Goal: Information Seeking & Learning: Learn about a topic

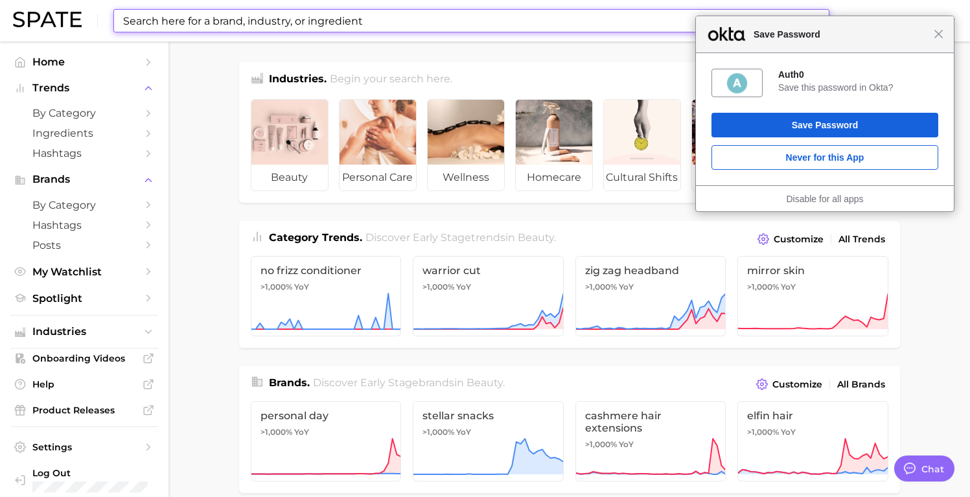
click at [439, 31] on input at bounding box center [446, 21] width 648 height 22
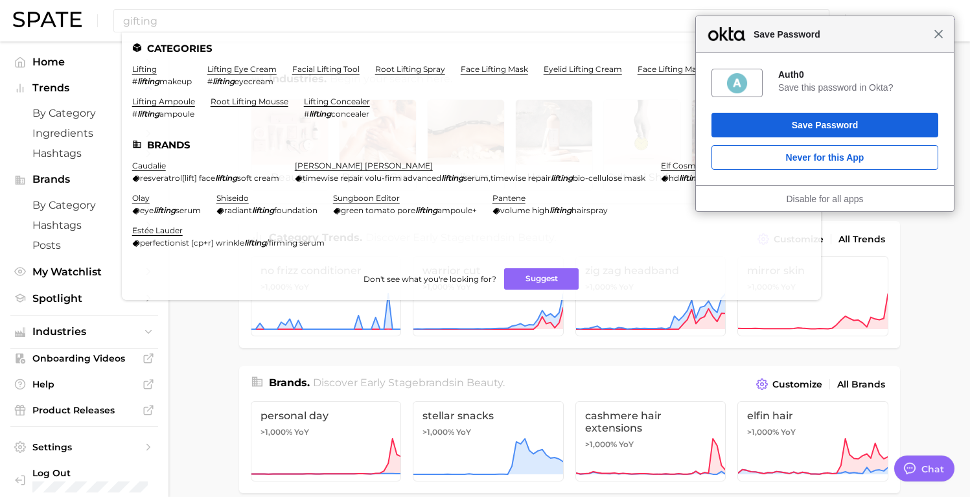
click at [943, 36] on span "Close" at bounding box center [939, 34] width 10 height 10
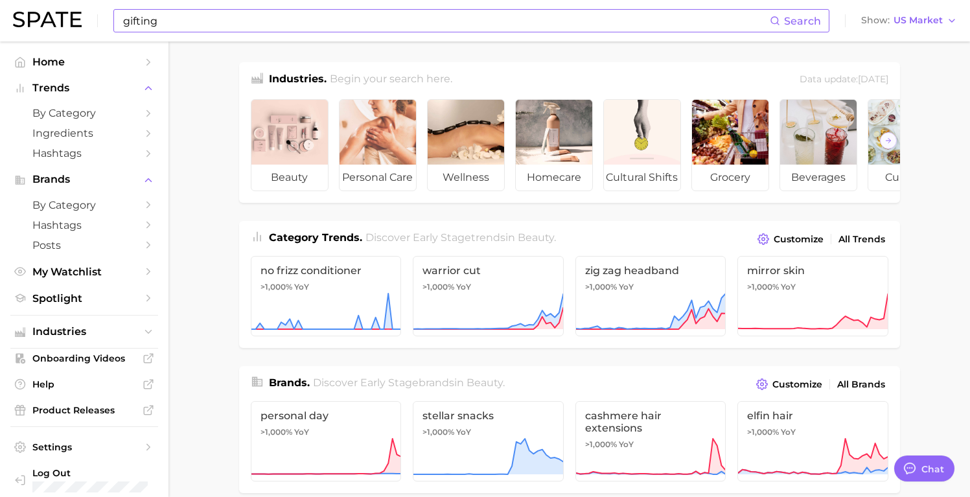
click at [320, 24] on input "gifting" at bounding box center [446, 21] width 648 height 22
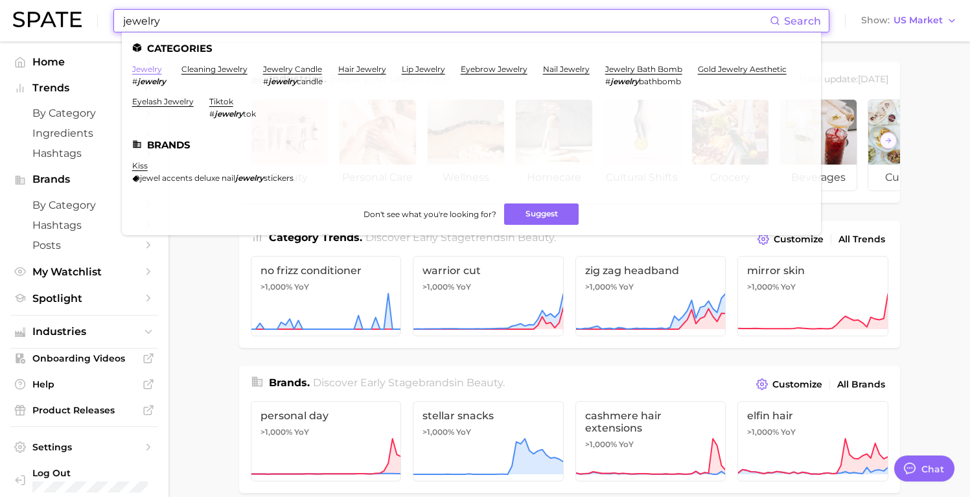
type input "jewelry"
click at [150, 70] on link "jewelry" at bounding box center [147, 69] width 30 height 10
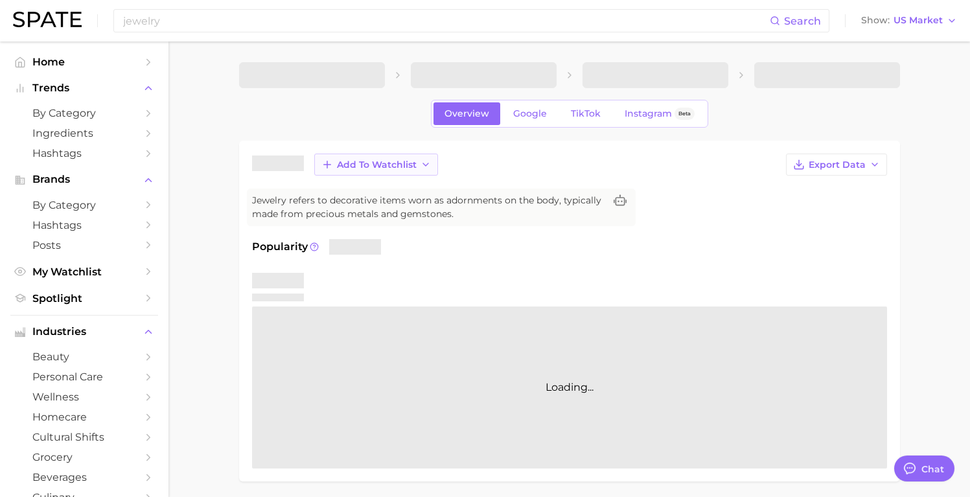
type textarea "x"
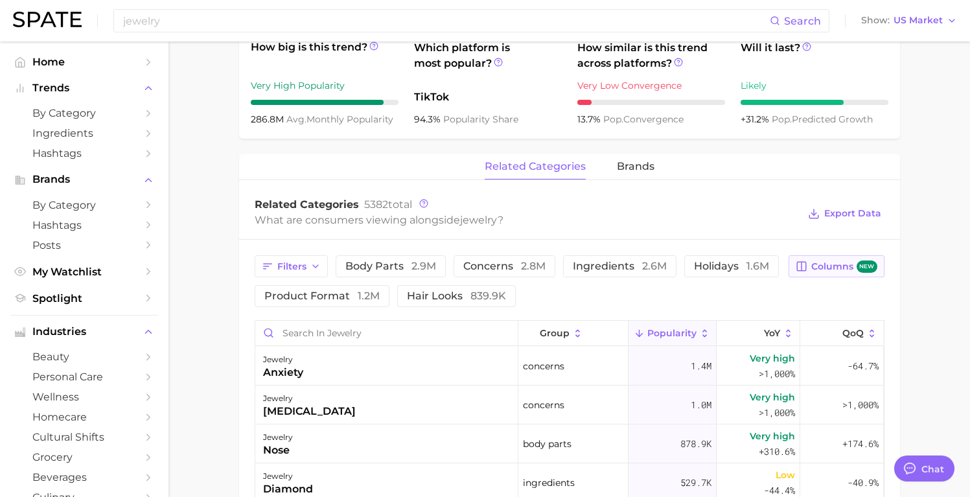
scroll to position [510, 0]
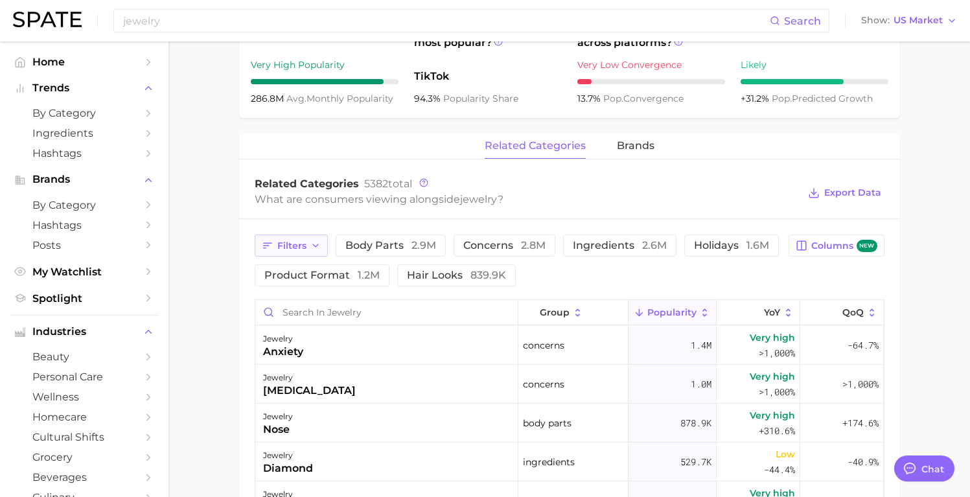
click at [305, 251] on span "Filters" at bounding box center [291, 245] width 29 height 11
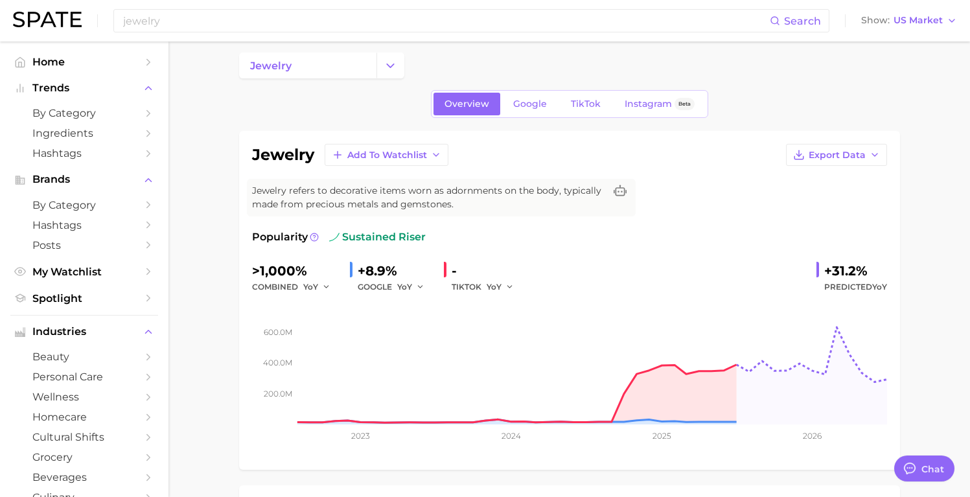
scroll to position [0, 0]
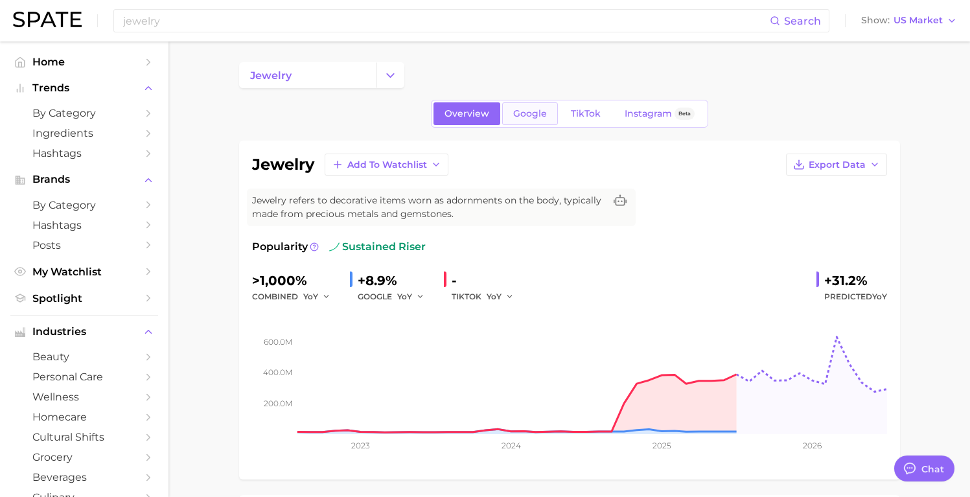
click at [548, 113] on link "Google" at bounding box center [530, 113] width 56 height 23
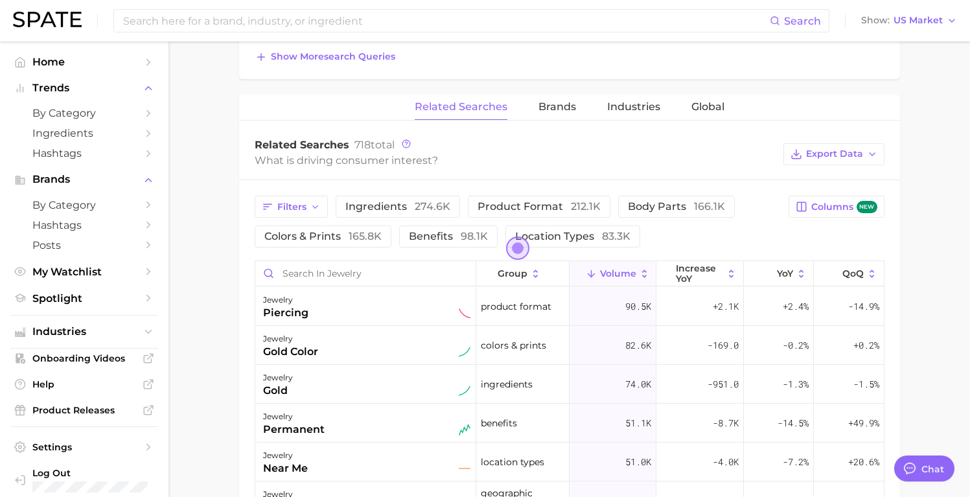
scroll to position [554, 0]
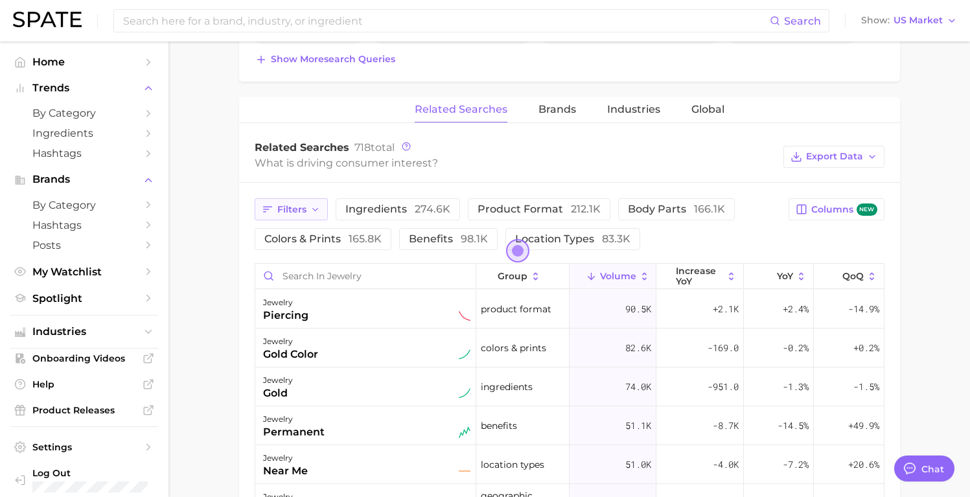
click at [310, 206] on icon "button" at bounding box center [315, 210] width 10 height 10
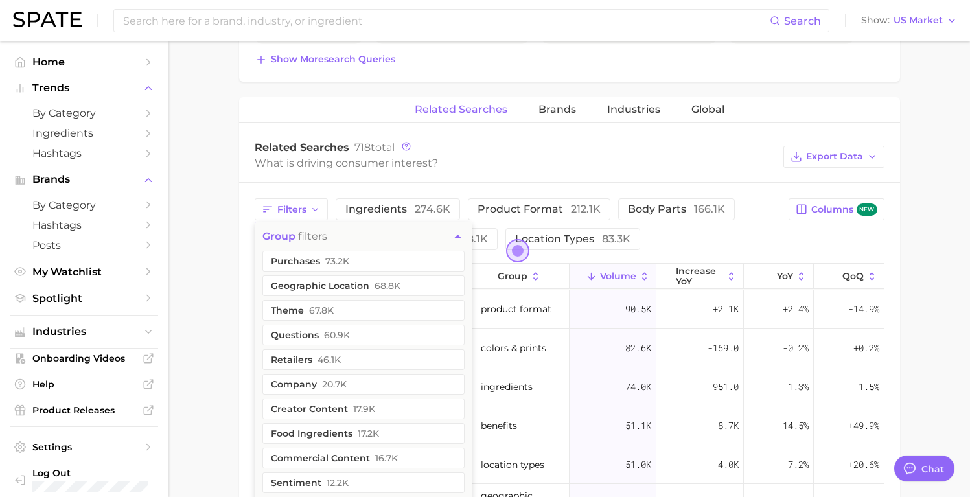
click at [951, 216] on main "jewelry Overview Google TikTok Instagram Beta jewelry Add to Watchlist Export D…" at bounding box center [570, 164] width 802 height 1353
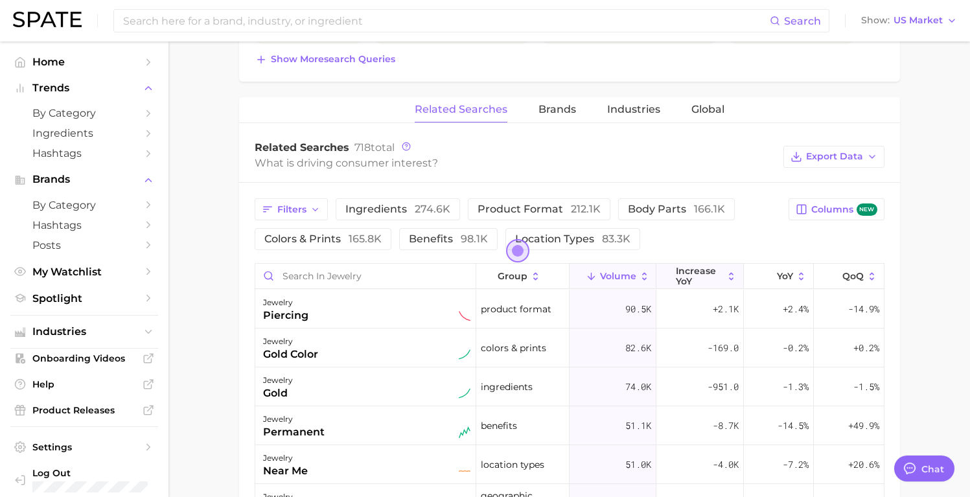
click at [715, 277] on span "increase YoY" at bounding box center [699, 276] width 47 height 21
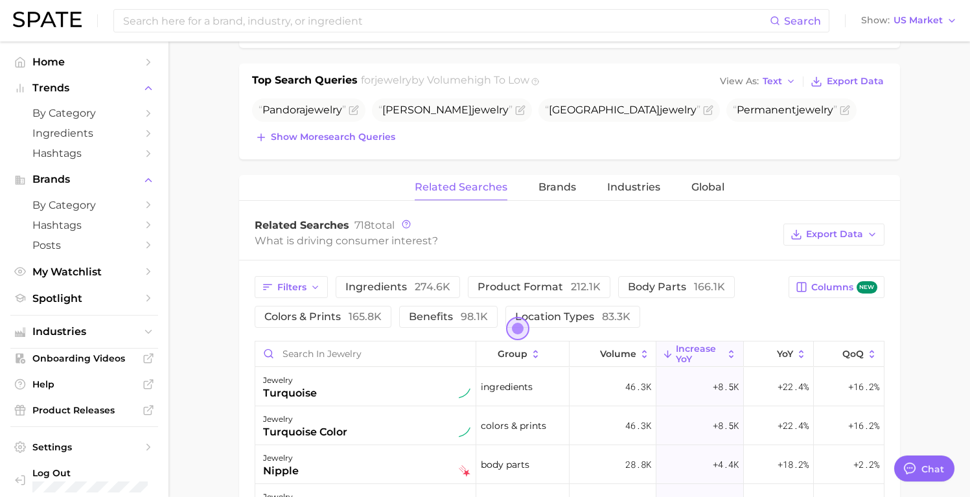
scroll to position [474, 0]
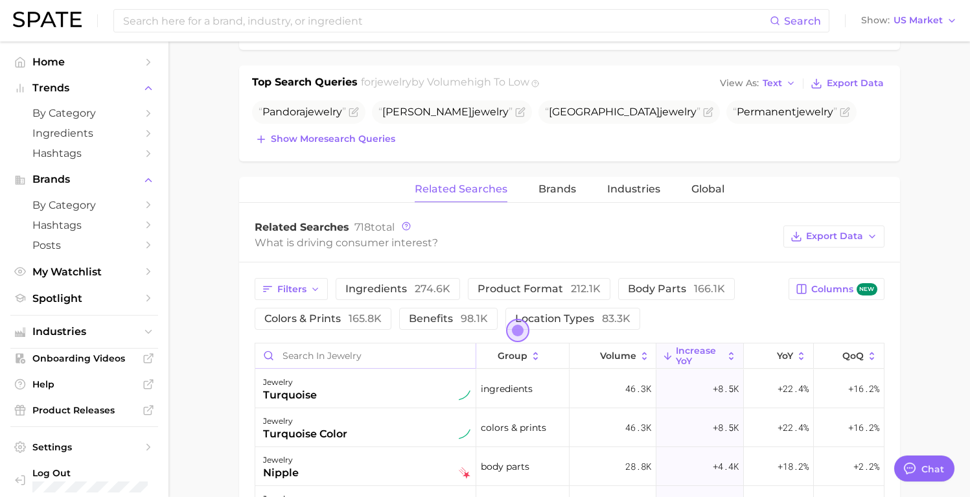
click at [436, 355] on input "Search in jewelry" at bounding box center [365, 356] width 220 height 25
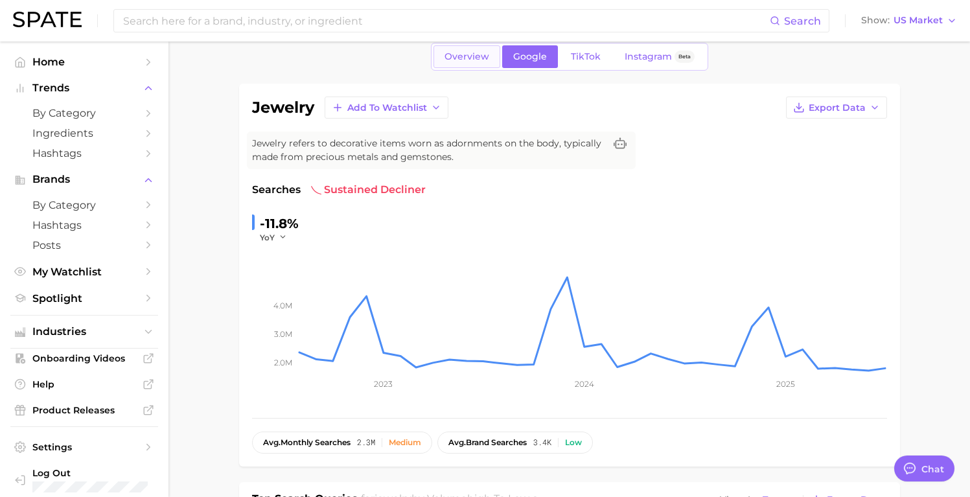
scroll to position [56, 0]
type input "gift"
click at [468, 62] on span "Overview" at bounding box center [467, 57] width 45 height 11
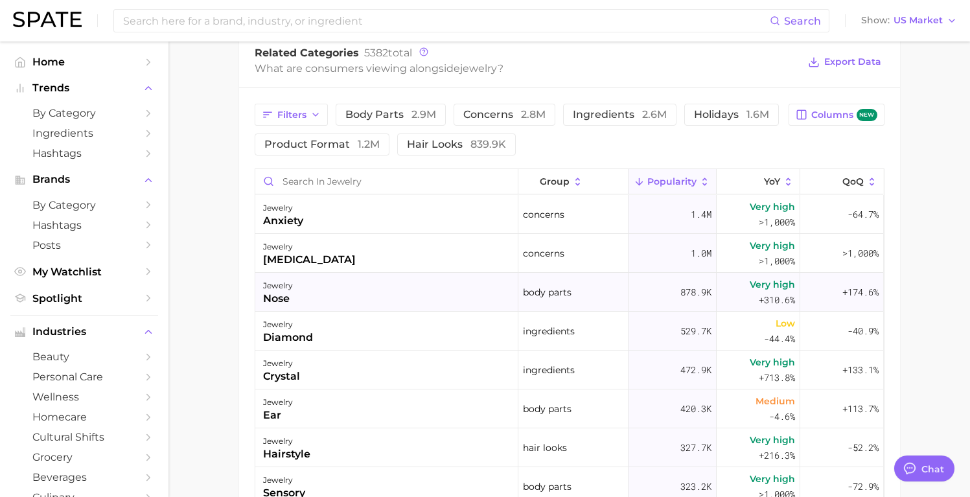
scroll to position [670, 0]
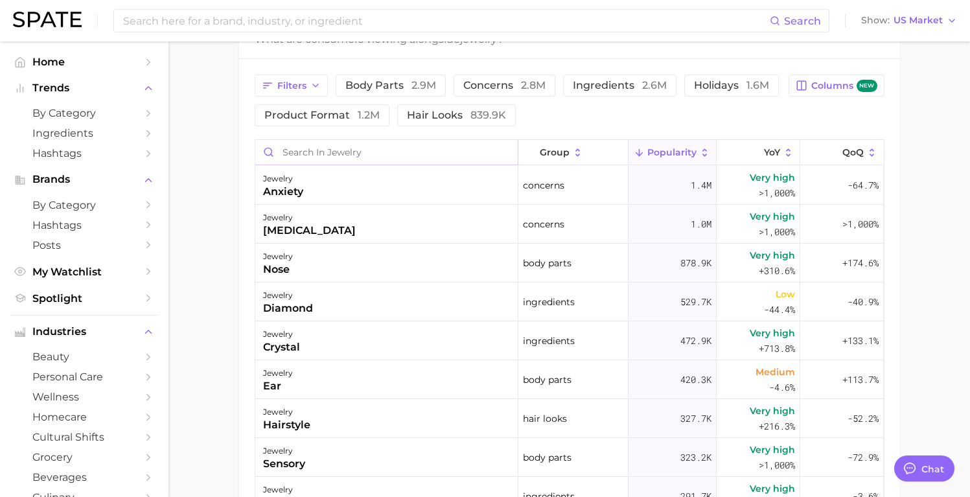
click at [368, 154] on input "Search in jewelry" at bounding box center [386, 152] width 263 height 25
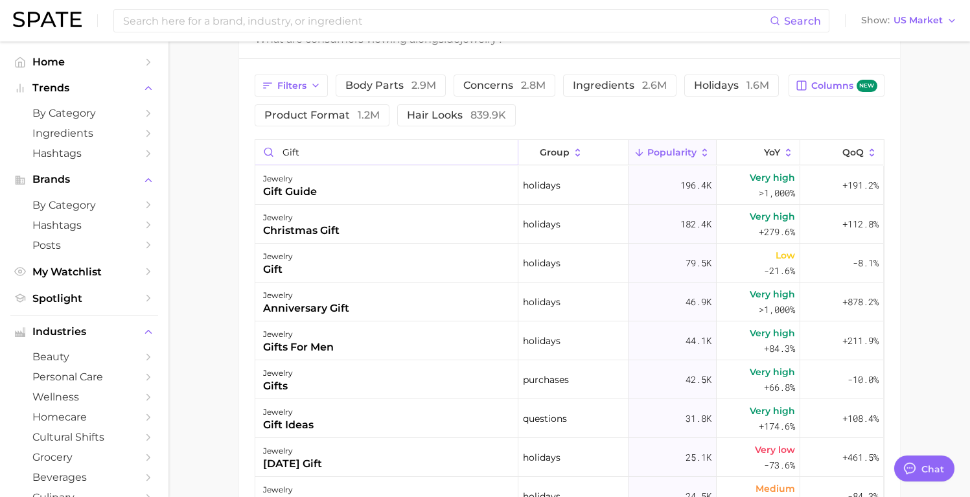
type input "gift"
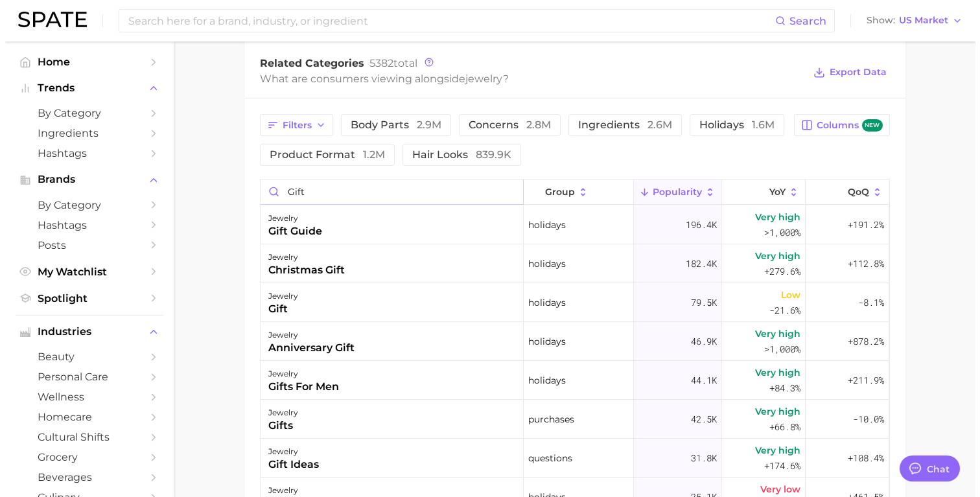
scroll to position [628, 0]
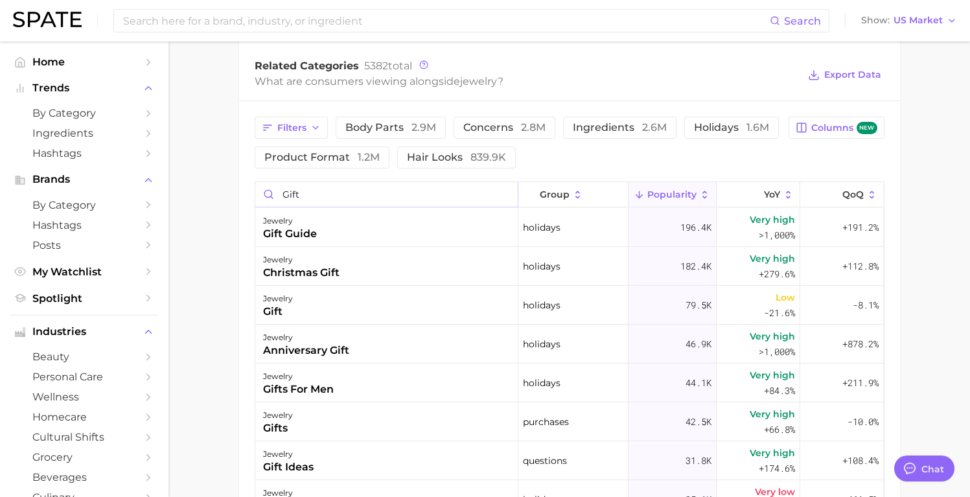
click at [502, 194] on input "gift" at bounding box center [386, 194] width 263 height 25
click at [500, 196] on input "gift" at bounding box center [386, 194] width 263 height 25
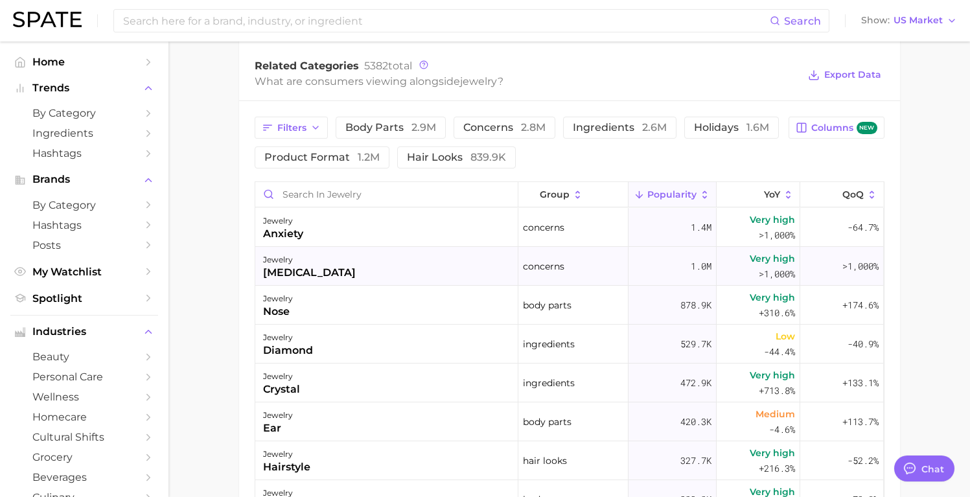
click at [454, 256] on div "jewelry [MEDICAL_DATA]" at bounding box center [386, 266] width 263 height 39
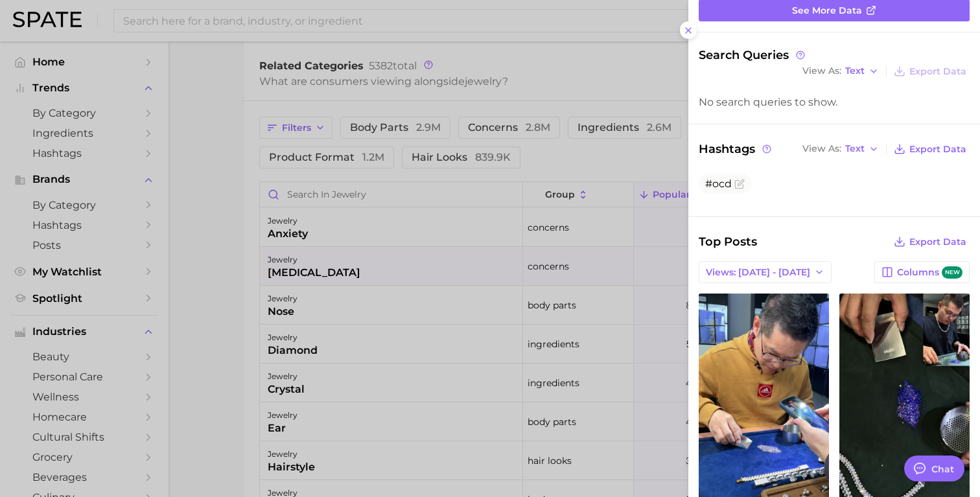
scroll to position [0, 0]
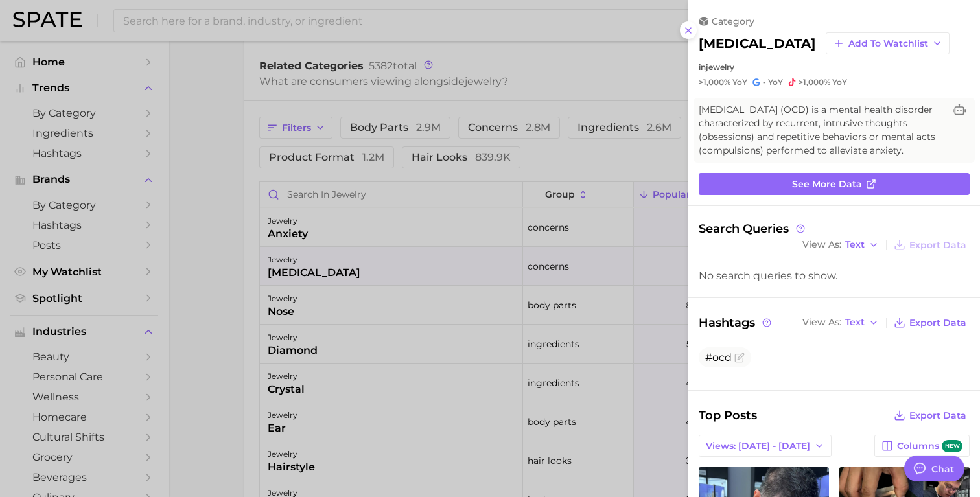
click at [215, 154] on div at bounding box center [490, 248] width 980 height 497
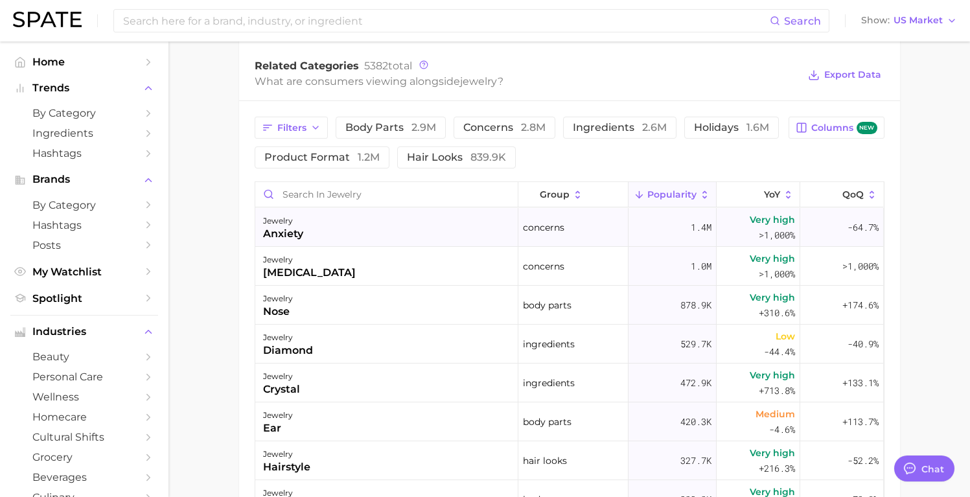
click at [417, 232] on div "jewelry anxiety" at bounding box center [386, 227] width 263 height 39
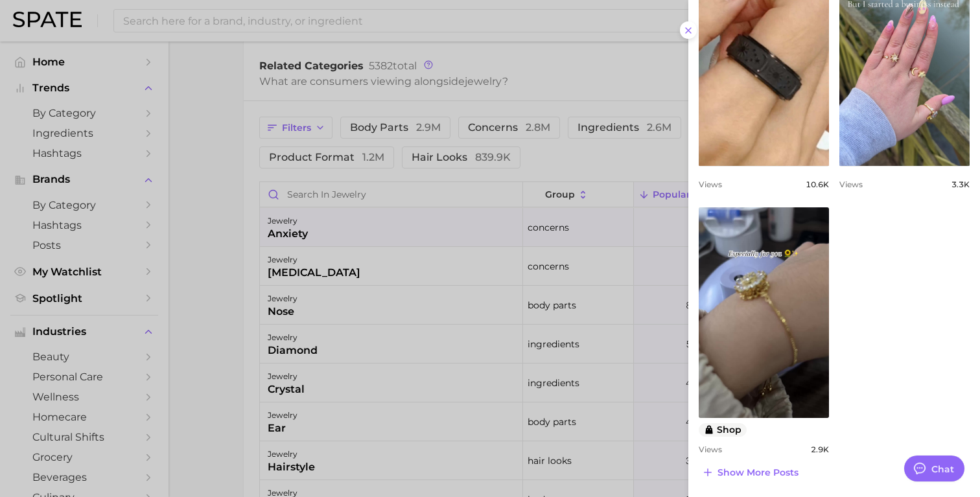
scroll to position [333, 0]
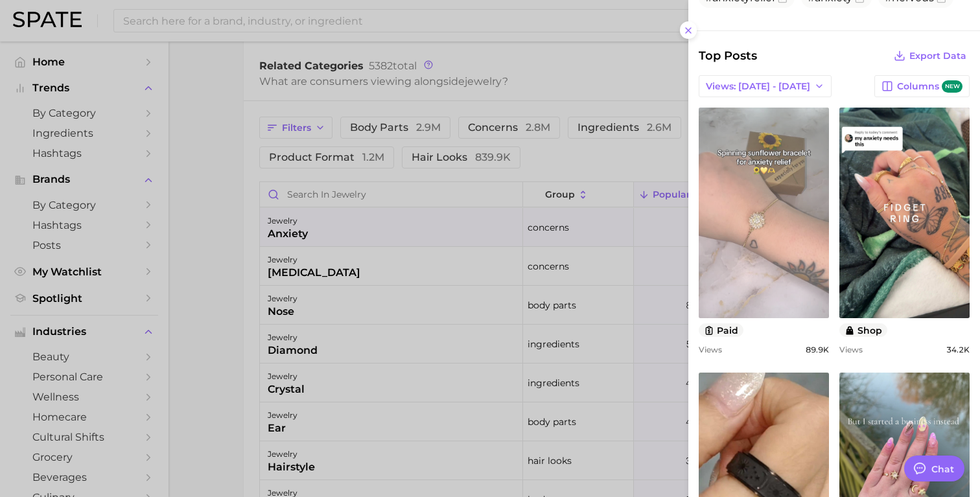
click at [709, 203] on link "view post on TikTok" at bounding box center [764, 213] width 130 height 211
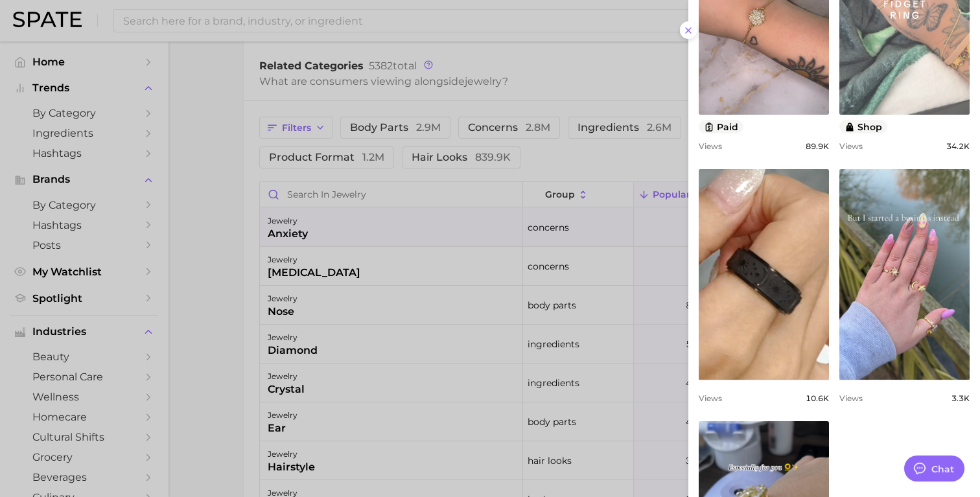
scroll to position [565, 0]
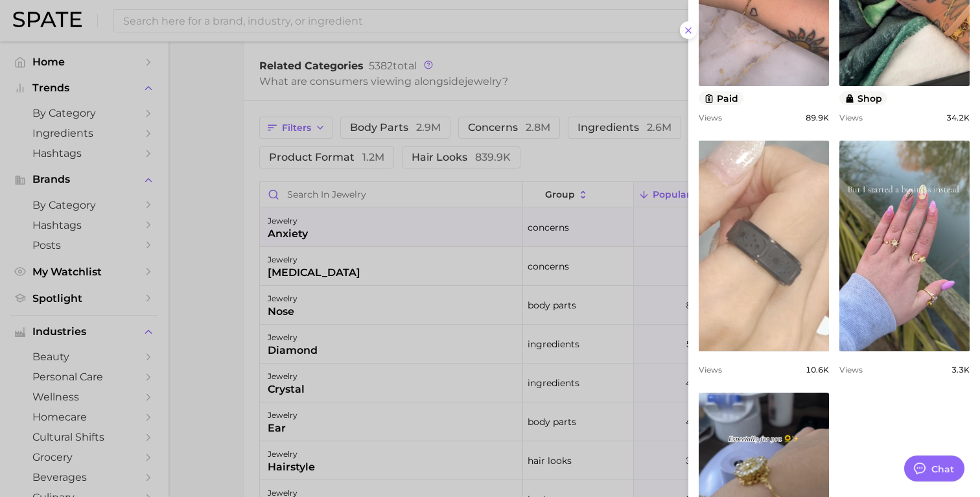
click at [775, 266] on link "view post on TikTok" at bounding box center [764, 246] width 130 height 211
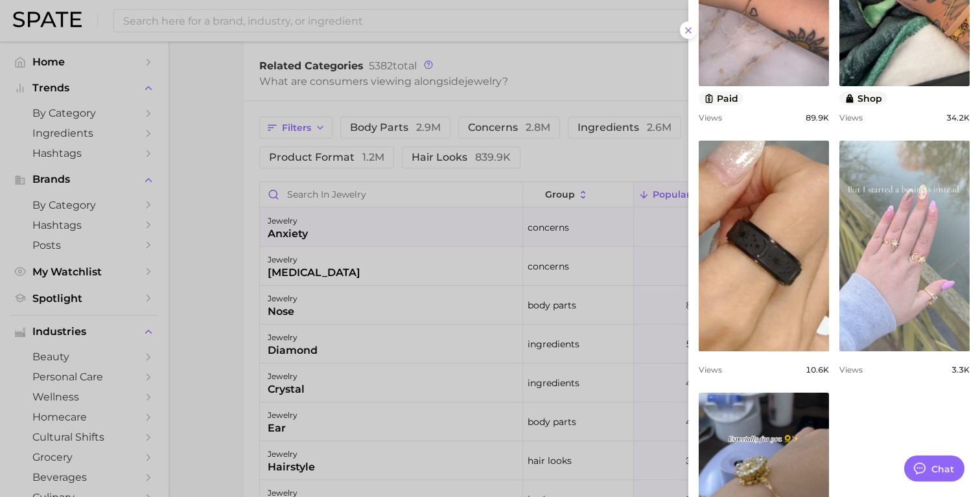
scroll to position [763, 0]
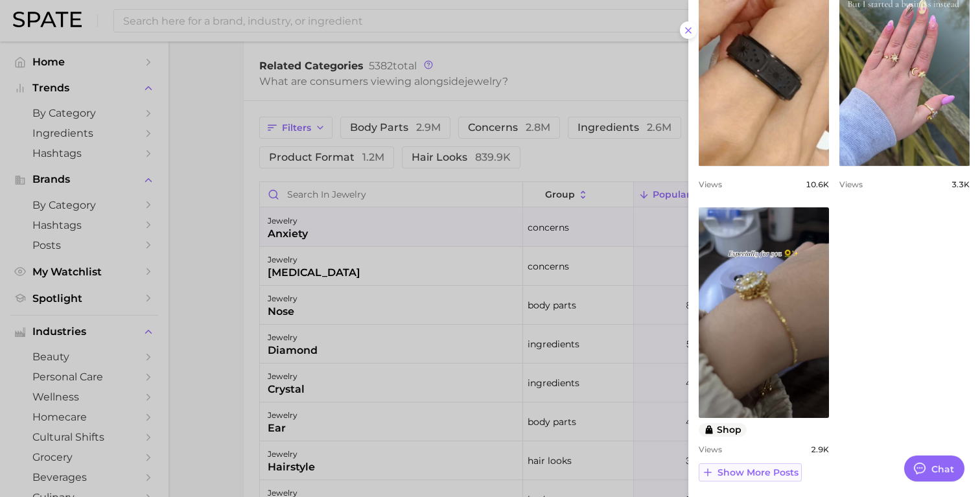
click at [768, 471] on span "Show more posts" at bounding box center [758, 472] width 81 height 11
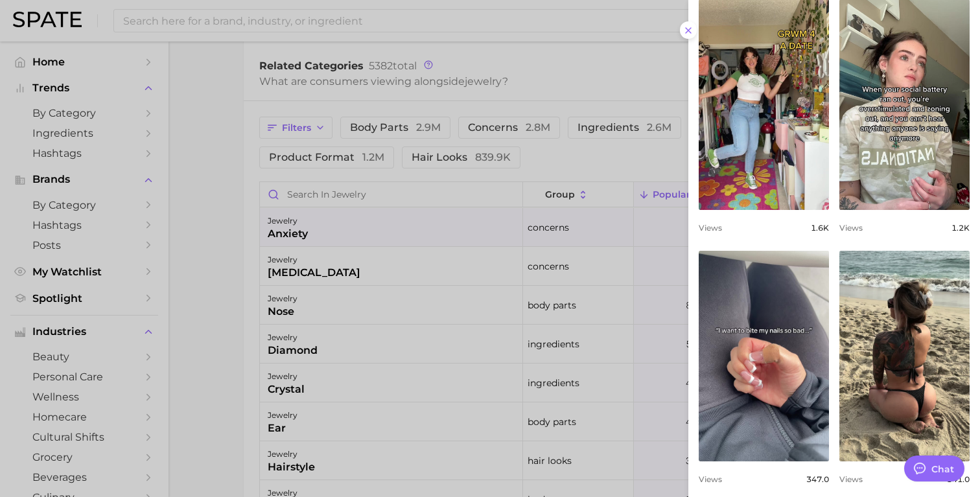
scroll to position [1168, 0]
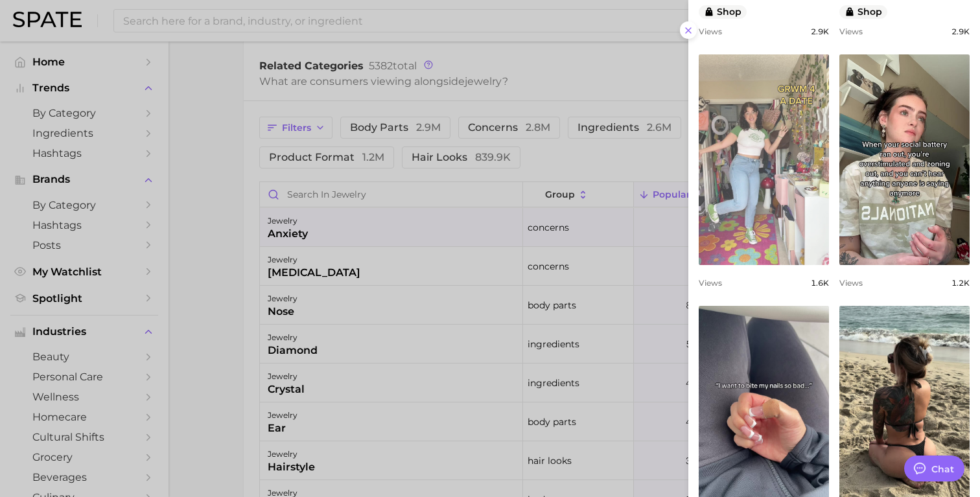
click at [804, 187] on link "view post on TikTok" at bounding box center [764, 159] width 130 height 211
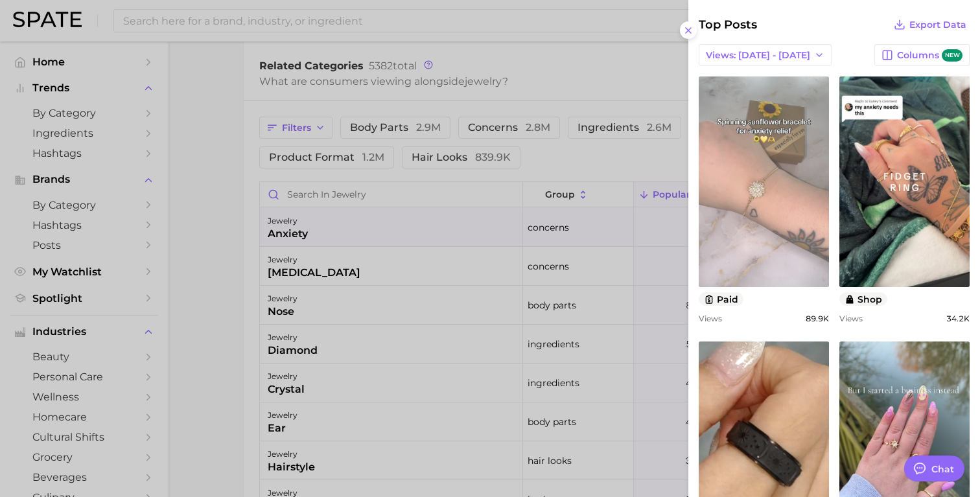
scroll to position [246, 0]
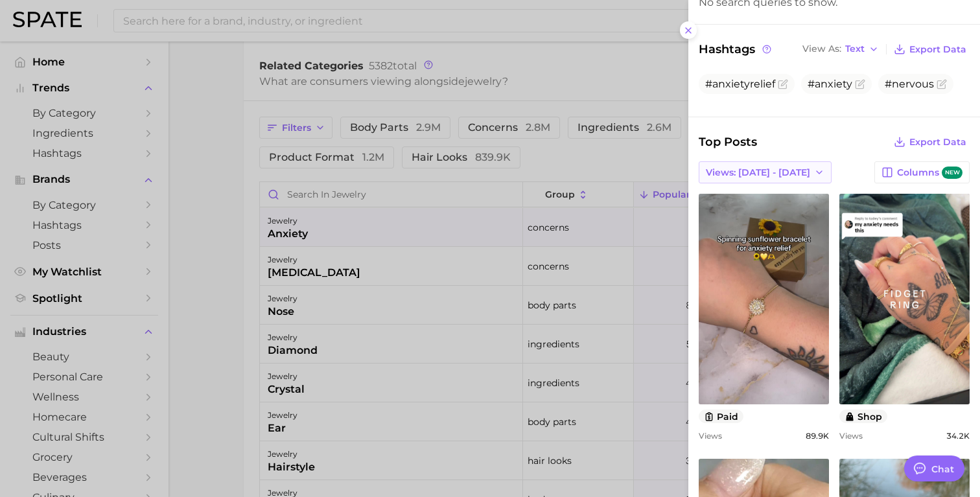
click at [780, 178] on span "Views: [DATE] - [DATE]" at bounding box center [758, 172] width 104 height 11
click at [717, 225] on button "Total Views" at bounding box center [760, 219] width 143 height 23
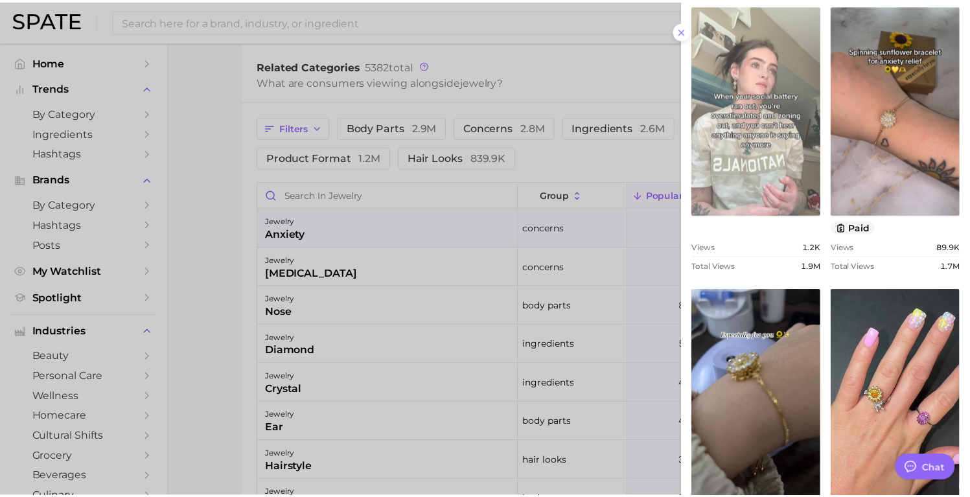
scroll to position [1388, 0]
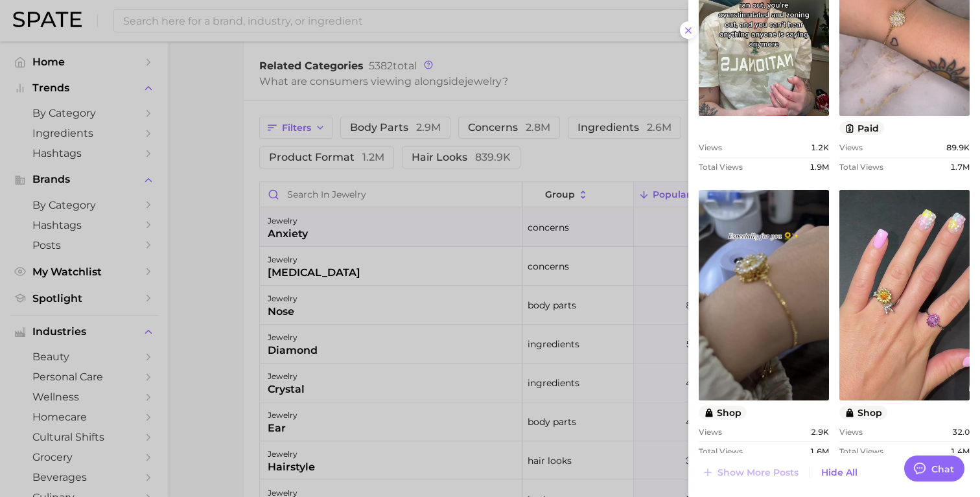
click at [227, 226] on div at bounding box center [490, 248] width 980 height 497
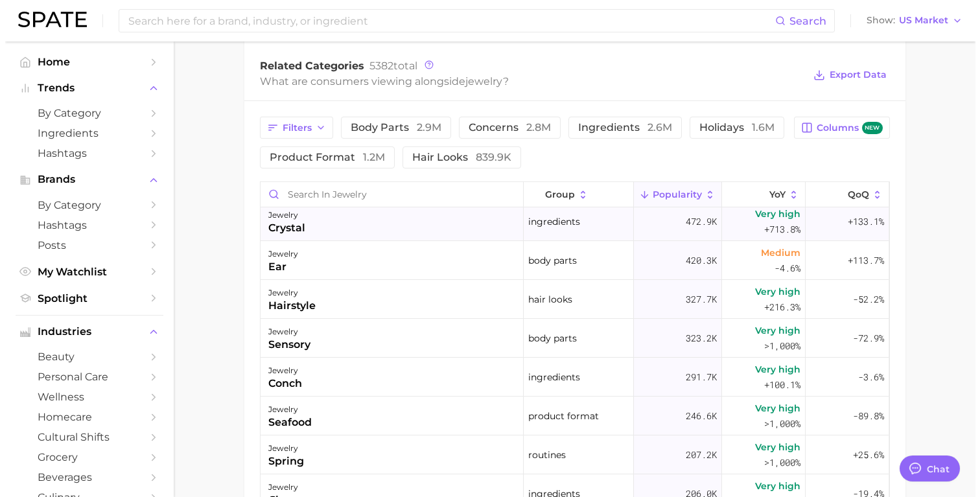
scroll to position [162, 0]
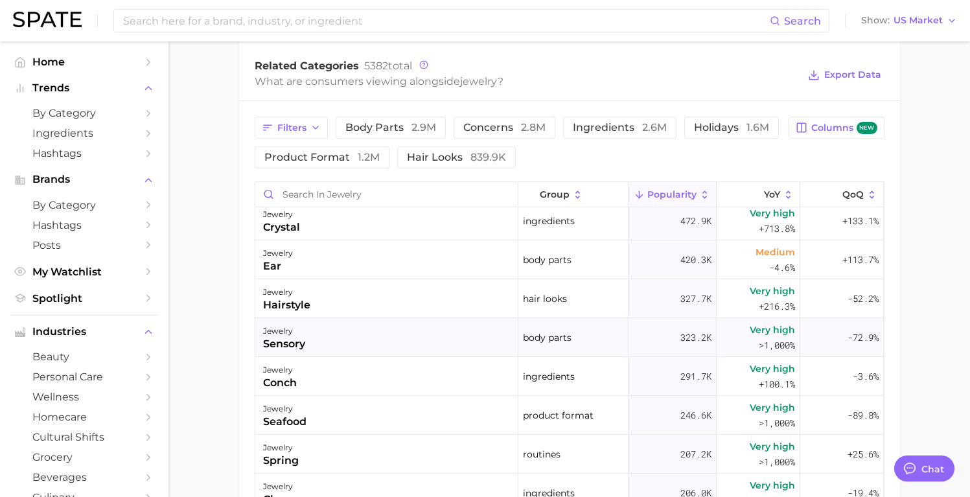
click at [474, 351] on div "jewelry sensory" at bounding box center [386, 337] width 263 height 39
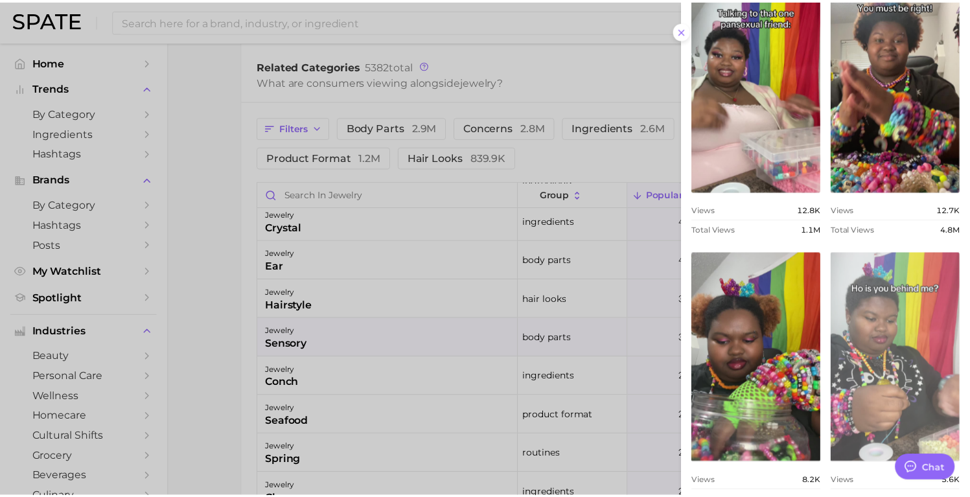
scroll to position [674, 0]
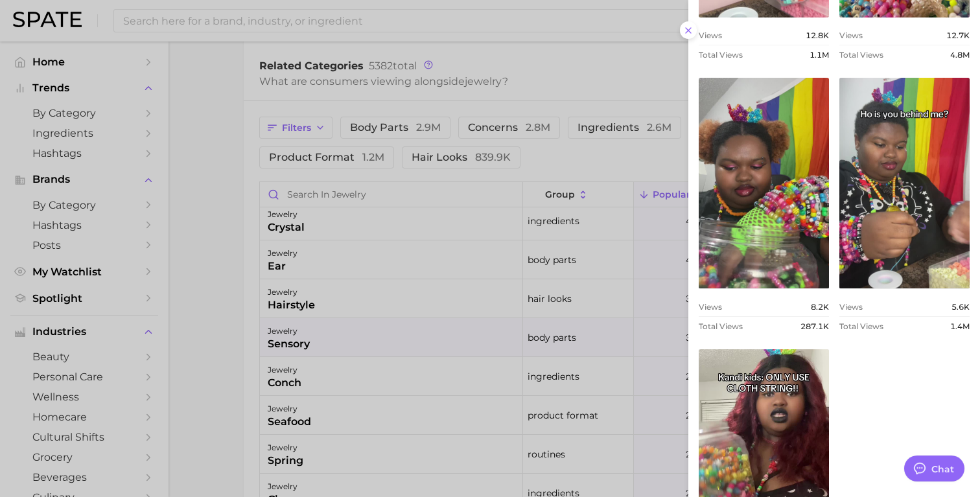
click at [224, 174] on div at bounding box center [490, 248] width 980 height 497
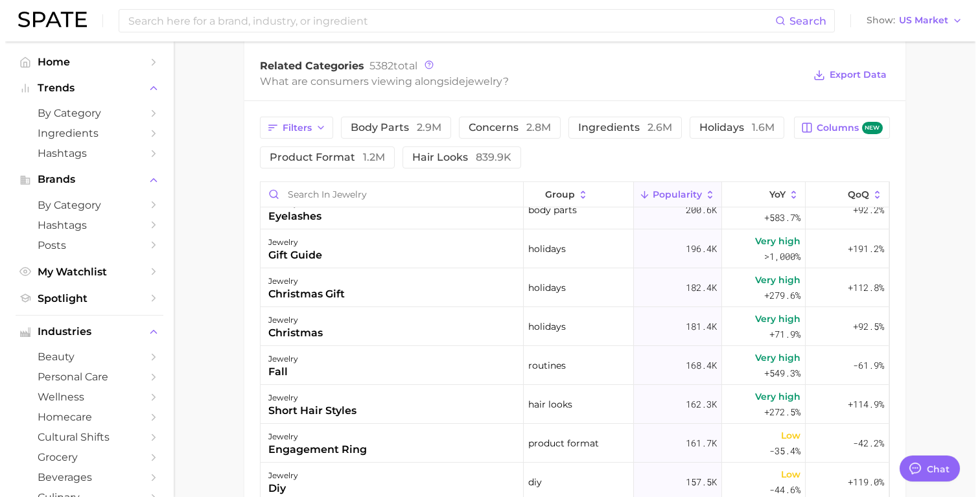
scroll to position [545, 0]
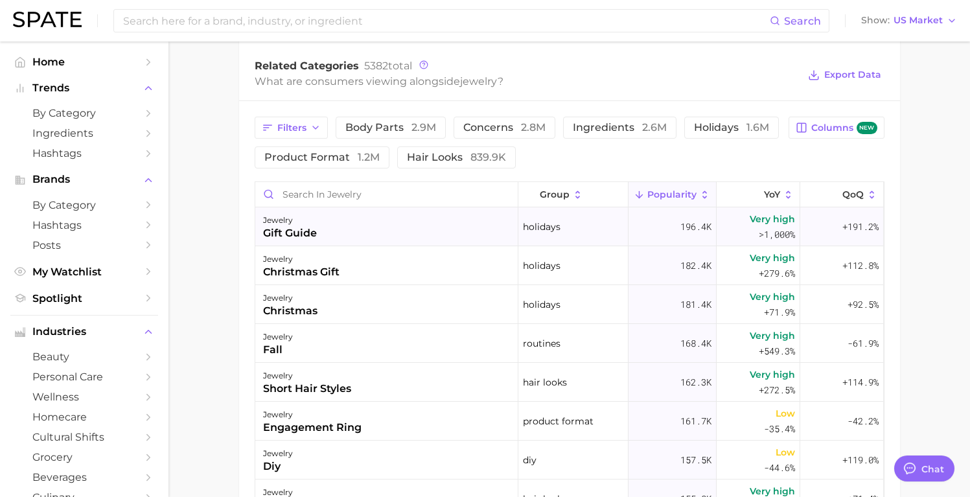
click at [427, 242] on div "jewelry gift guide" at bounding box center [386, 226] width 263 height 39
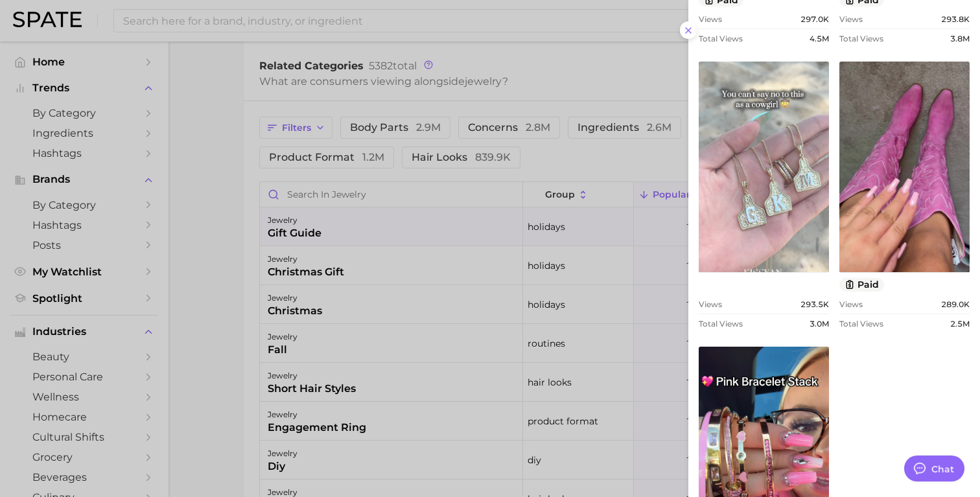
scroll to position [834, 0]
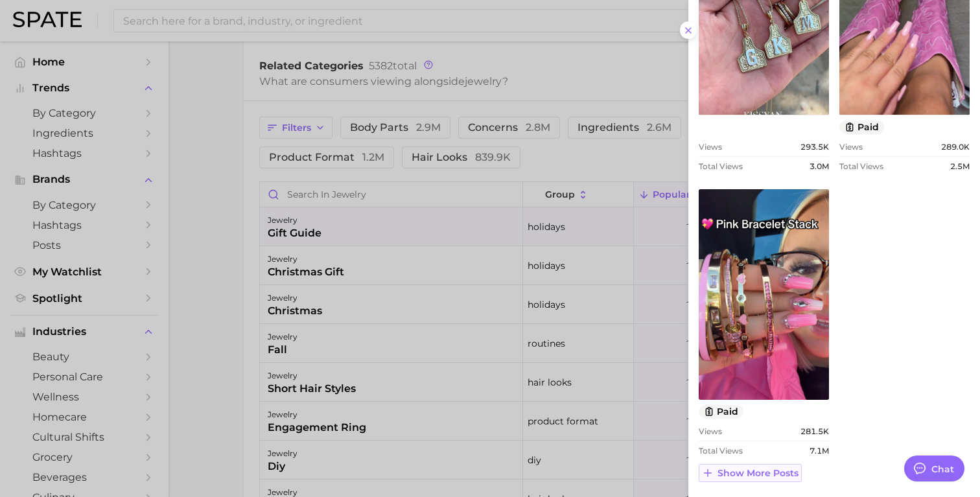
click at [753, 473] on span "Show more posts" at bounding box center [758, 473] width 81 height 11
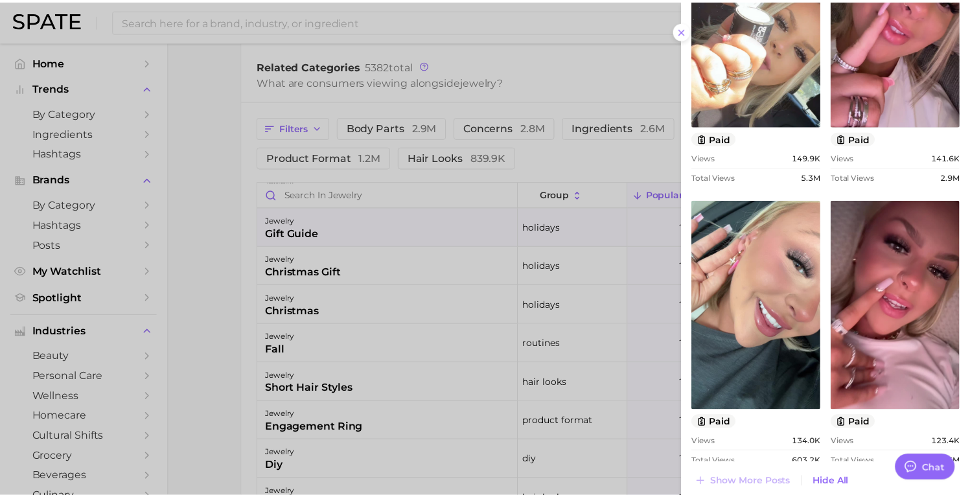
scroll to position [1402, 0]
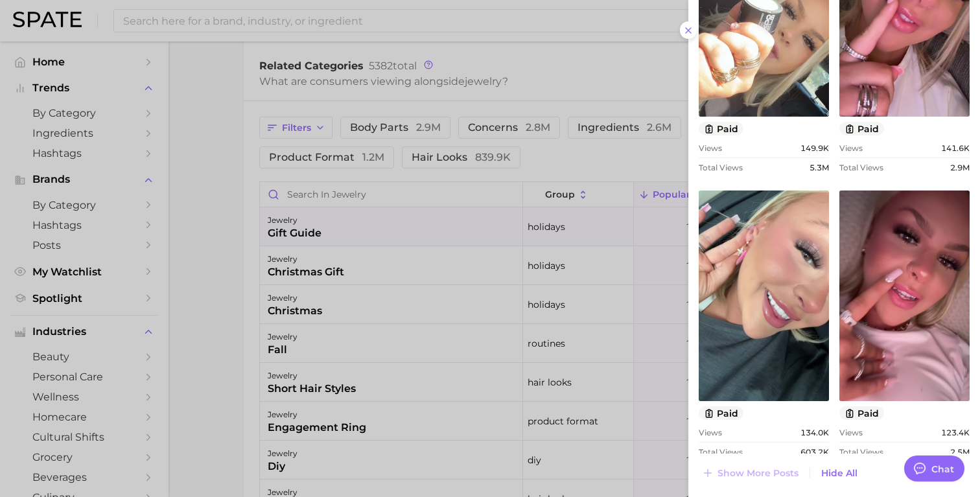
click at [226, 172] on div at bounding box center [490, 248] width 980 height 497
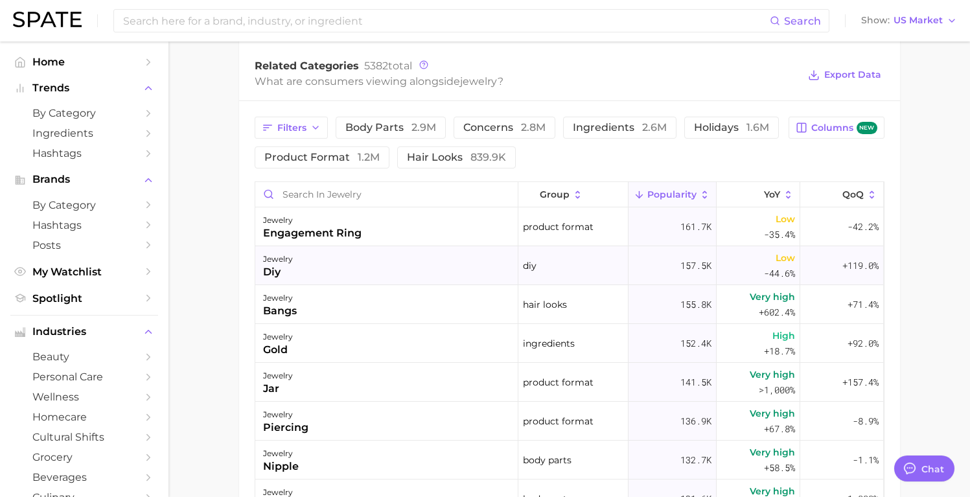
scroll to position [771, 0]
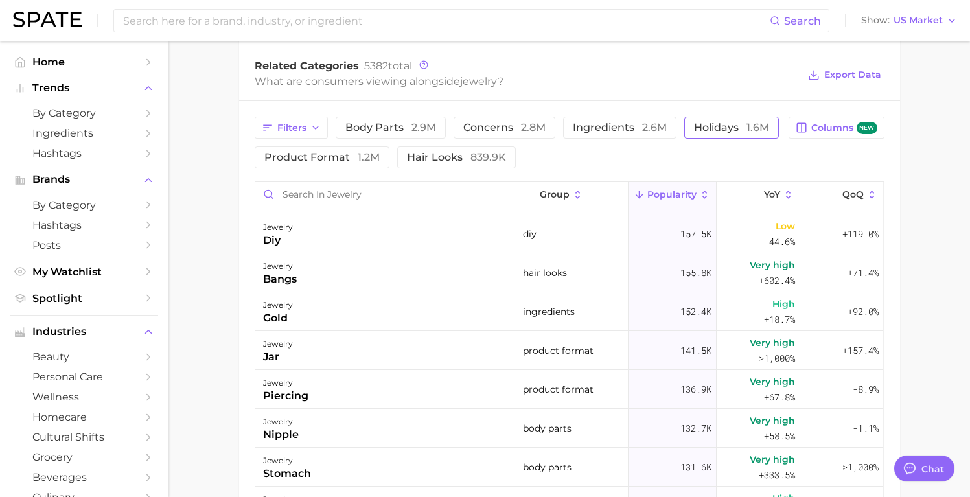
click at [722, 133] on span "holidays 1.6m" at bounding box center [731, 128] width 75 height 10
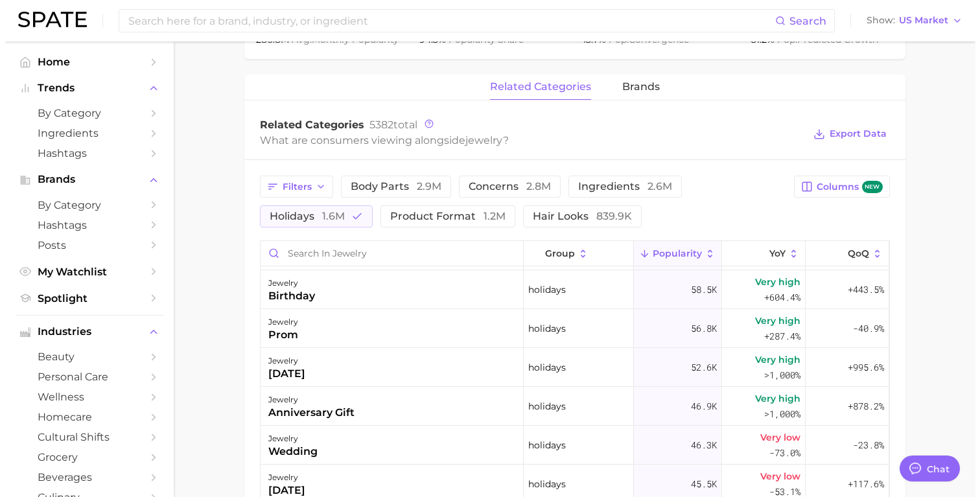
scroll to position [0, 0]
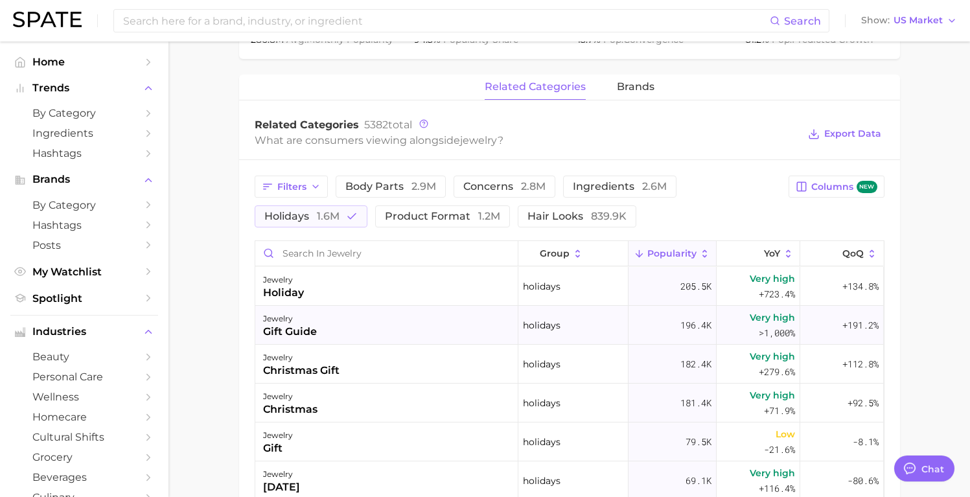
click at [414, 327] on div "jewelry gift guide" at bounding box center [386, 325] width 263 height 39
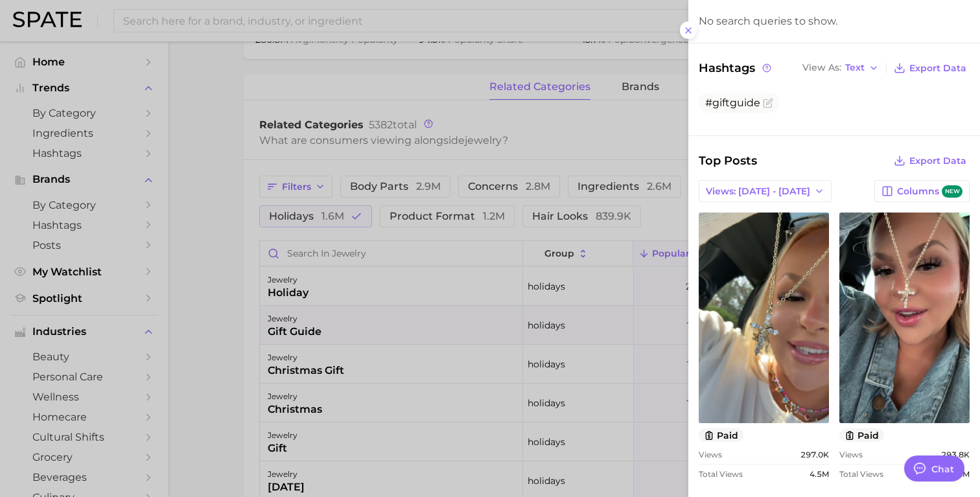
scroll to position [241, 0]
click at [775, 187] on span "Views: [DATE] - [DATE]" at bounding box center [758, 191] width 104 height 11
click at [736, 228] on button "Total Views" at bounding box center [760, 238] width 143 height 23
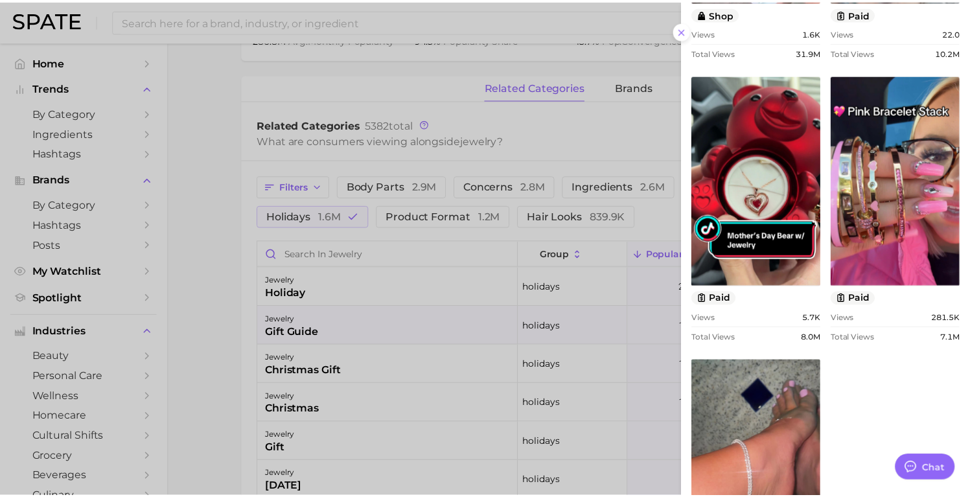
scroll to position [834, 0]
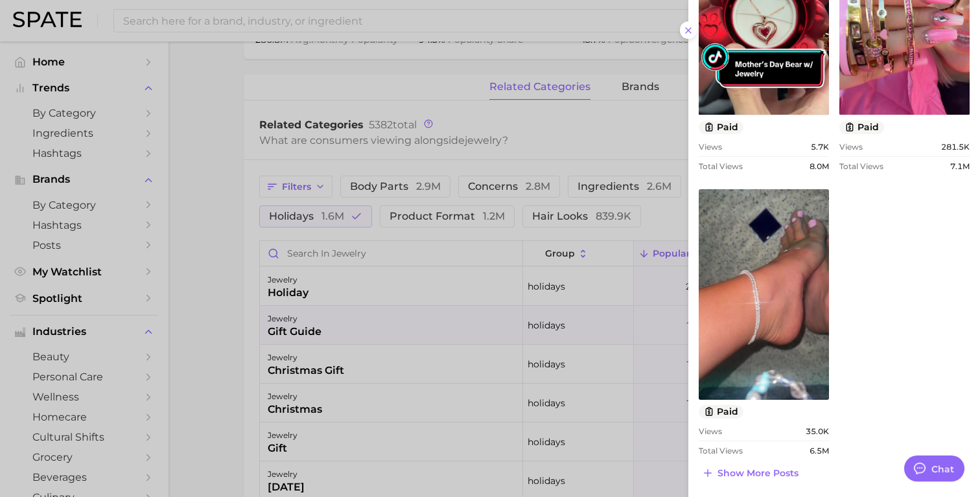
click at [236, 165] on div at bounding box center [490, 248] width 980 height 497
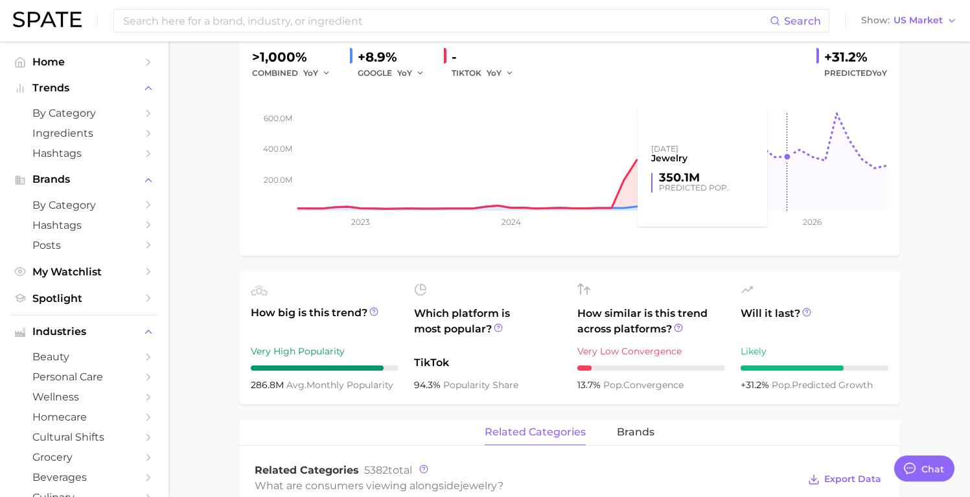
scroll to position [557, 0]
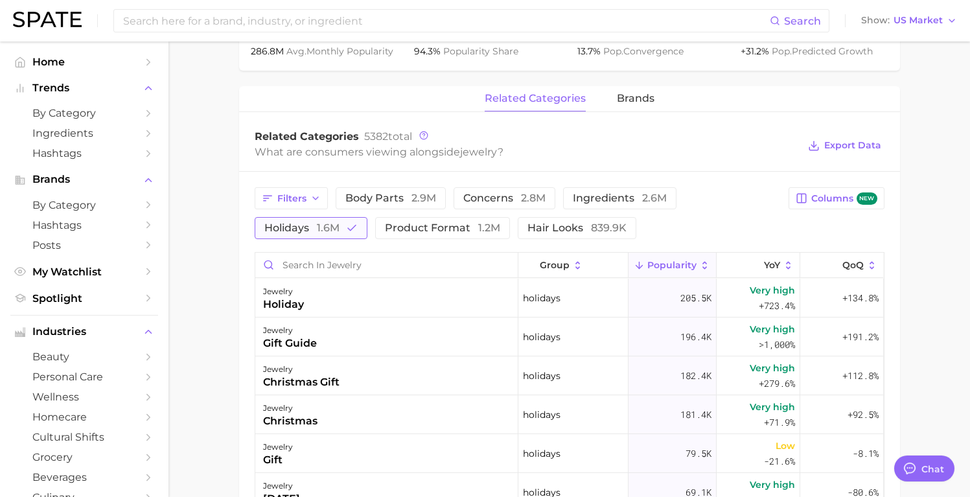
click at [292, 231] on span "holidays 1.6m" at bounding box center [301, 228] width 75 height 10
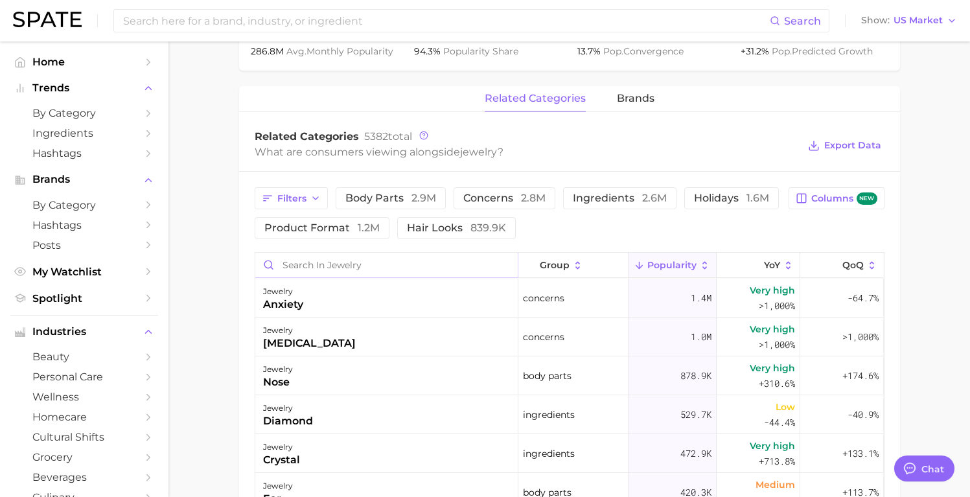
click at [323, 259] on input "Search in jewelry" at bounding box center [386, 265] width 263 height 25
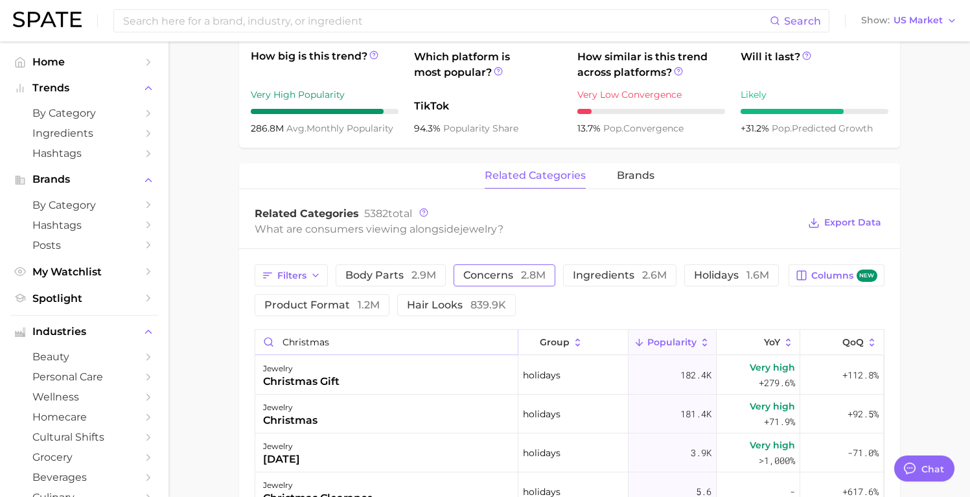
type input "christmas"
click at [504, 276] on span "concerns 2.8m" at bounding box center [504, 275] width 82 height 10
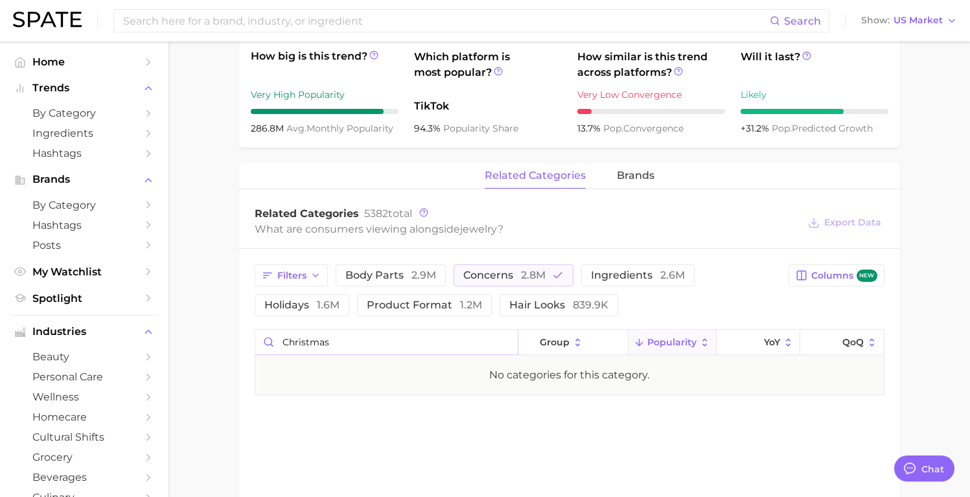
click at [320, 338] on input "christmas" at bounding box center [386, 342] width 263 height 25
click at [322, 312] on button "holidays 1.6m" at bounding box center [302, 305] width 95 height 22
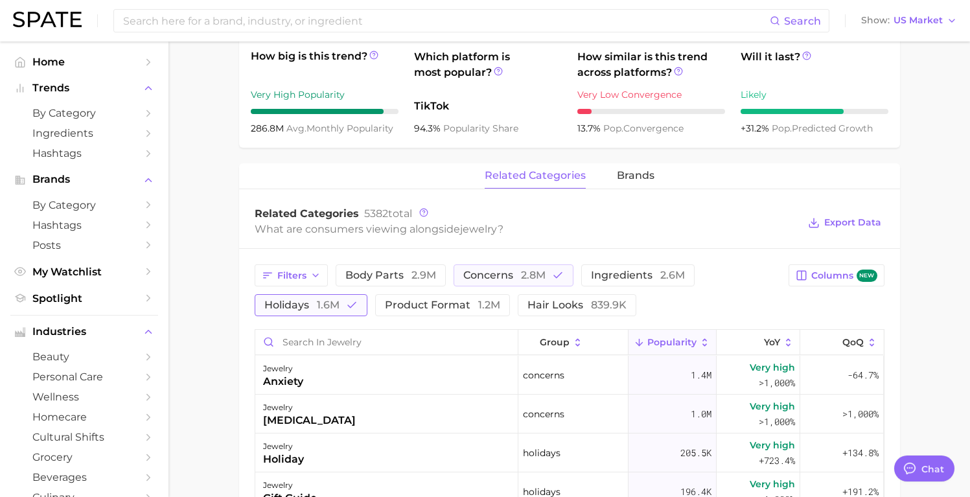
click at [351, 311] on button "holidays 1.6m" at bounding box center [311, 305] width 113 height 22
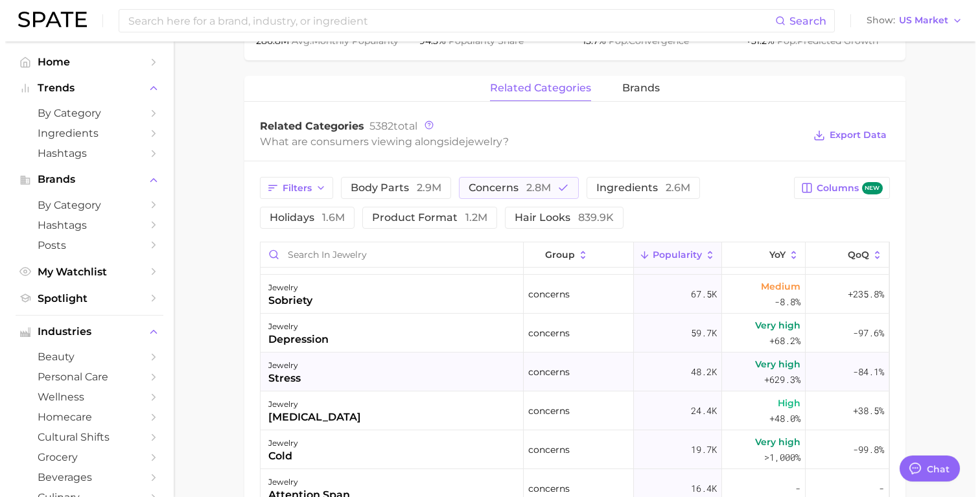
scroll to position [67, 0]
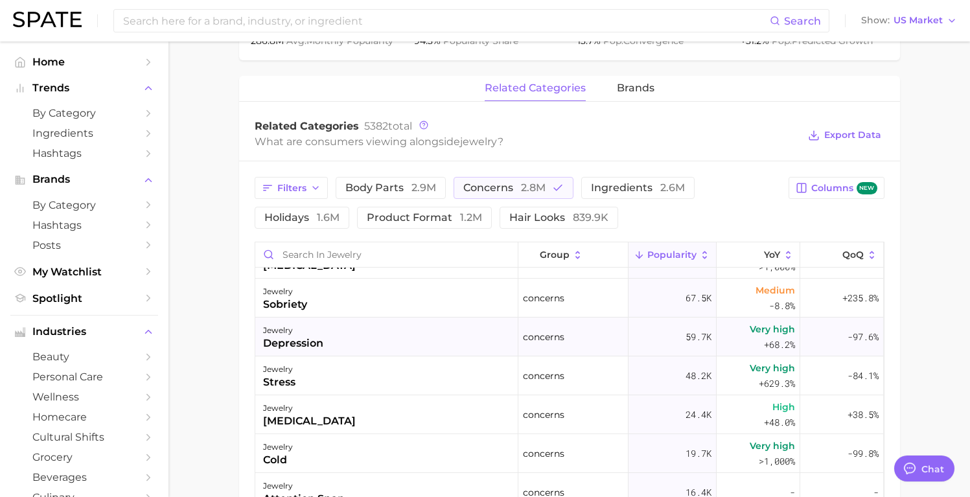
click at [380, 346] on div "jewelry [MEDICAL_DATA]" at bounding box center [386, 337] width 263 height 39
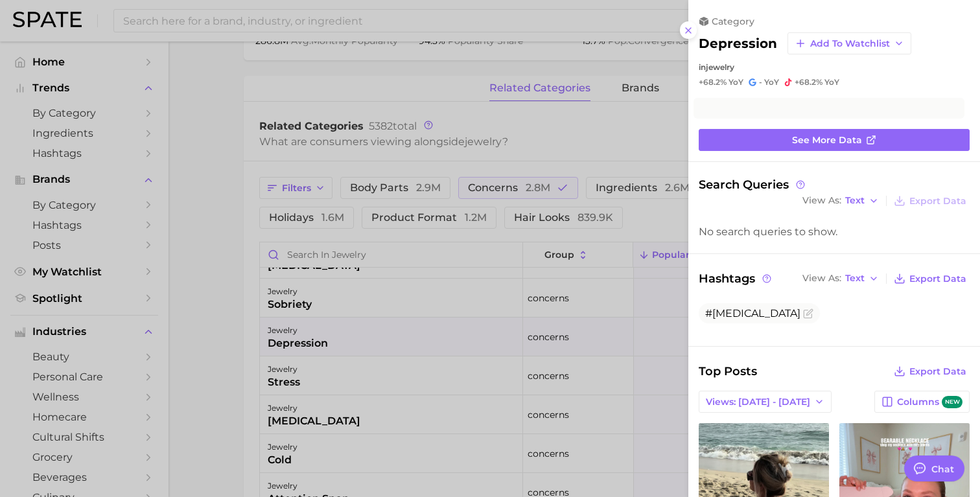
scroll to position [0, 0]
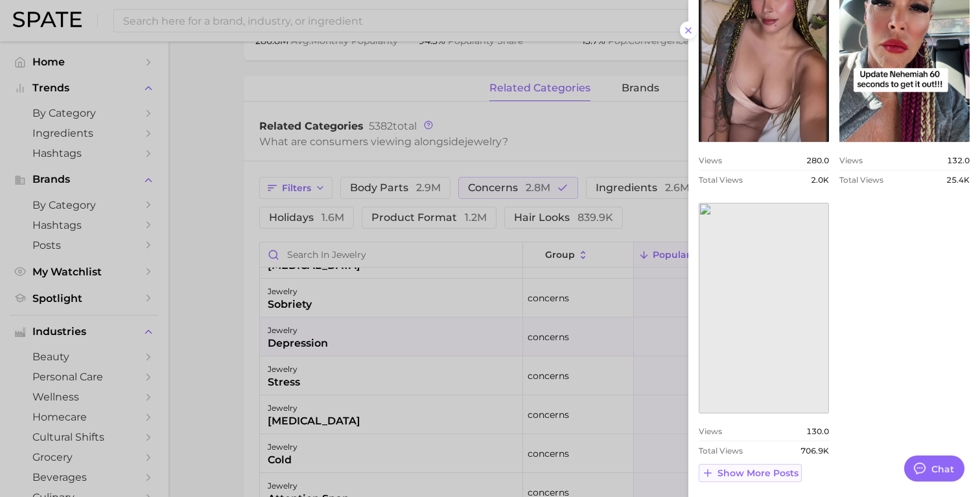
click at [790, 464] on button "Show more posts" at bounding box center [750, 473] width 103 height 18
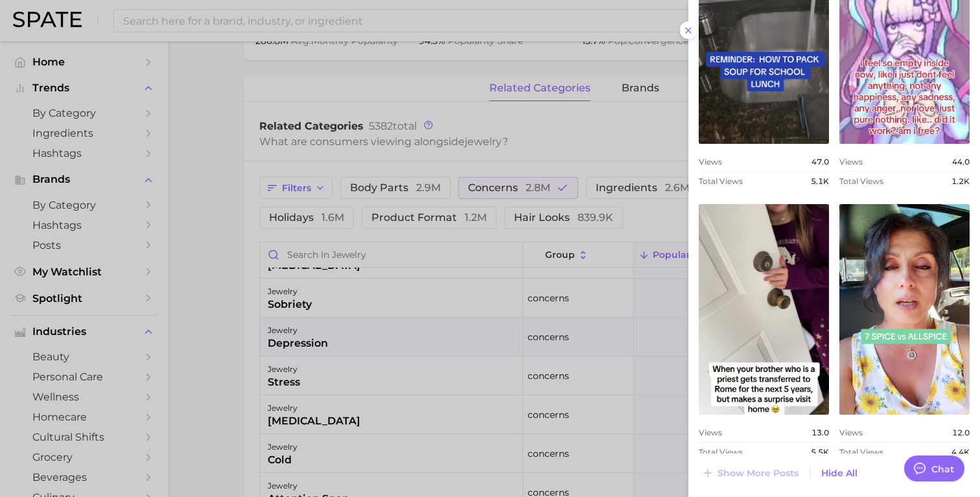
click at [207, 295] on div at bounding box center [490, 248] width 980 height 497
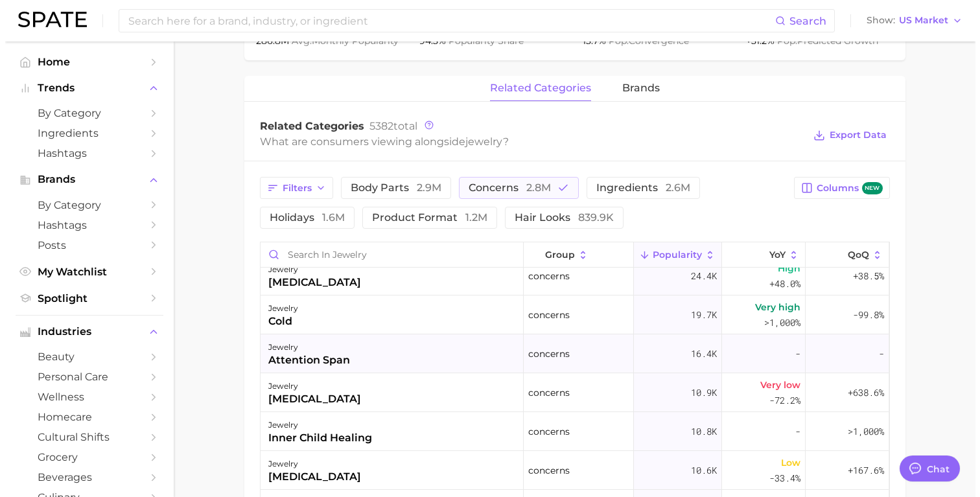
scroll to position [279, 0]
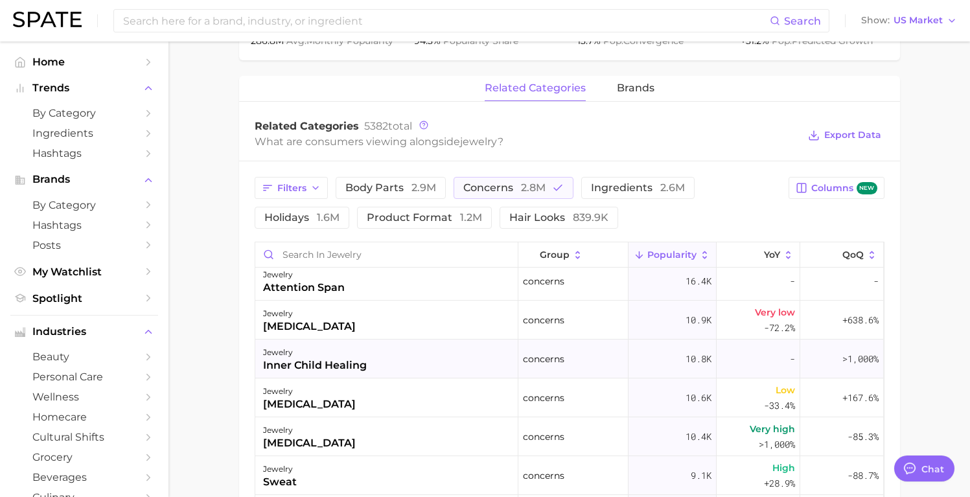
click at [422, 365] on div "jewelry inner child healing" at bounding box center [386, 359] width 263 height 39
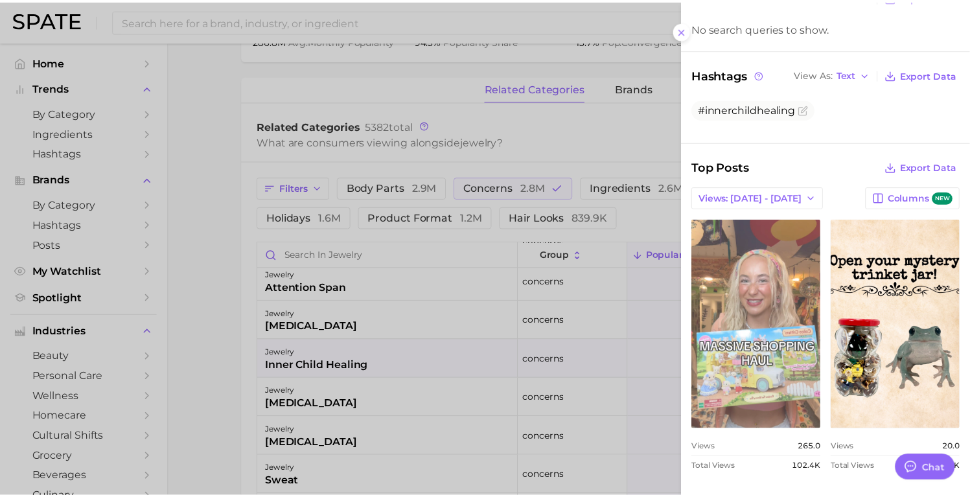
scroll to position [271, 0]
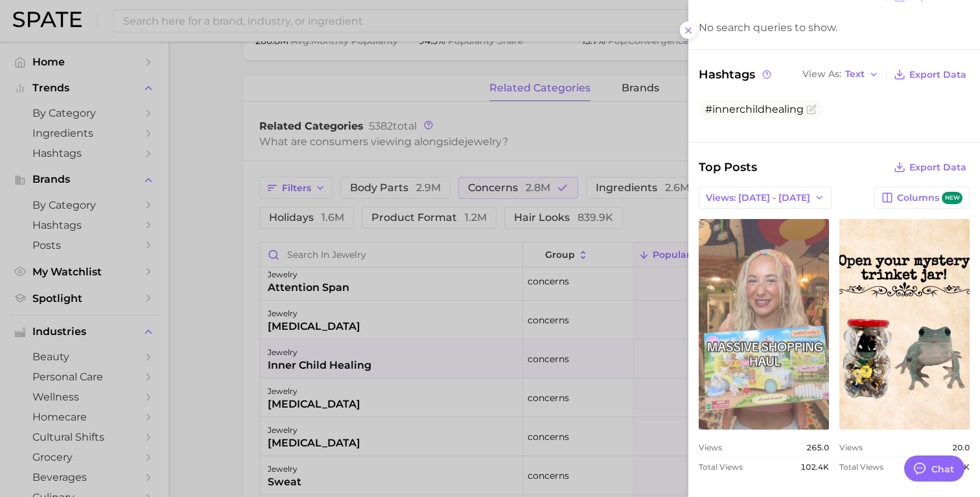
click at [764, 309] on link "view post on TikTok" at bounding box center [764, 324] width 130 height 211
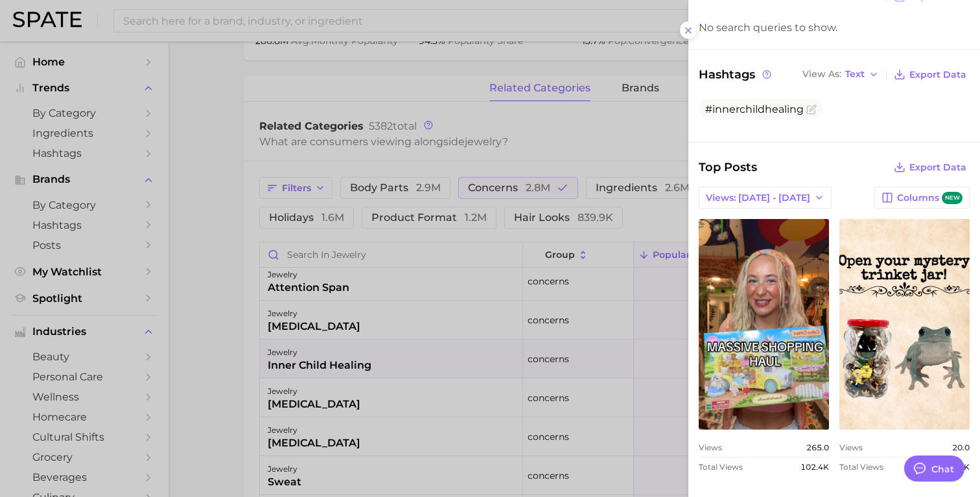
click at [431, 393] on div at bounding box center [490, 248] width 980 height 497
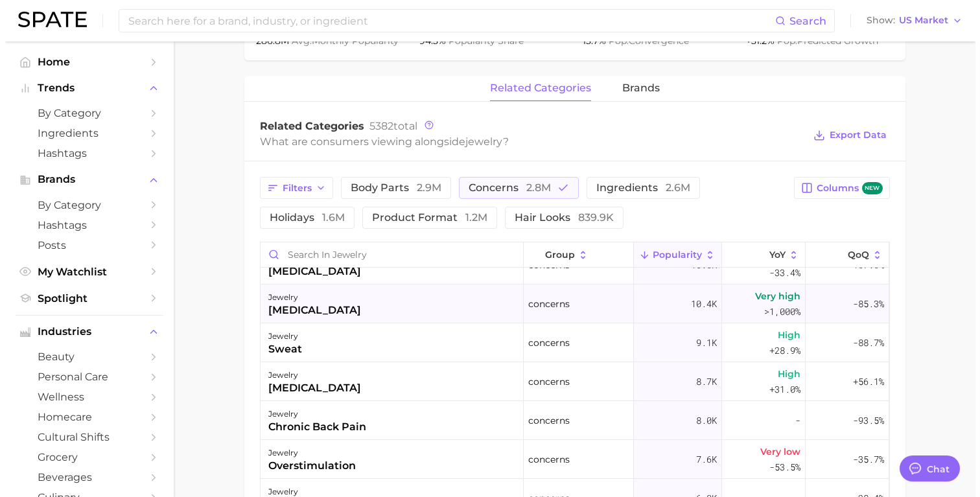
scroll to position [439, 0]
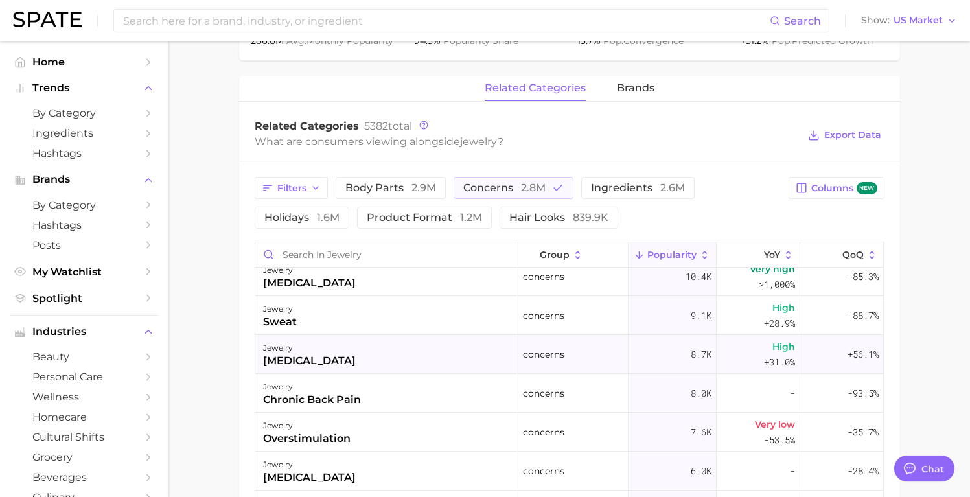
click at [445, 348] on div "jewelry [MEDICAL_DATA]" at bounding box center [386, 354] width 263 height 39
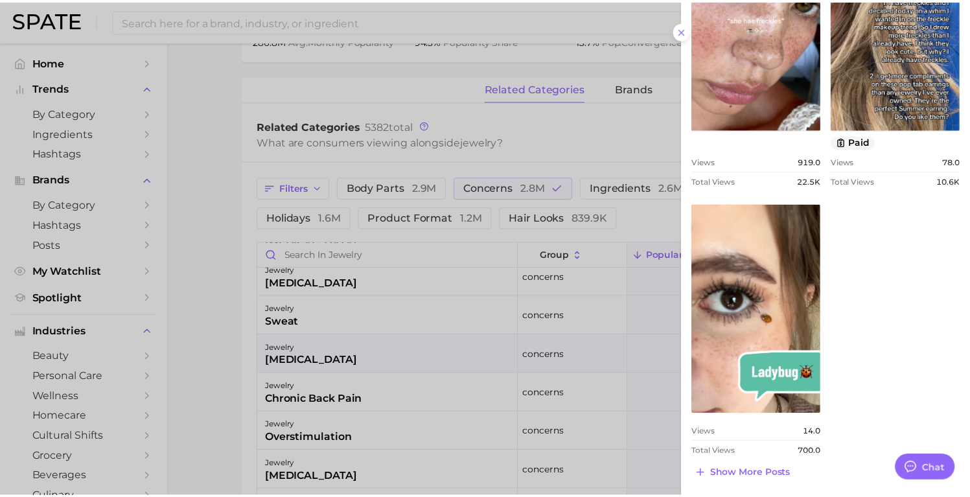
scroll to position [807, 0]
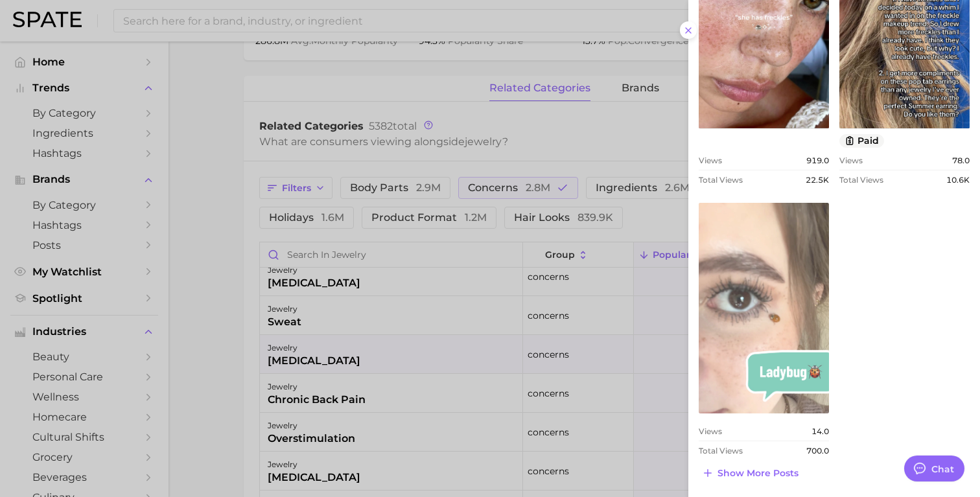
click at [766, 303] on link "view post on TikTok" at bounding box center [764, 308] width 130 height 211
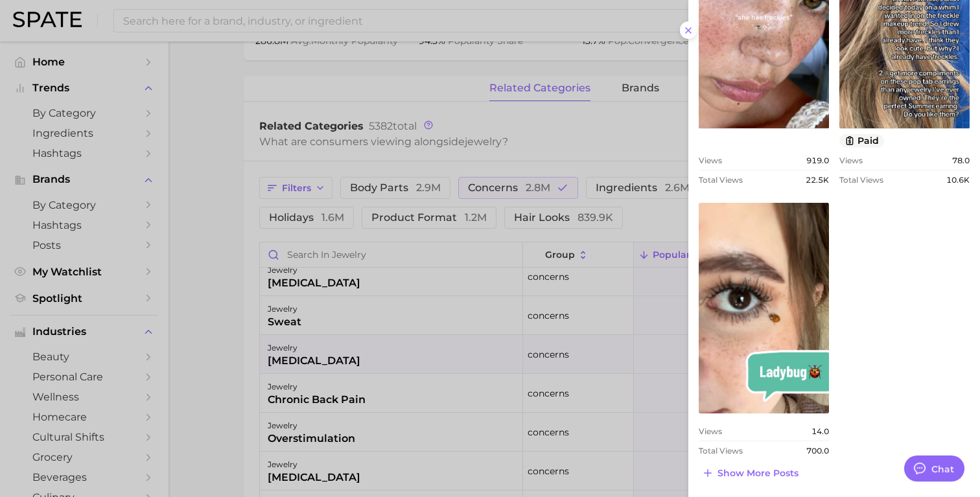
click at [206, 307] on div at bounding box center [490, 248] width 980 height 497
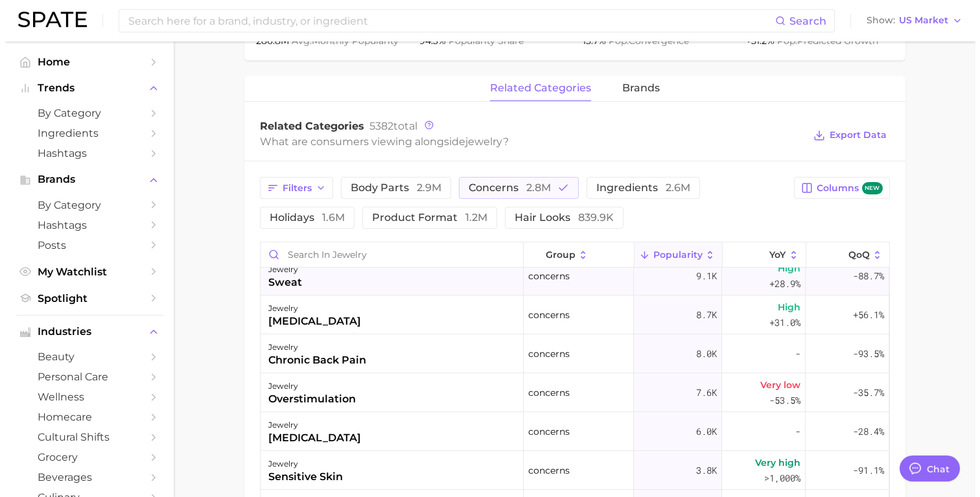
scroll to position [554, 0]
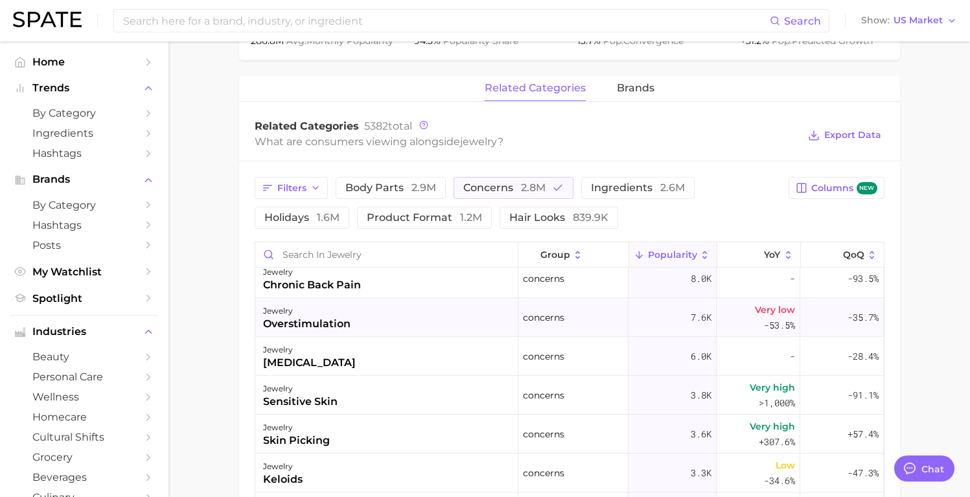
click at [393, 331] on div "jewelry overstimulation" at bounding box center [386, 317] width 263 height 39
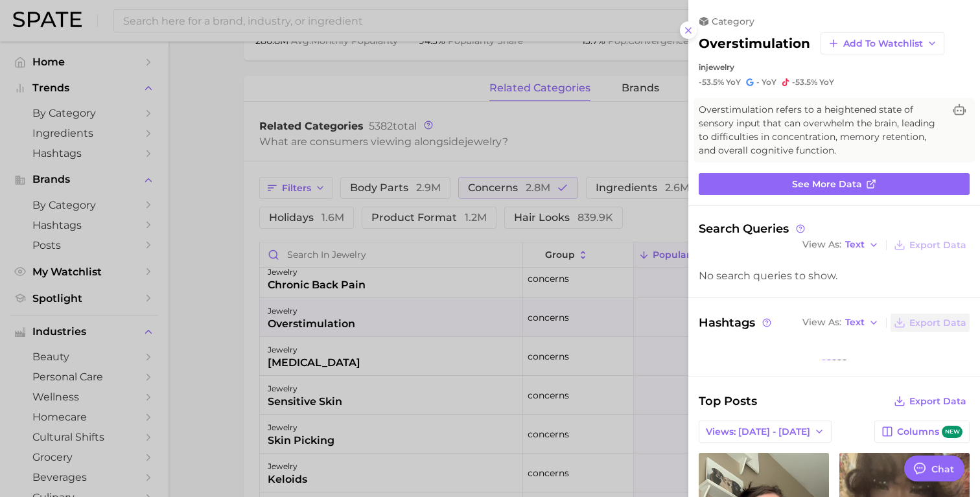
scroll to position [242, 0]
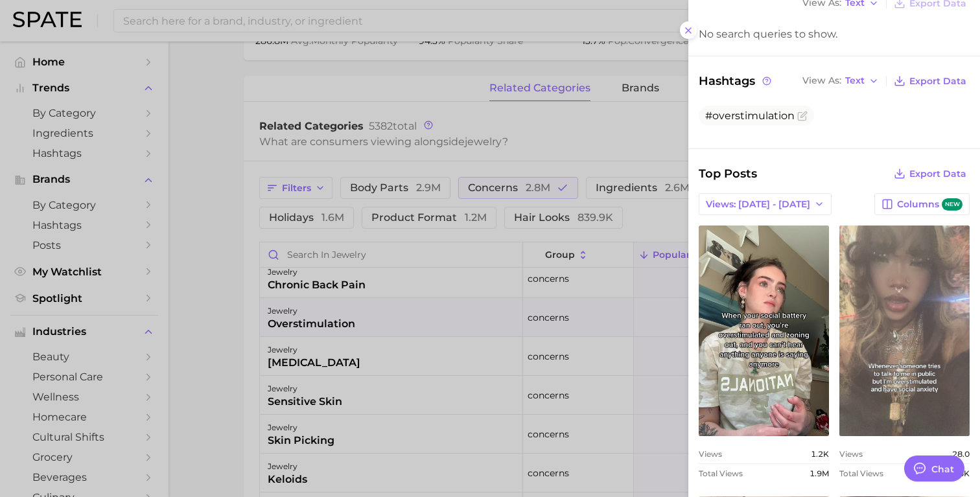
click at [908, 324] on link "view post on TikTok" at bounding box center [904, 331] width 130 height 211
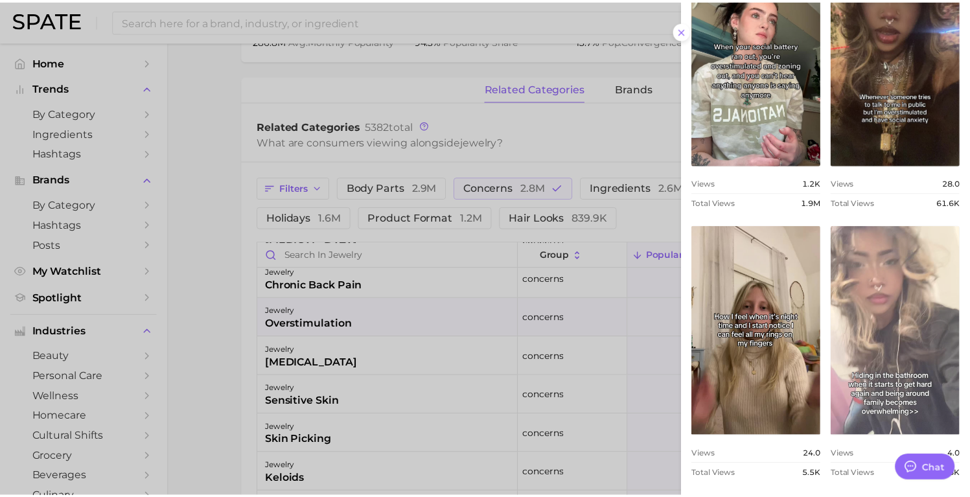
scroll to position [519, 0]
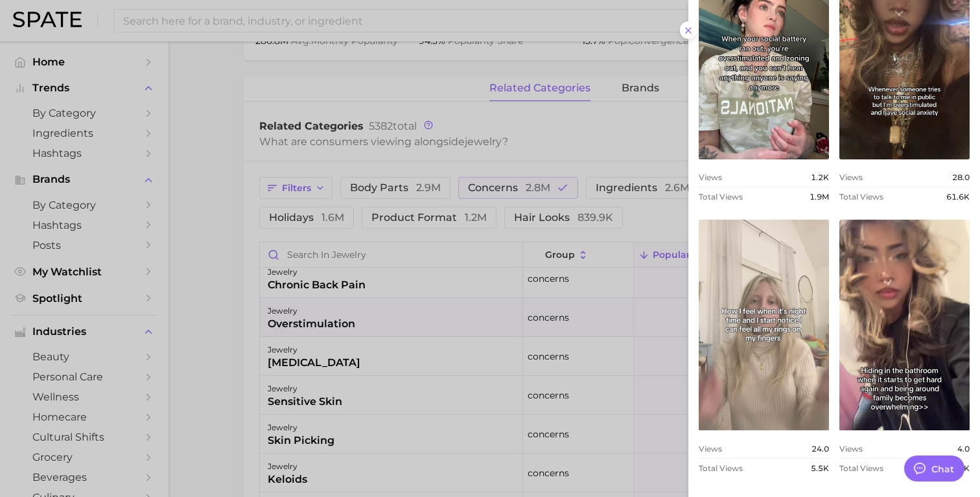
click at [775, 354] on link "view post on TikTok" at bounding box center [764, 325] width 130 height 211
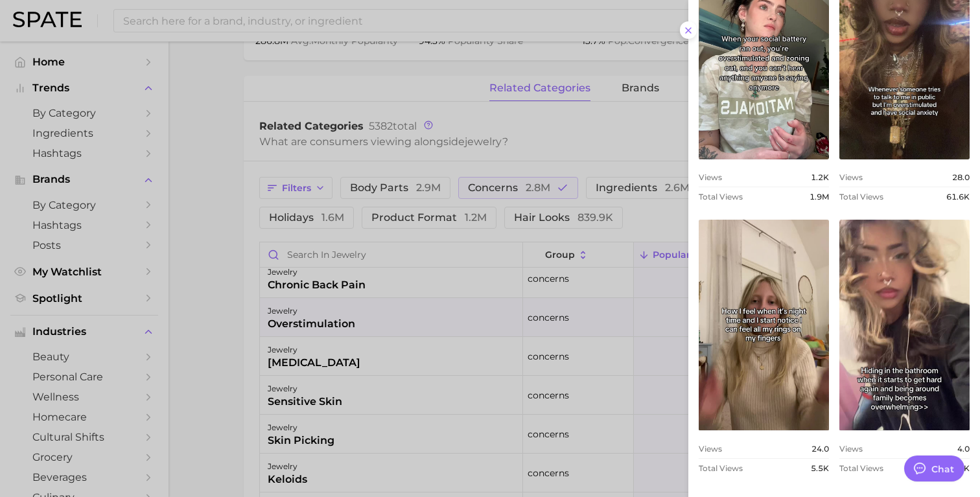
click at [235, 373] on div at bounding box center [490, 248] width 980 height 497
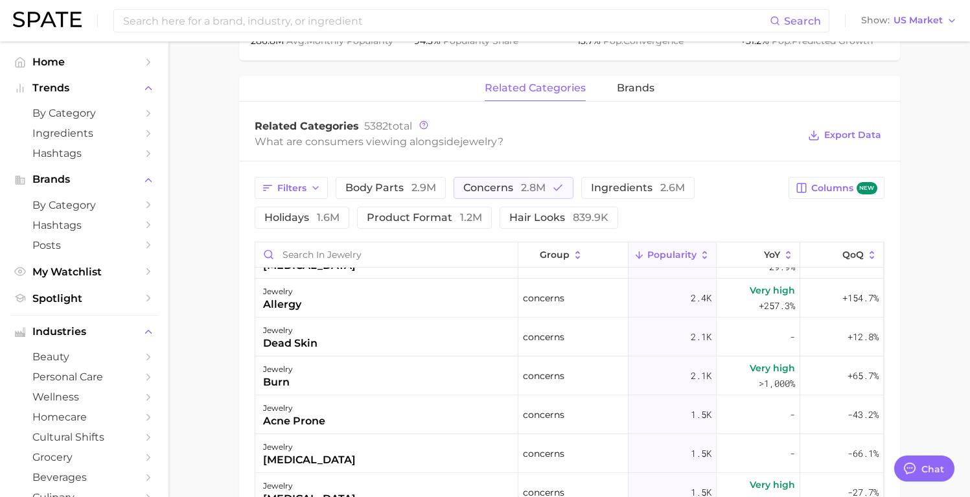
scroll to position [894, 0]
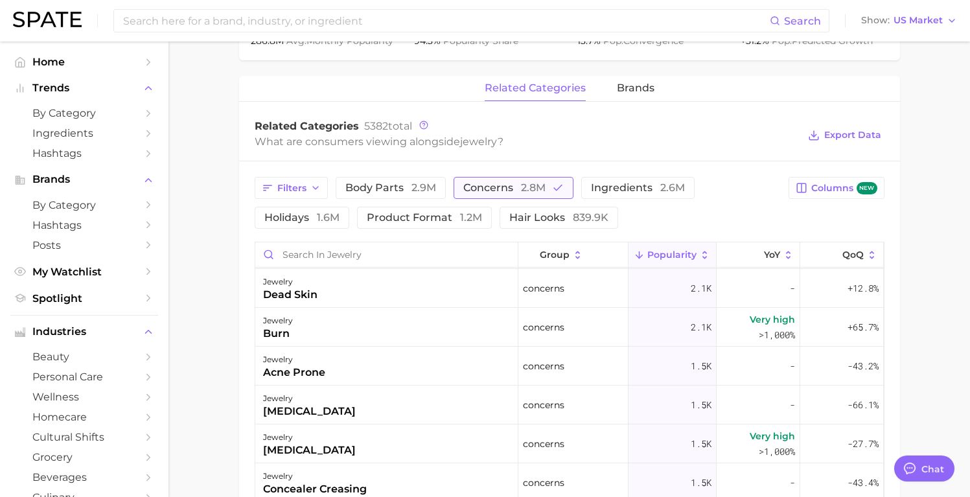
click at [507, 183] on span "concerns 2.8m" at bounding box center [504, 188] width 82 height 10
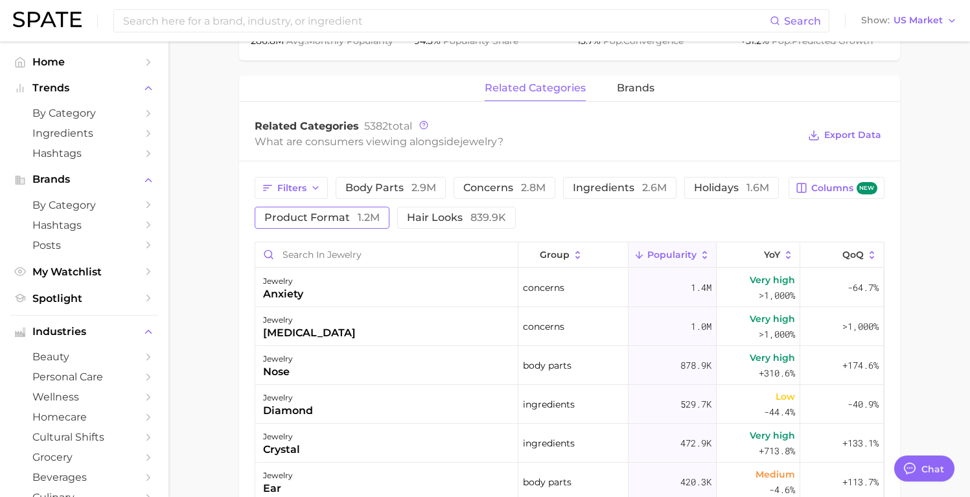
click at [331, 218] on span "product format 1.2m" at bounding box center [321, 218] width 115 height 10
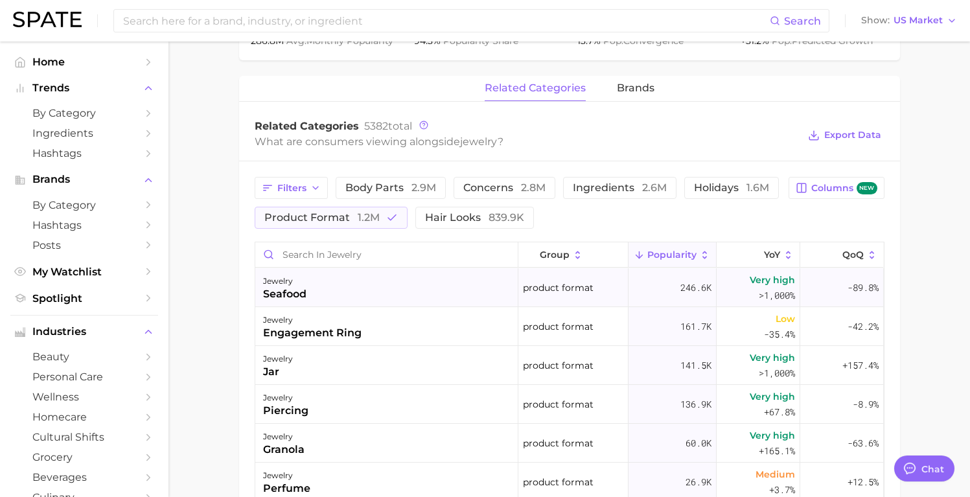
click at [429, 283] on div "jewelry seafood" at bounding box center [386, 287] width 263 height 39
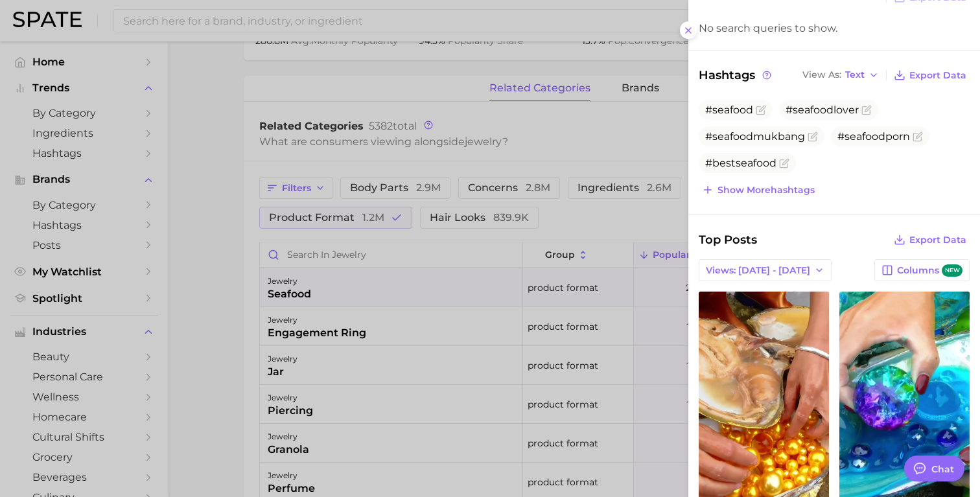
scroll to position [180, 0]
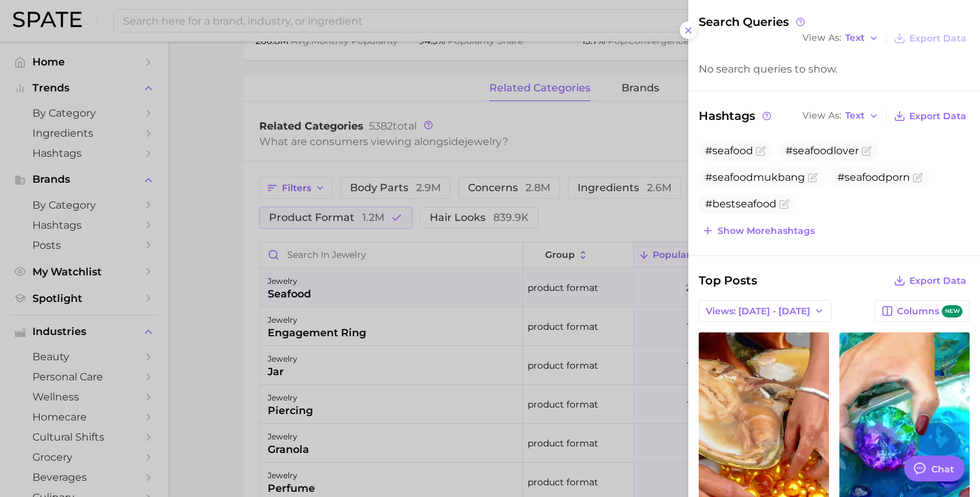
click at [764, 318] on button "Views: [DATE] - [DATE]" at bounding box center [765, 311] width 133 height 22
click at [750, 350] on button "Total Views" at bounding box center [760, 358] width 143 height 23
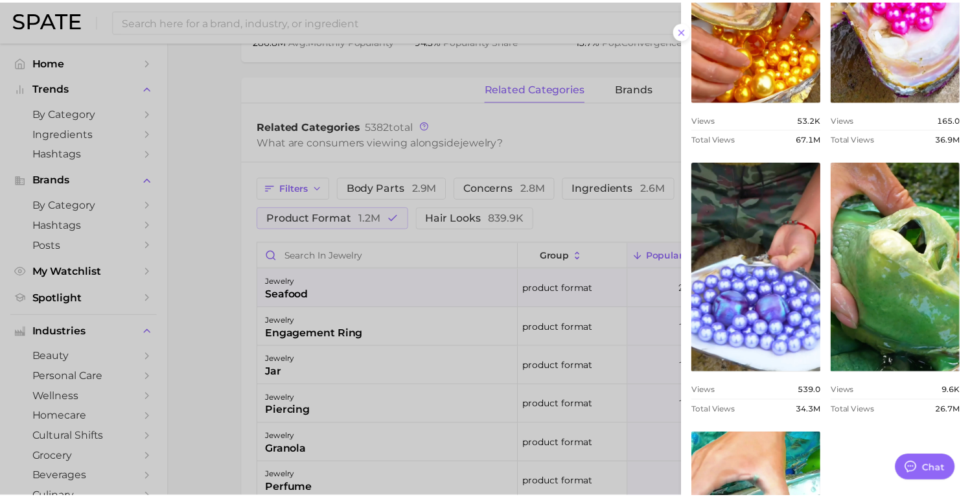
scroll to position [819, 0]
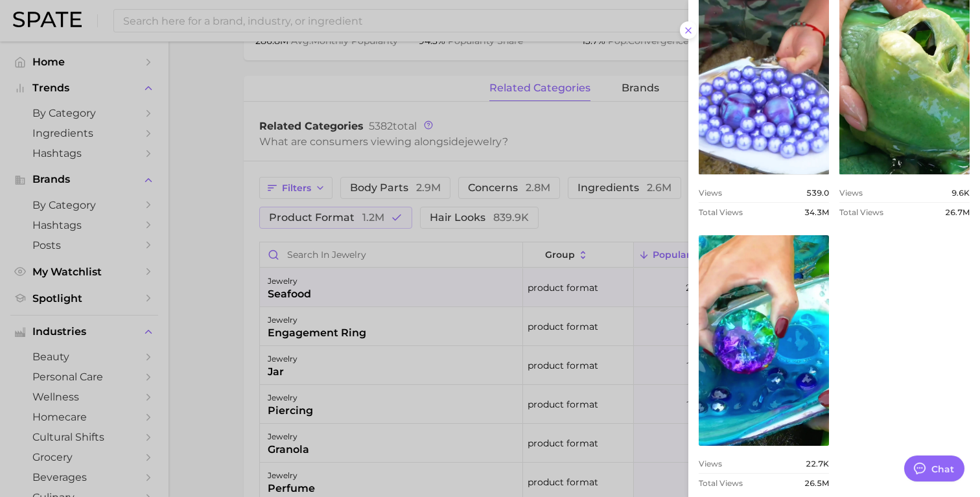
click at [214, 268] on div at bounding box center [490, 248] width 980 height 497
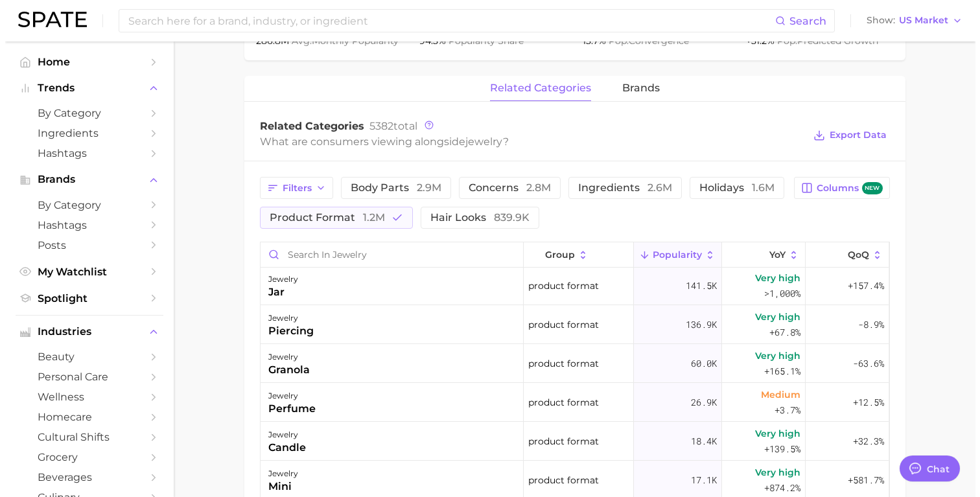
scroll to position [97, 0]
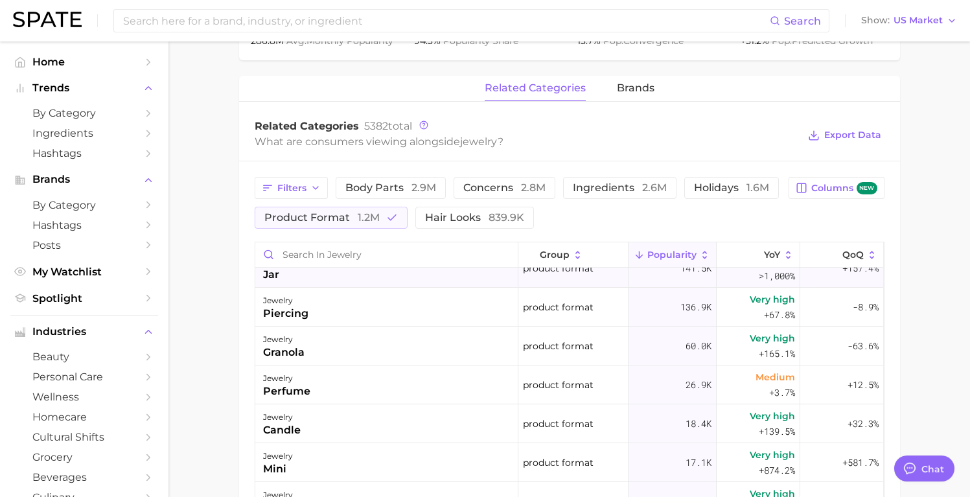
click at [402, 282] on div "jewelry jar" at bounding box center [386, 268] width 263 height 39
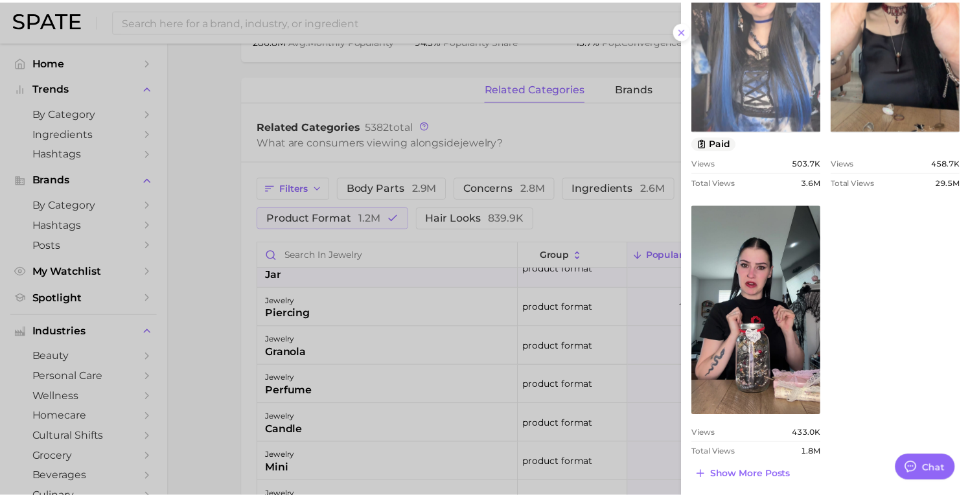
scroll to position [821, 0]
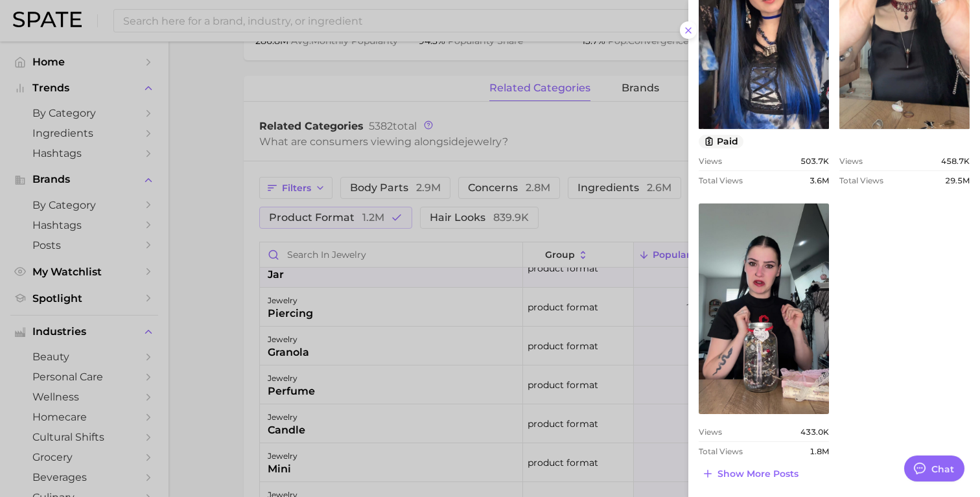
click at [198, 329] on div at bounding box center [490, 248] width 980 height 497
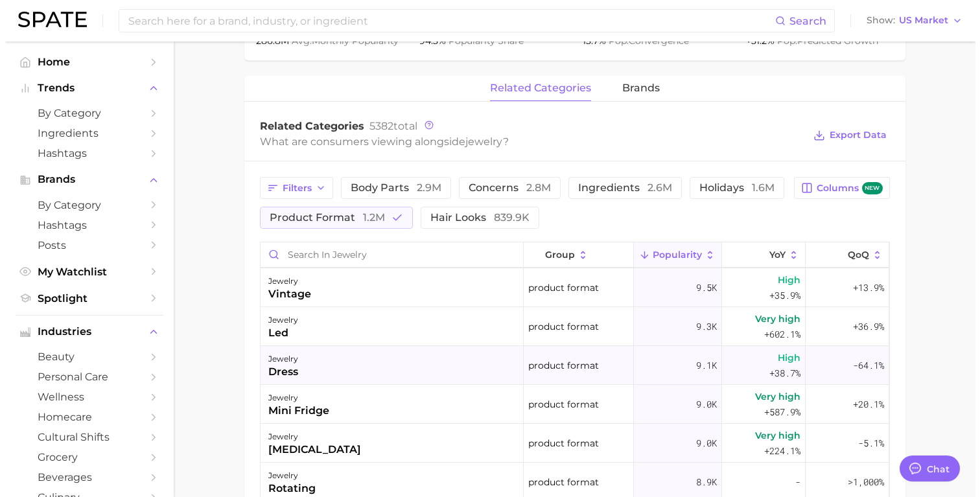
scroll to position [568, 0]
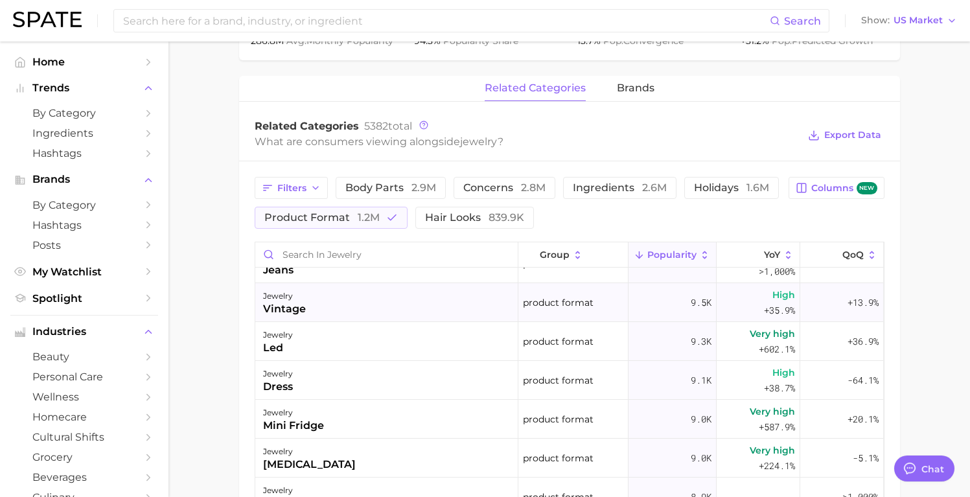
click at [381, 307] on div "jewelry vintage" at bounding box center [386, 302] width 263 height 39
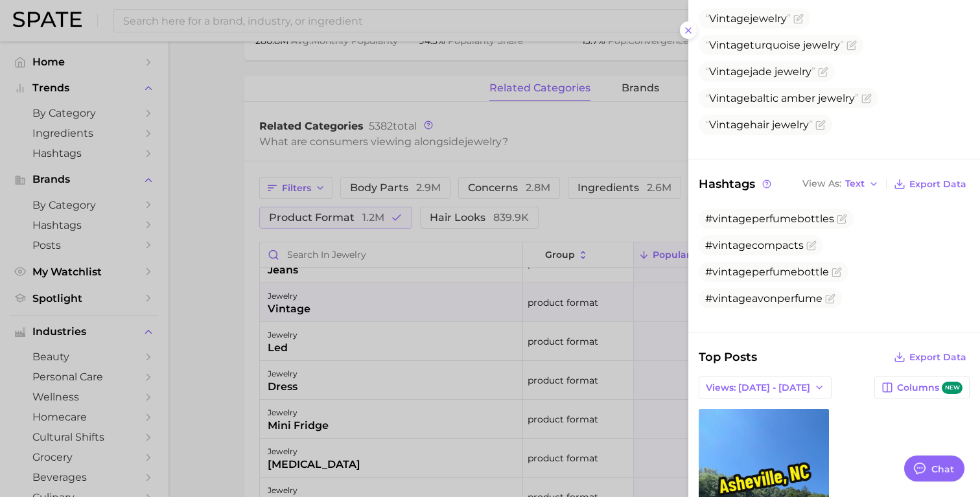
scroll to position [12, 0]
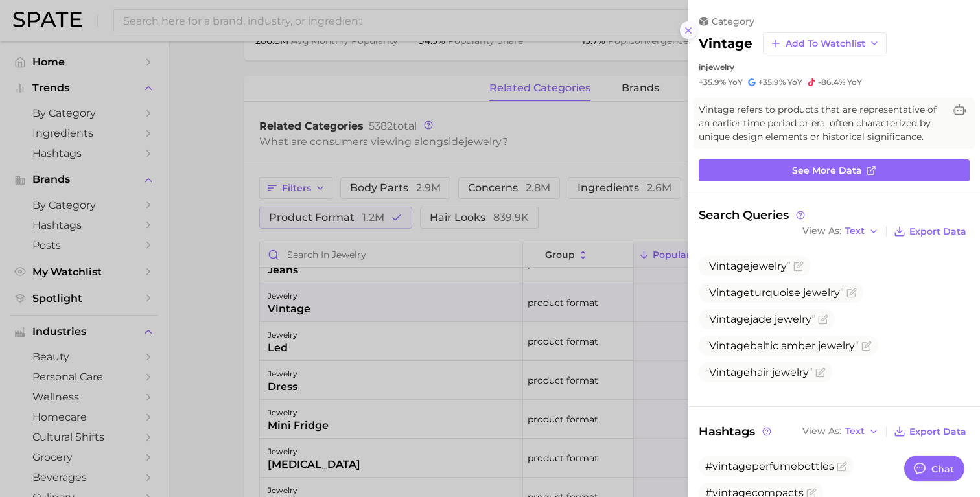
click at [683, 29] on icon at bounding box center [688, 30] width 10 height 10
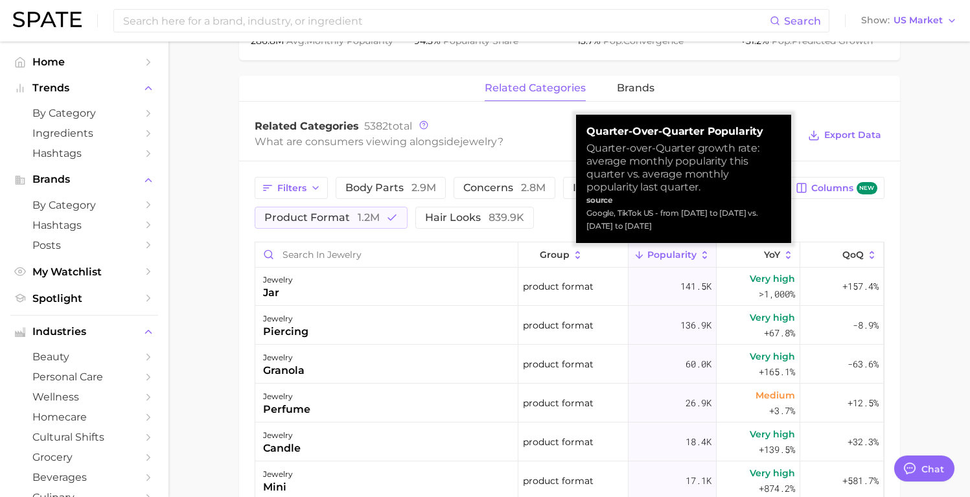
click at [917, 187] on main "jewelry Overview Google TikTok Instagram Beta jewelry Add to Watchlist Export D…" at bounding box center [570, 147] width 802 height 1346
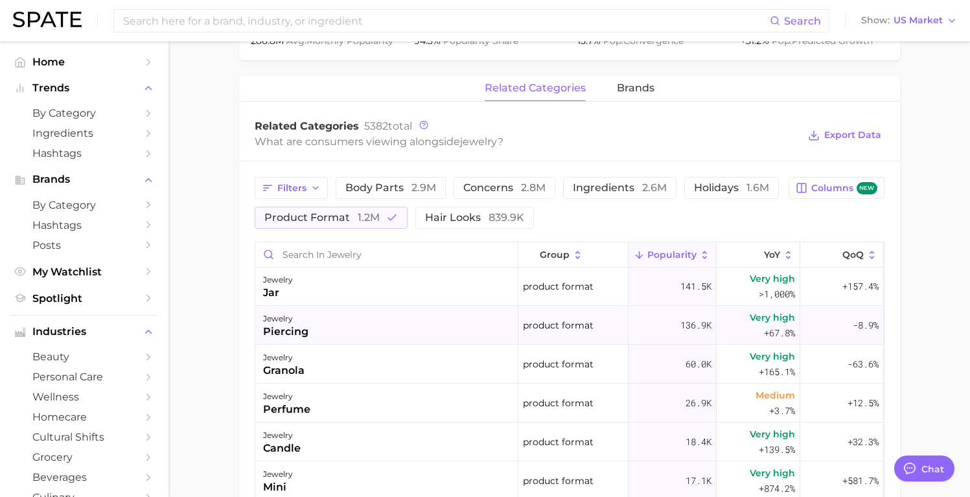
click at [350, 330] on div "jewelry piercing" at bounding box center [386, 325] width 263 height 39
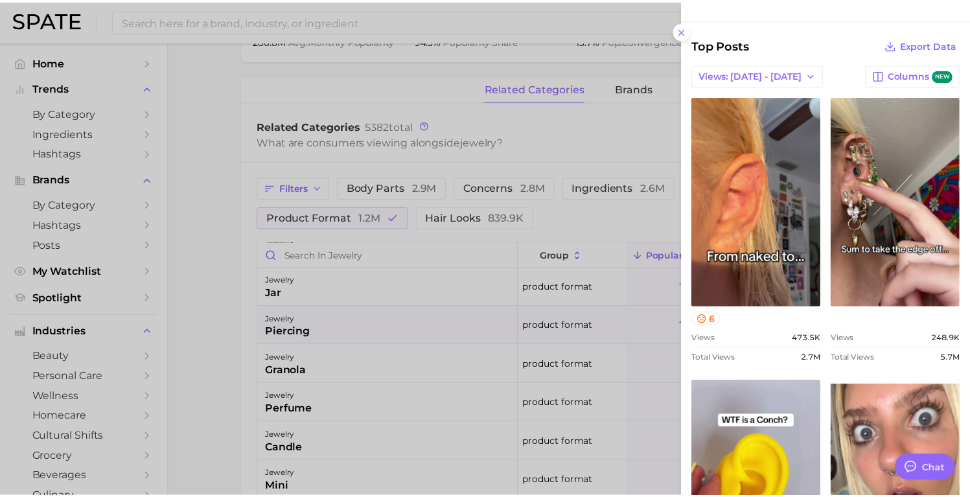
scroll to position [223, 0]
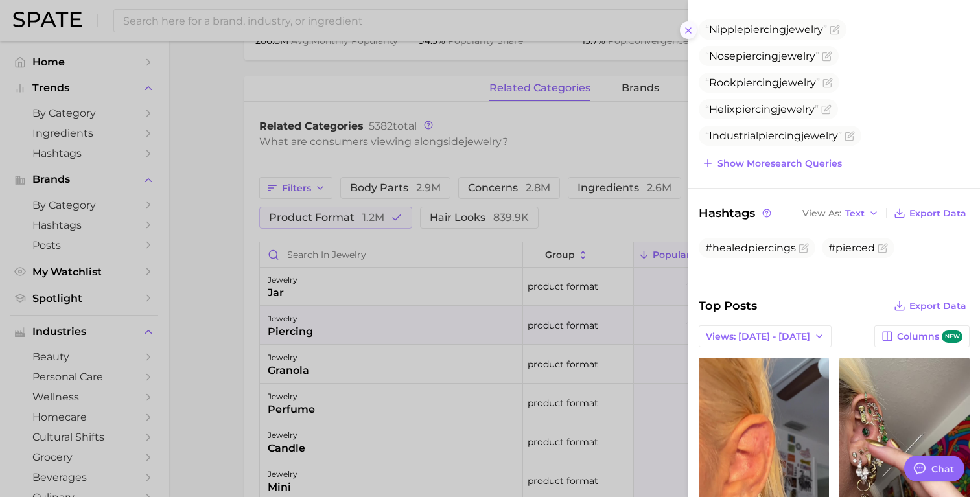
click at [685, 28] on icon at bounding box center [688, 30] width 10 height 10
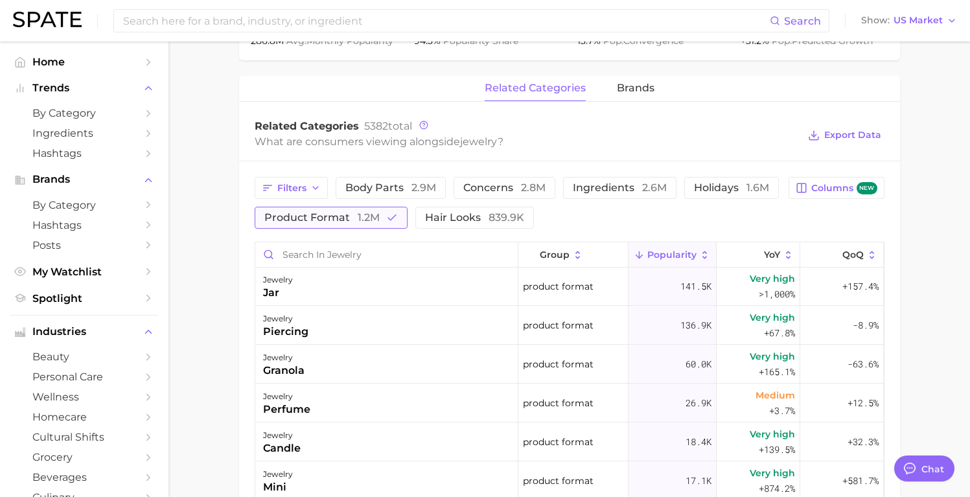
click at [382, 227] on button "product format 1.2m" at bounding box center [331, 218] width 153 height 22
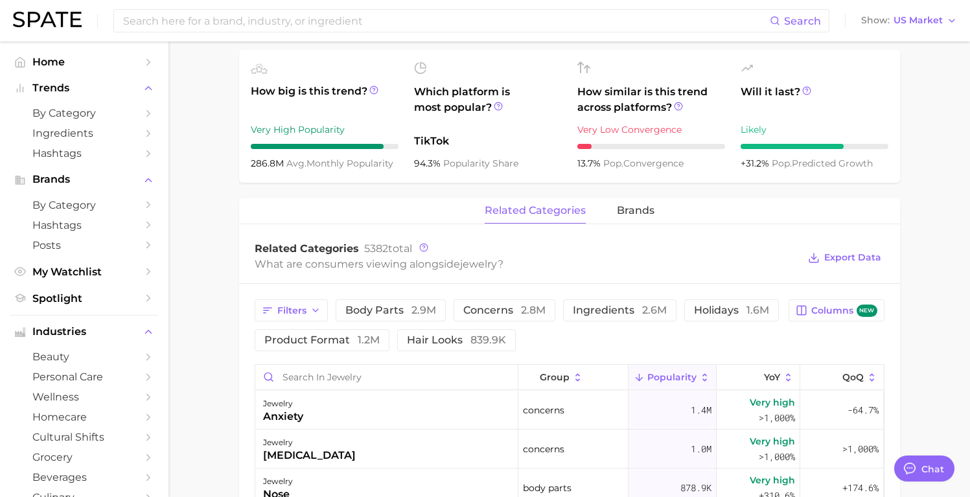
scroll to position [189, 0]
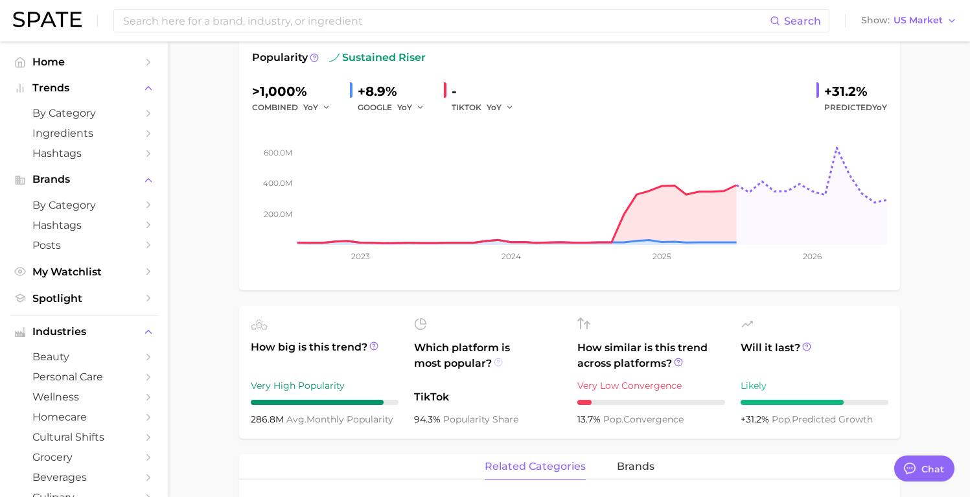
click at [496, 362] on icon at bounding box center [498, 362] width 9 height 9
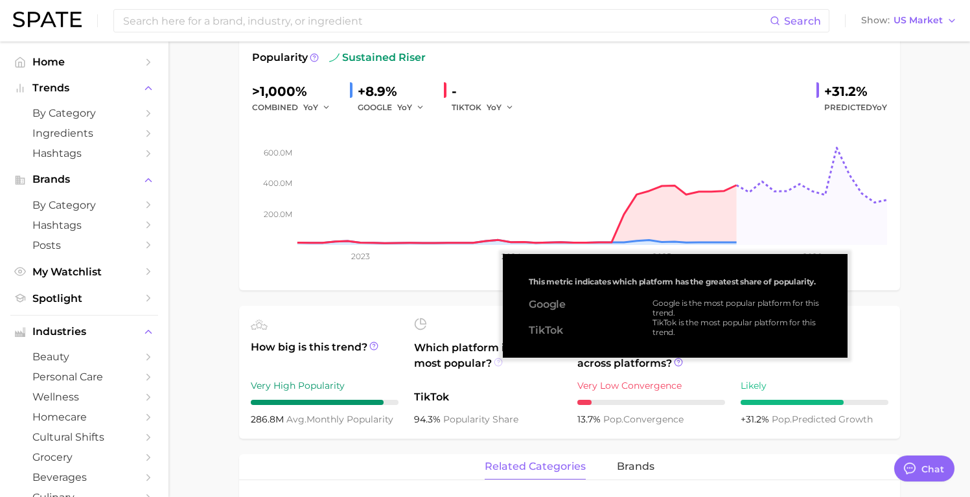
click at [496, 362] on icon at bounding box center [498, 362] width 9 height 9
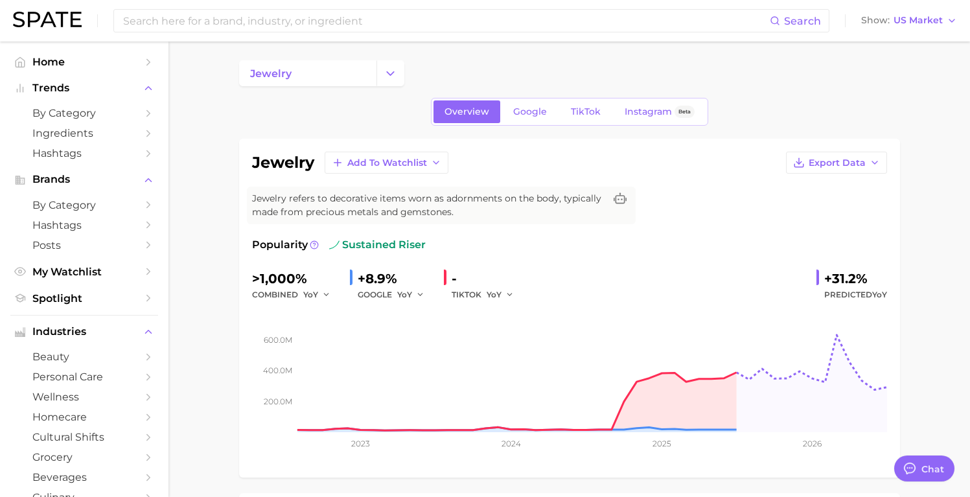
scroll to position [3, 0]
click at [581, 117] on link "TikTok" at bounding box center [586, 111] width 52 height 23
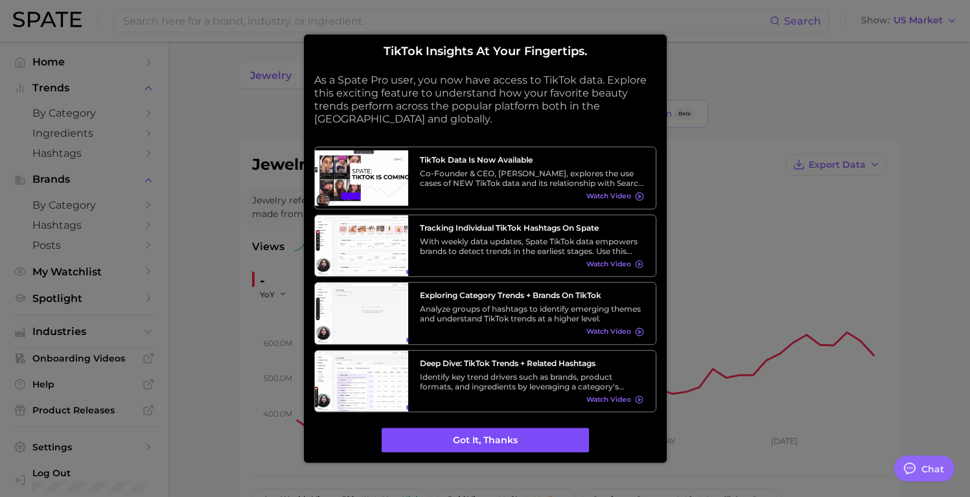
click at [503, 431] on button "Got it, thanks" at bounding box center [485, 440] width 207 height 25
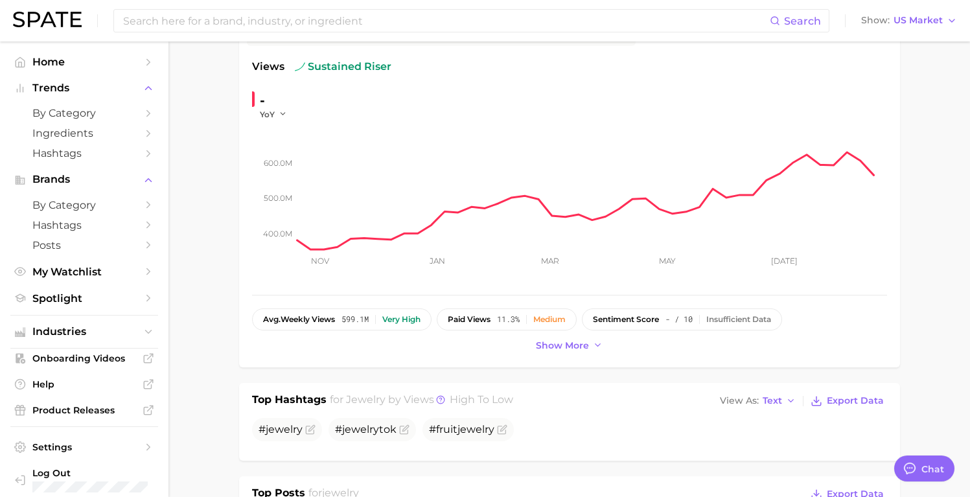
scroll to position [220, 0]
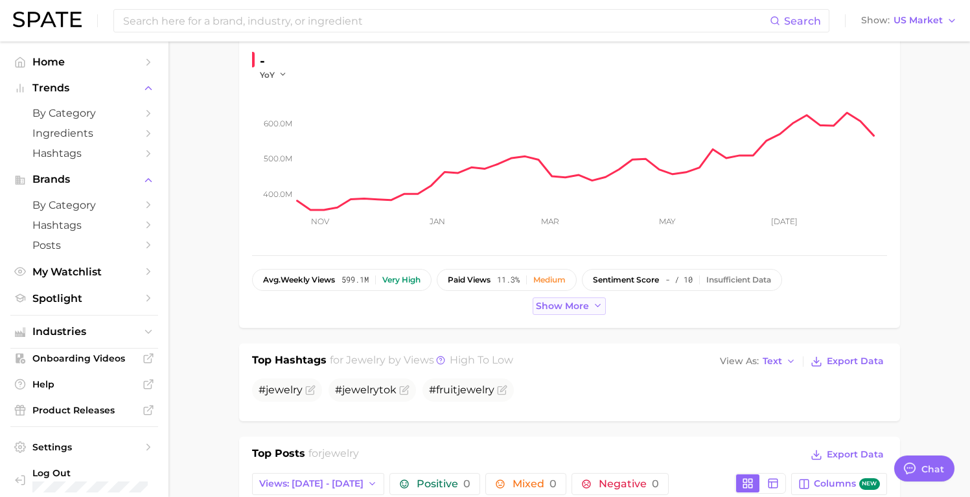
click at [582, 310] on span "Show more" at bounding box center [562, 306] width 53 height 11
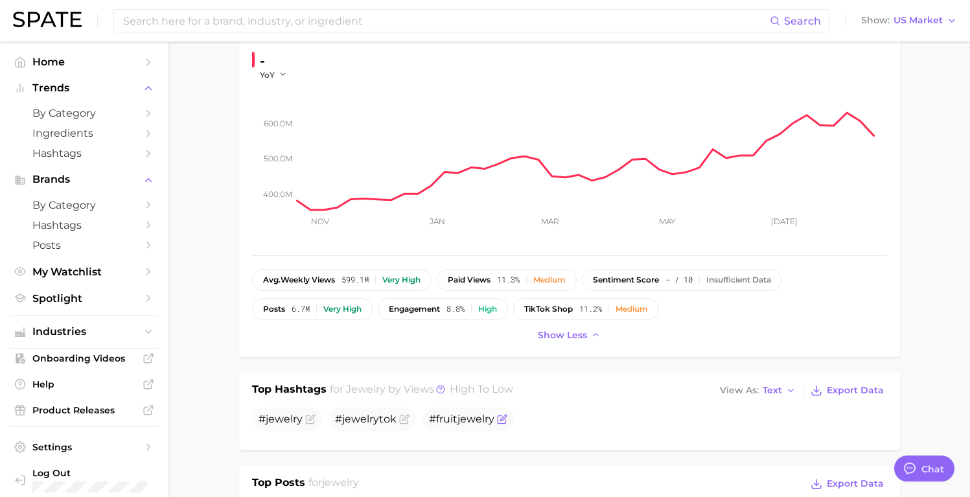
click at [454, 417] on span "#fruit jewelry" at bounding box center [461, 419] width 65 height 12
click at [500, 417] on icon "Flag as miscategorized or irrelevant" at bounding box center [502, 419] width 10 height 10
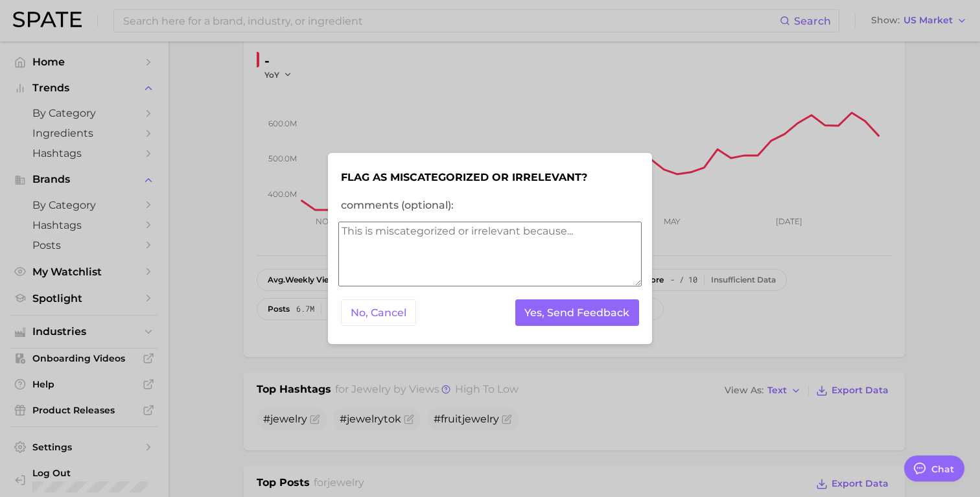
click at [224, 316] on div at bounding box center [490, 248] width 980 height 497
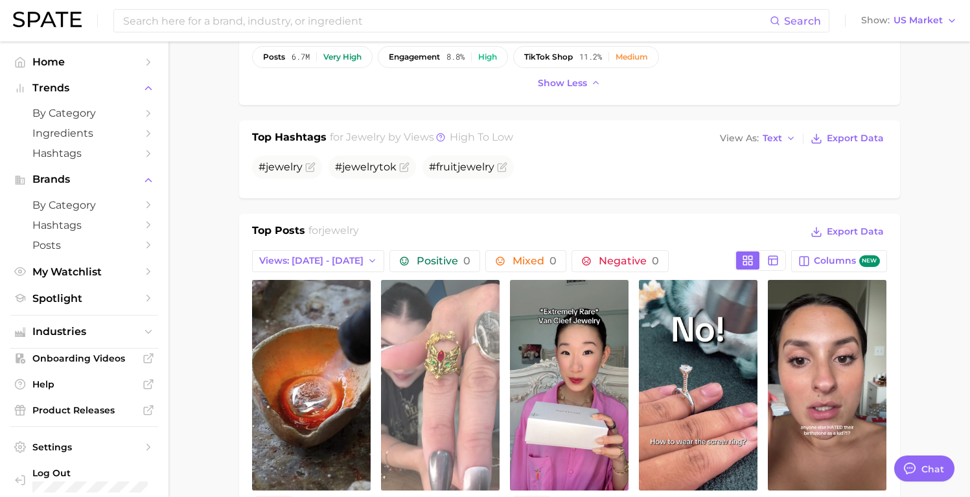
scroll to position [549, 0]
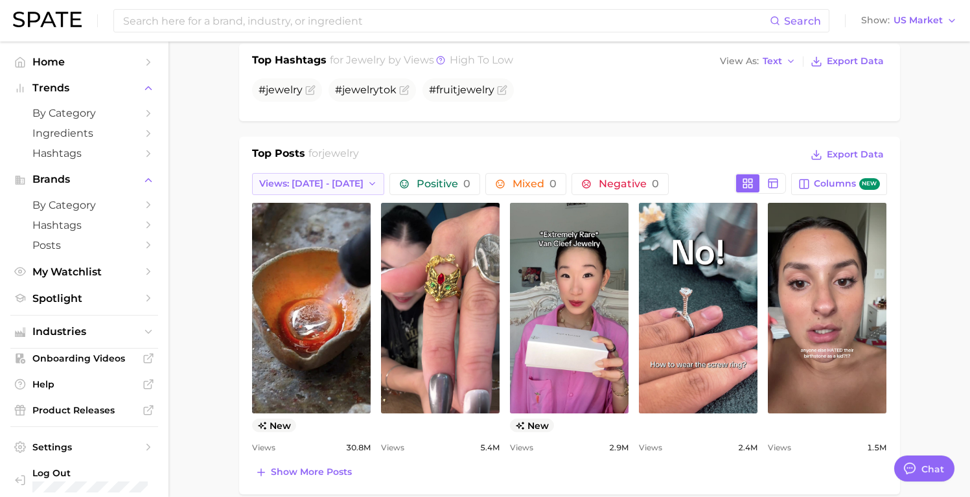
click at [338, 185] on span "Views: [DATE] - [DATE]" at bounding box center [311, 183] width 104 height 11
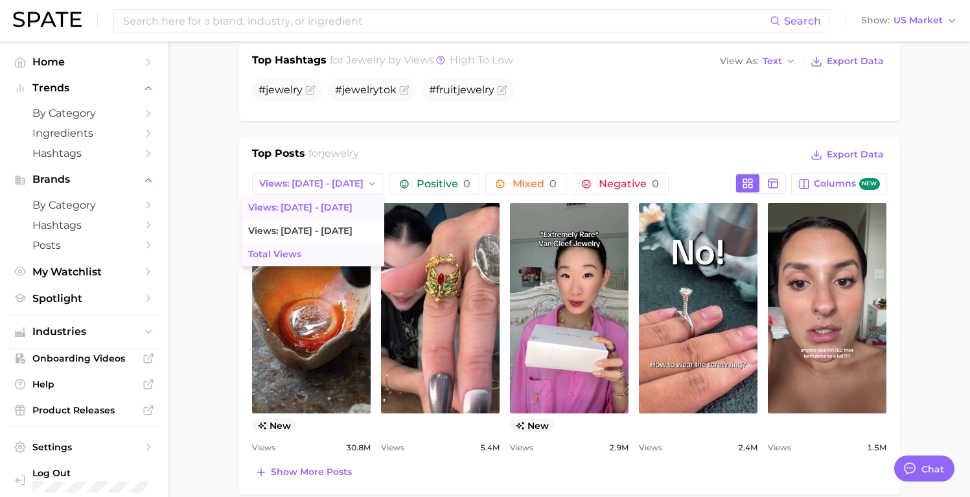
click at [287, 248] on button "Total Views" at bounding box center [313, 254] width 143 height 23
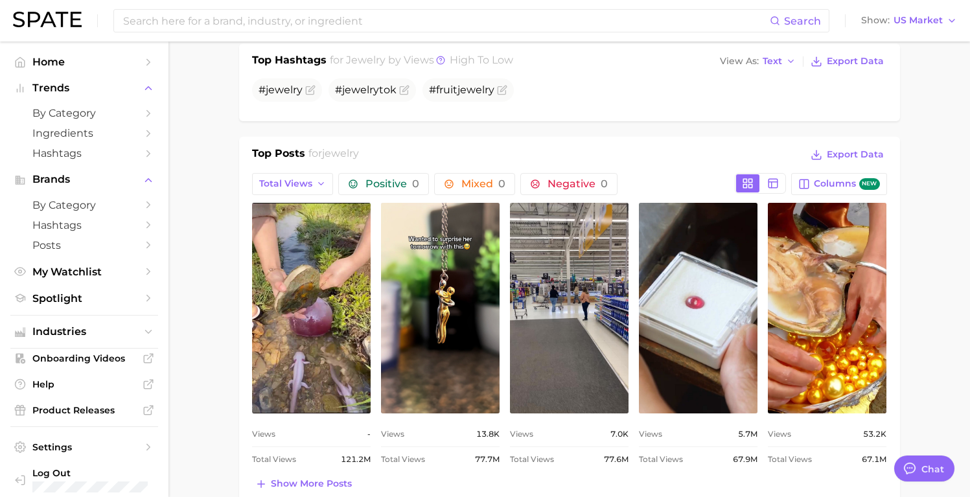
scroll to position [0, 0]
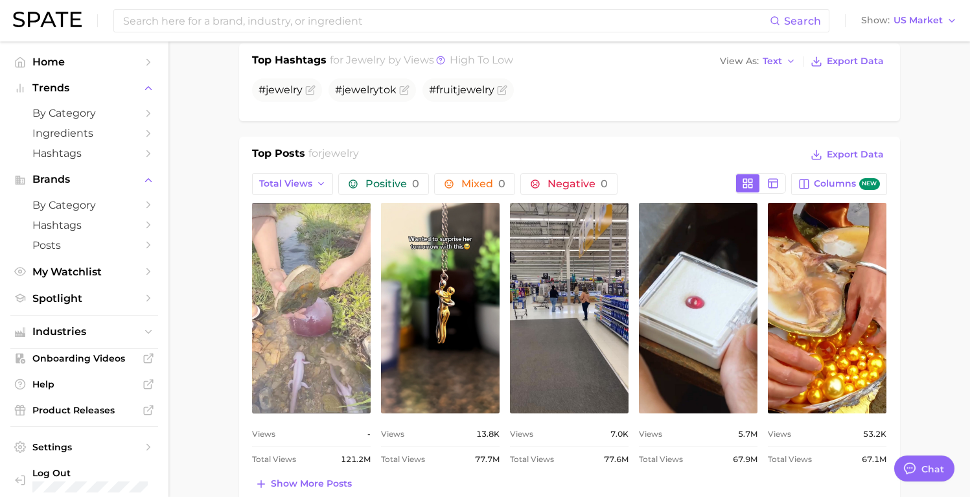
click at [333, 285] on link "view post on TikTok" at bounding box center [311, 308] width 119 height 211
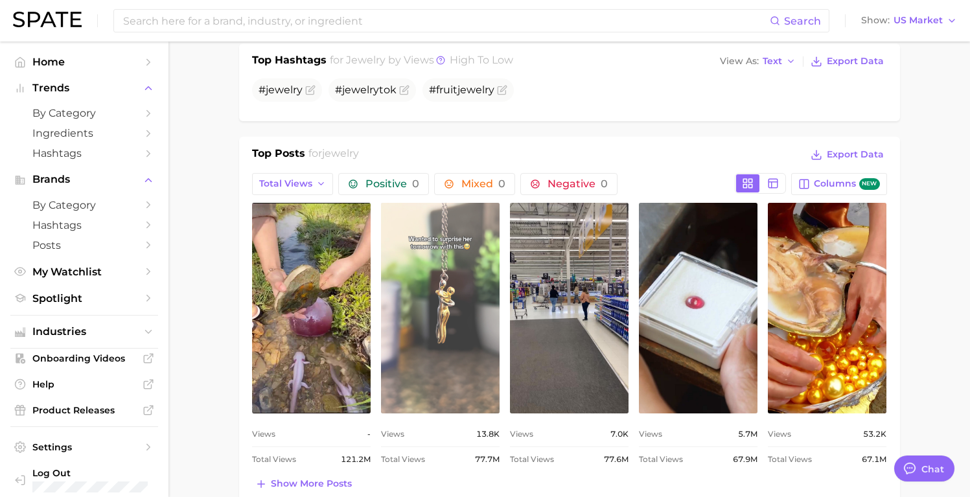
click at [475, 237] on link "view post on TikTok" at bounding box center [440, 308] width 119 height 211
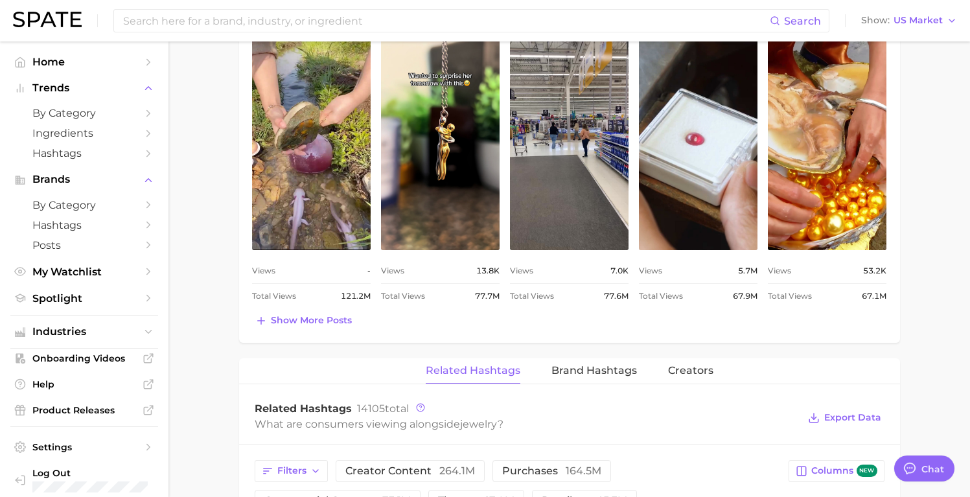
scroll to position [715, 0]
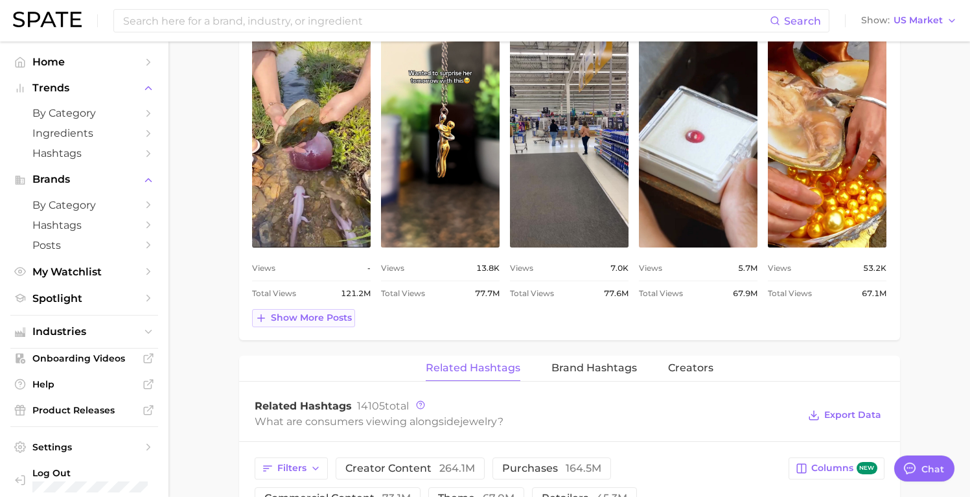
click at [336, 318] on span "Show more posts" at bounding box center [311, 317] width 81 height 11
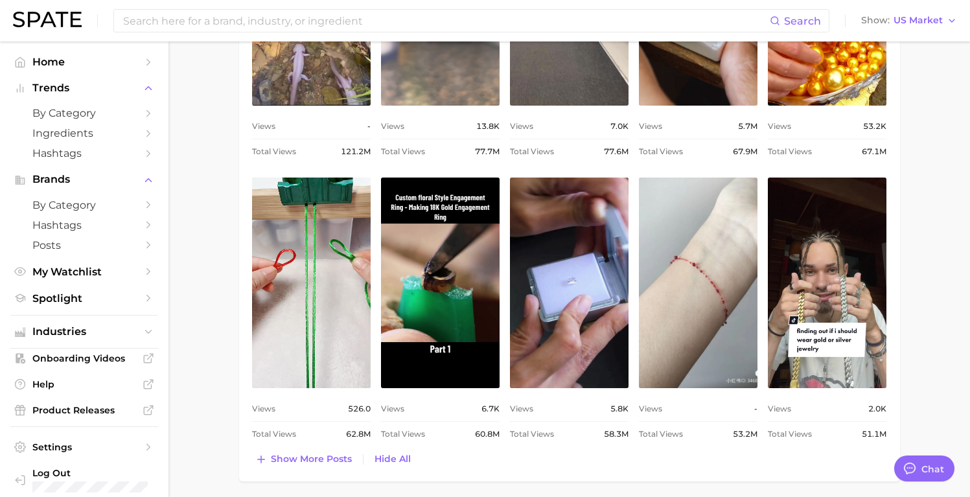
scroll to position [926, 0]
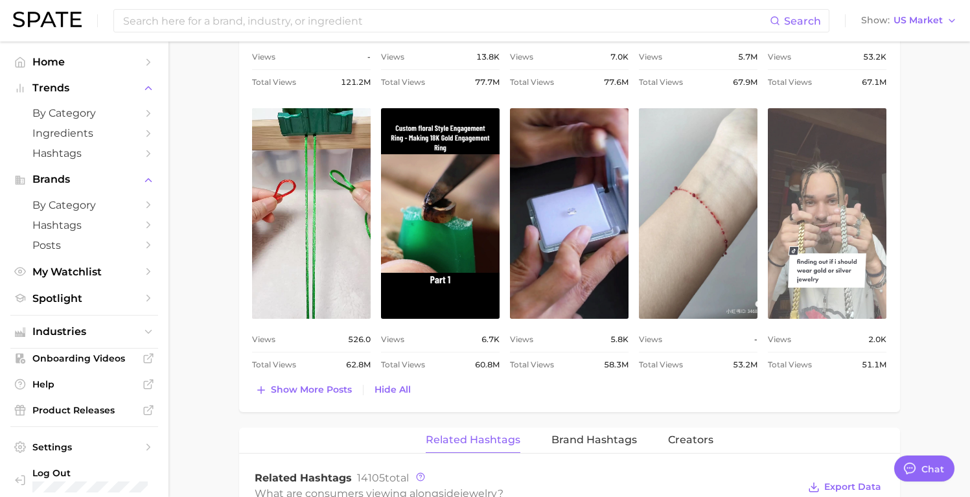
click at [849, 183] on link "view post on TikTok" at bounding box center [827, 213] width 119 height 211
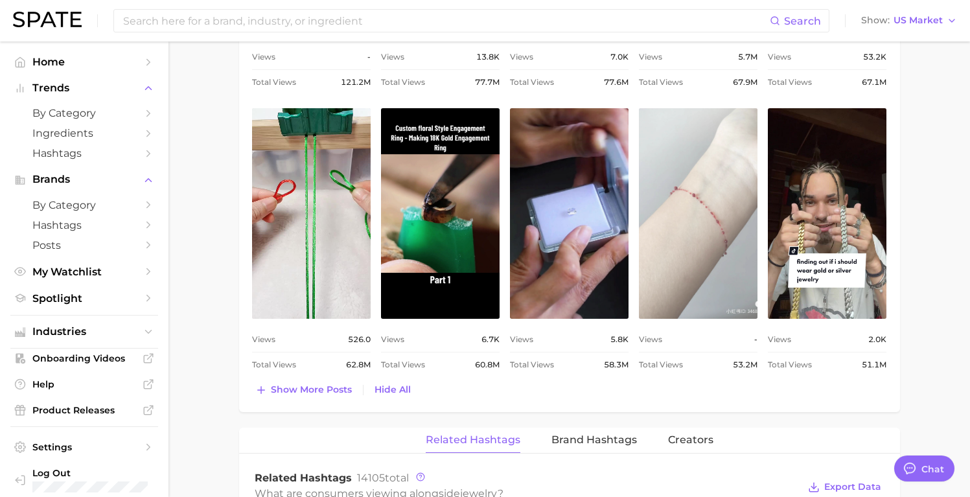
click at [706, 229] on link "view post on TikTok" at bounding box center [698, 213] width 119 height 211
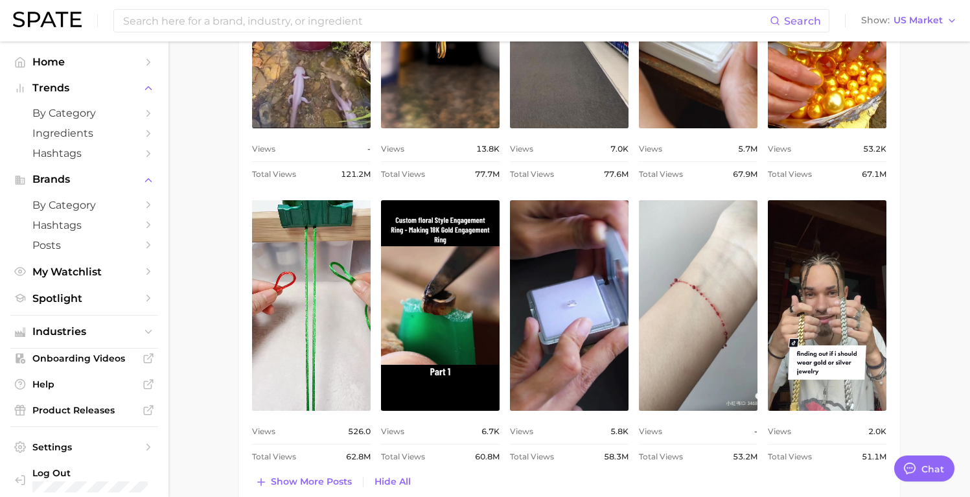
scroll to position [1035, 0]
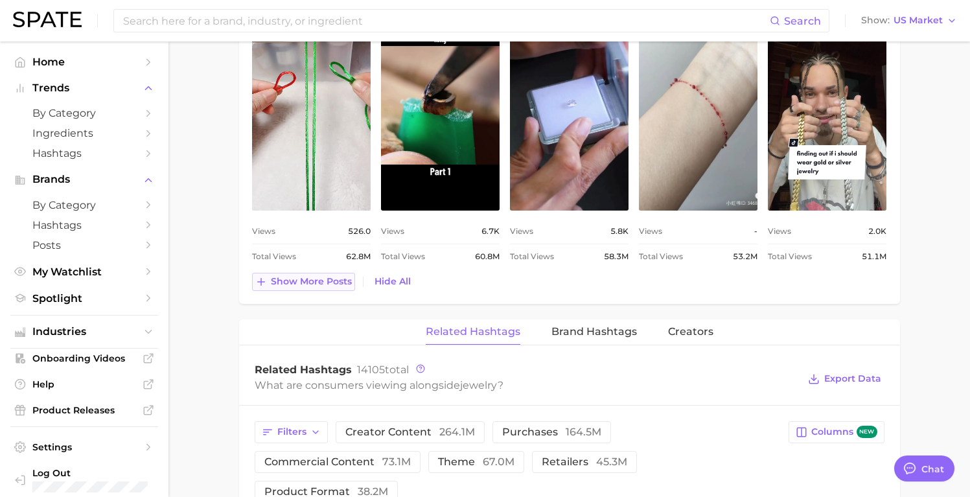
click at [337, 281] on span "Show more posts" at bounding box center [311, 281] width 81 height 11
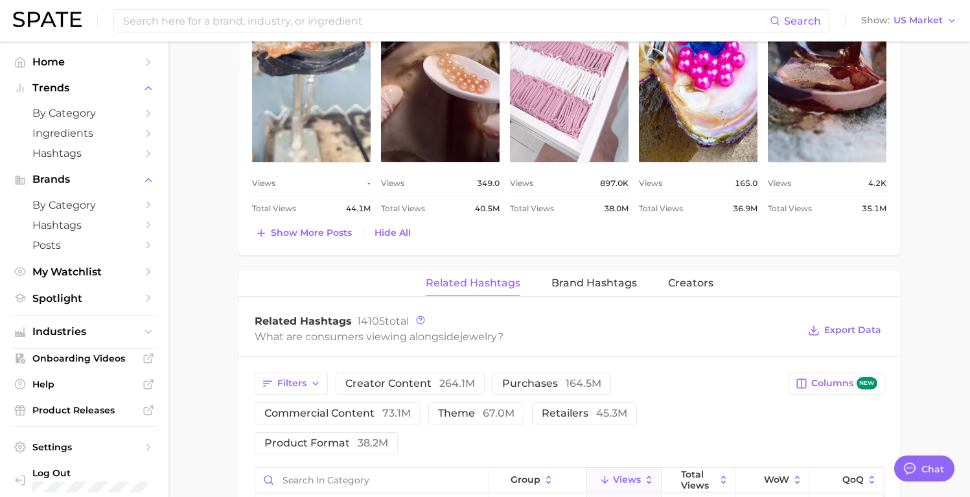
scroll to position [1374, 0]
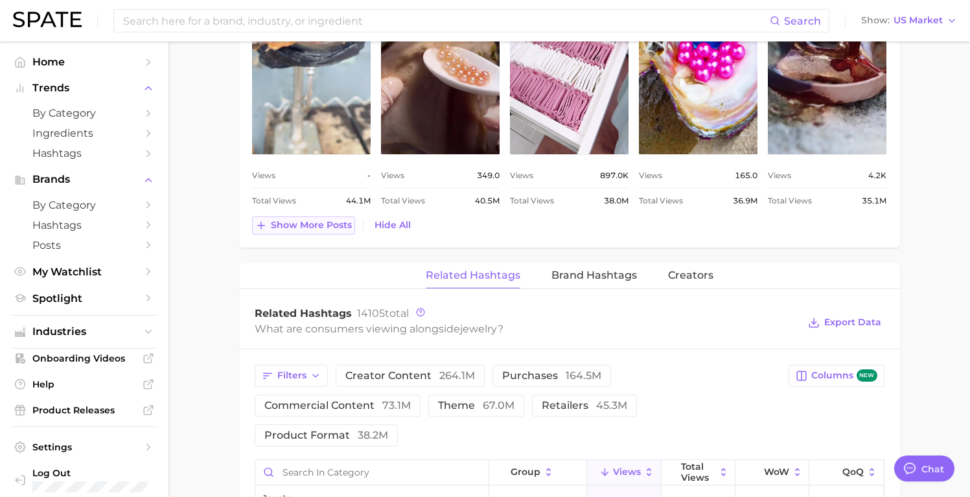
click at [302, 229] on span "Show more posts" at bounding box center [311, 225] width 81 height 11
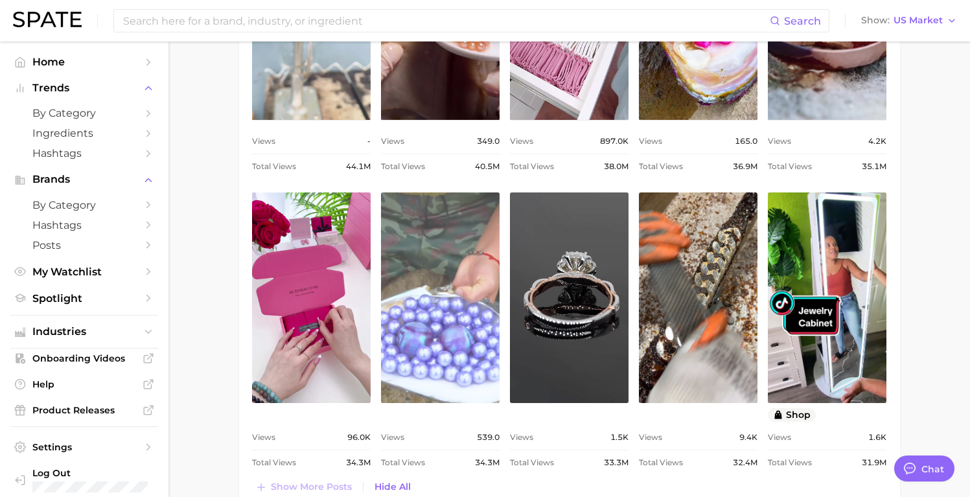
scroll to position [1443, 0]
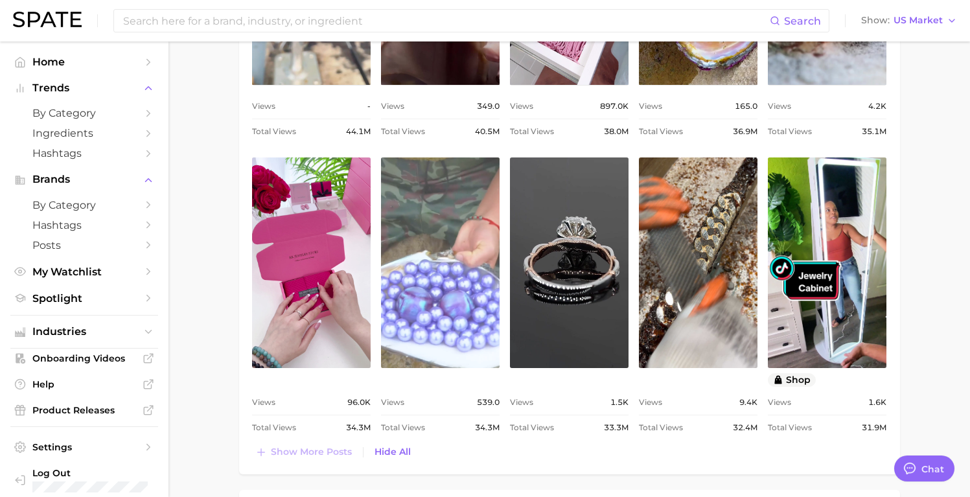
click at [461, 239] on link "view post on TikTok" at bounding box center [440, 263] width 119 height 211
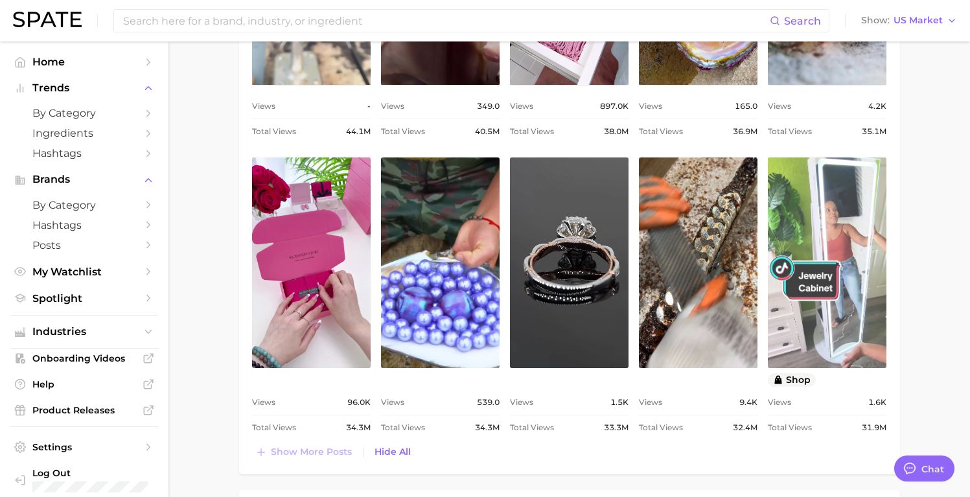
click at [834, 251] on link "view post on TikTok" at bounding box center [827, 263] width 119 height 211
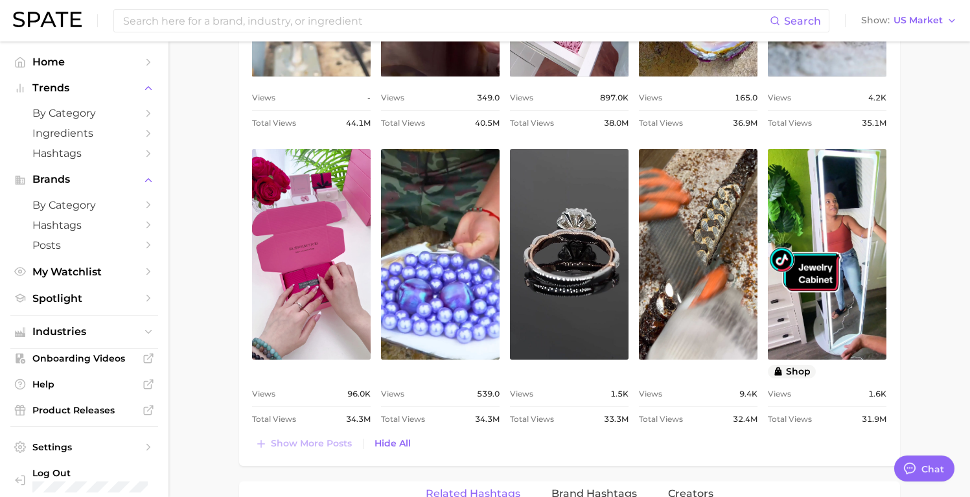
scroll to position [1538, 0]
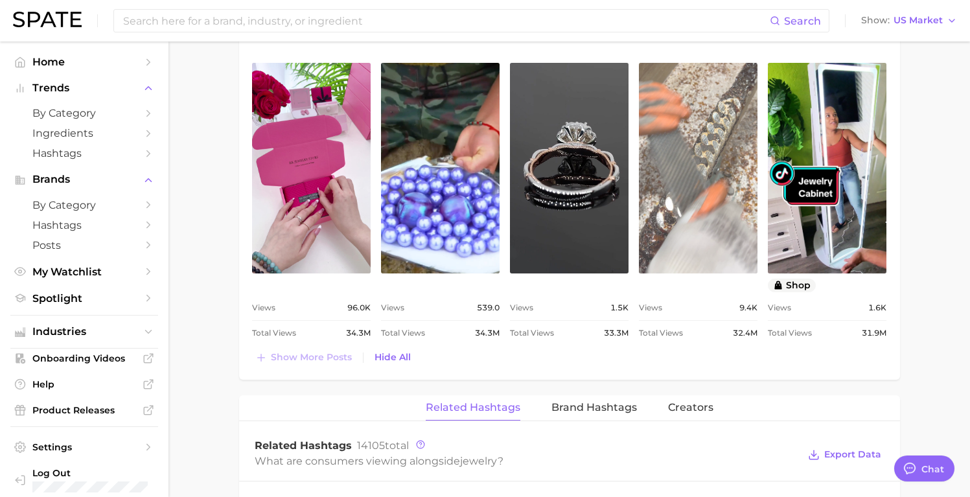
click at [708, 174] on link "view post on TikTok" at bounding box center [698, 168] width 119 height 211
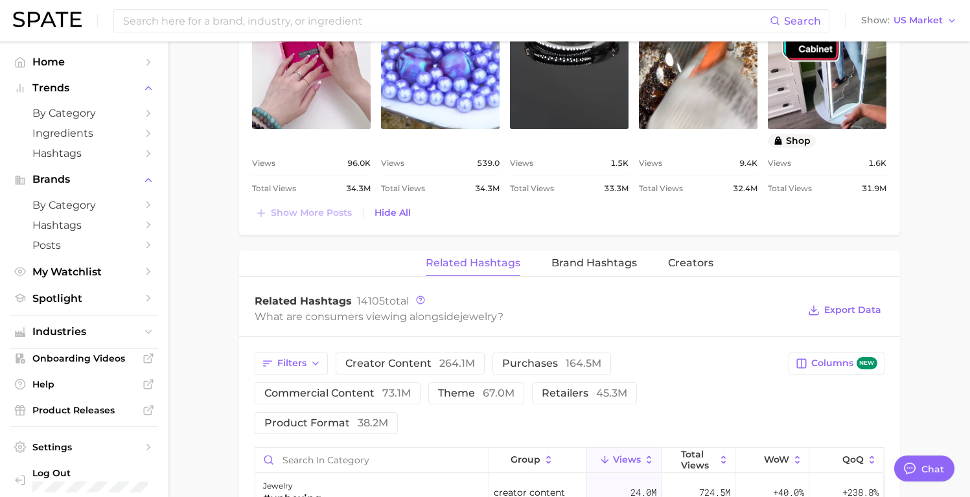
scroll to position [1754, 0]
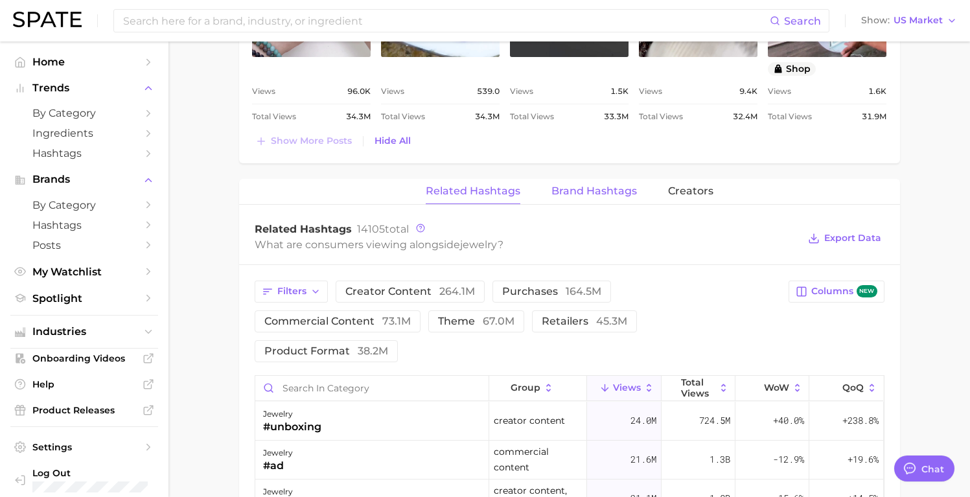
click at [596, 191] on span "Brand Hashtags" at bounding box center [595, 191] width 86 height 12
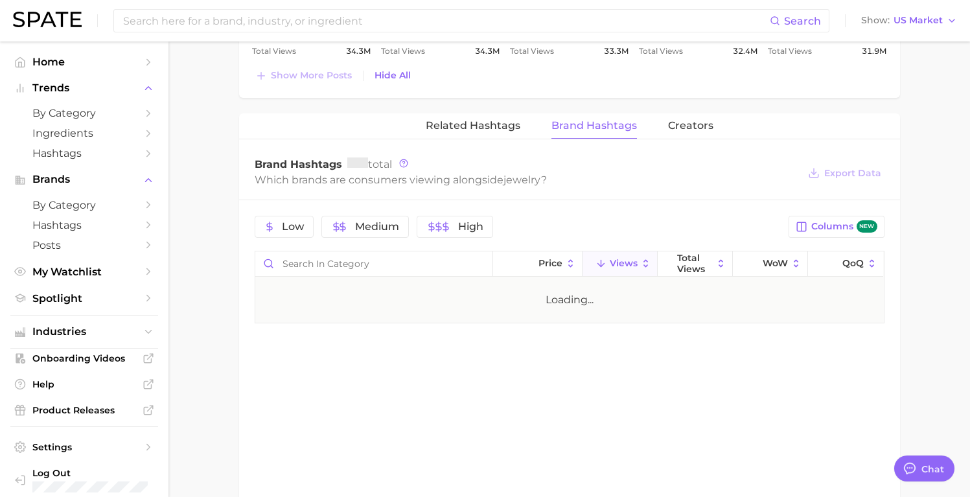
scroll to position [1873, 0]
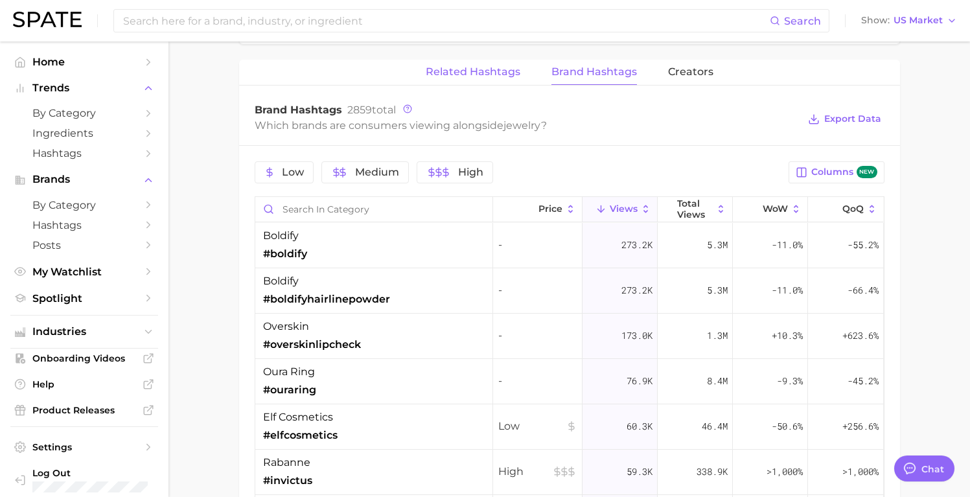
click at [490, 78] on button "Related Hashtags" at bounding box center [473, 72] width 95 height 25
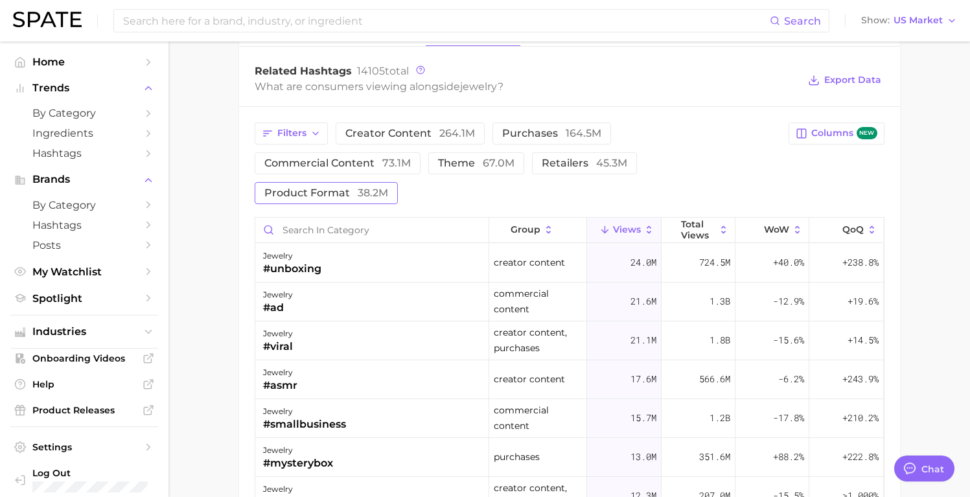
scroll to position [1773, 0]
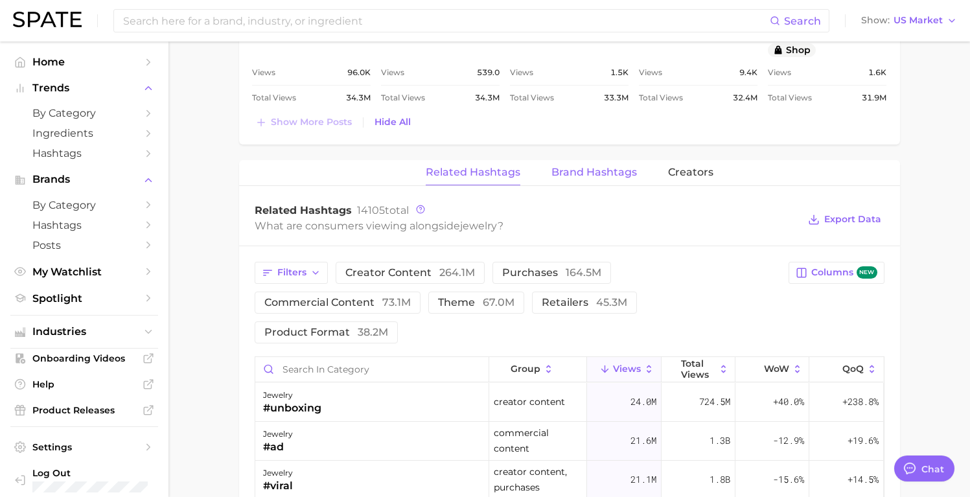
click at [600, 176] on span "Brand Hashtags" at bounding box center [595, 173] width 86 height 12
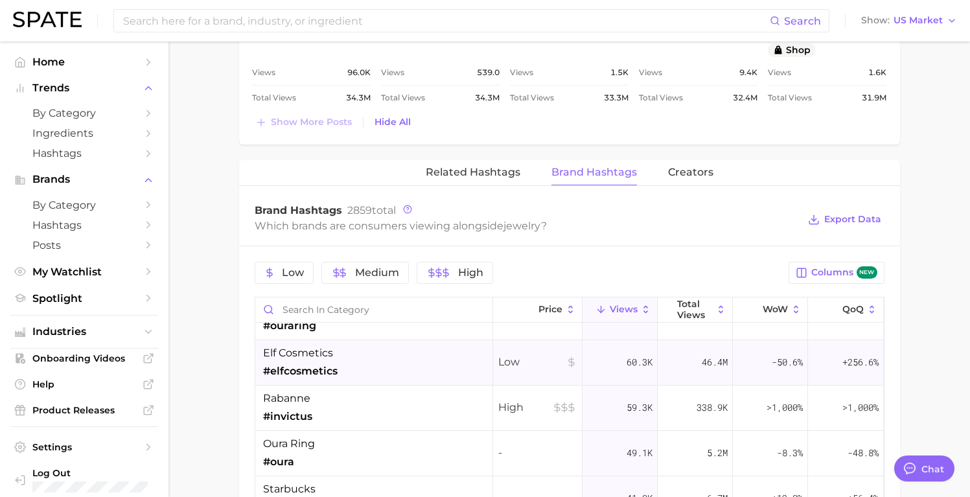
scroll to position [167, 0]
click at [669, 174] on span "Creators" at bounding box center [690, 173] width 45 height 12
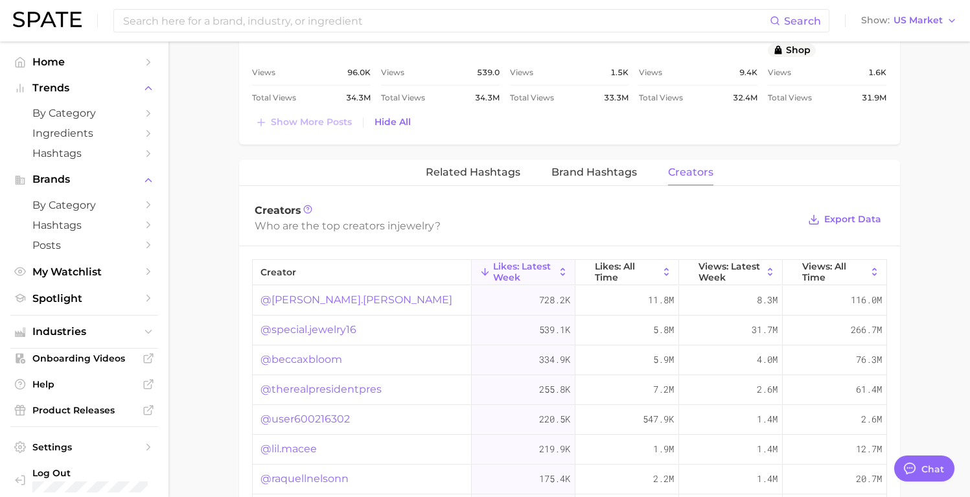
click at [323, 299] on link "@[PERSON_NAME].[PERSON_NAME]" at bounding box center [357, 300] width 192 height 16
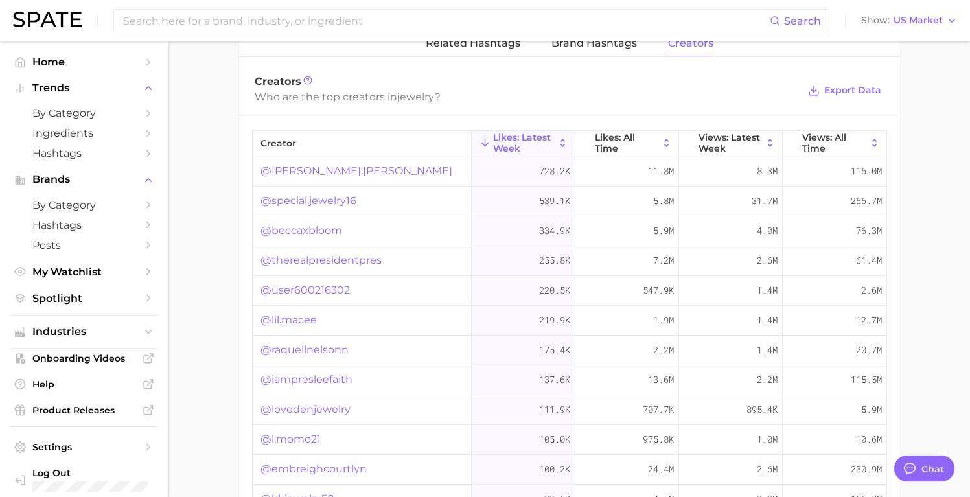
scroll to position [1884, 0]
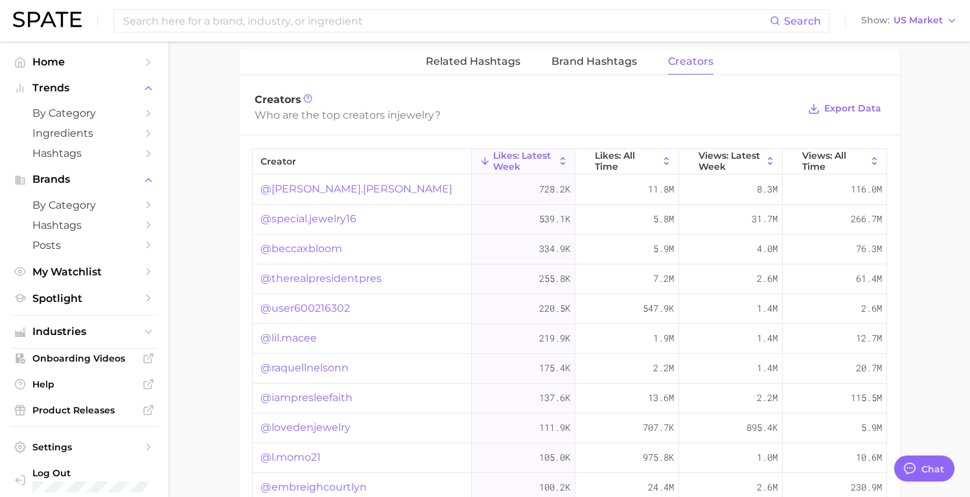
click at [478, 69] on button "Related Hashtags" at bounding box center [473, 61] width 95 height 25
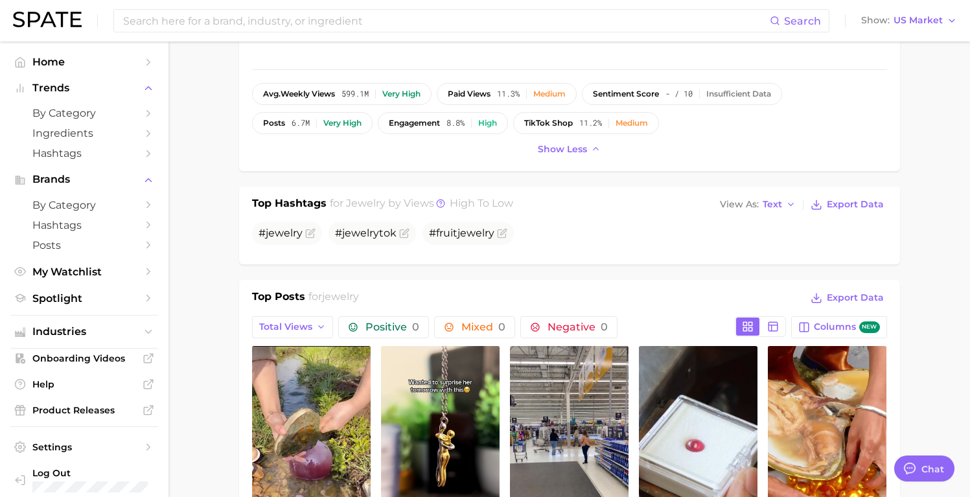
scroll to position [0, 0]
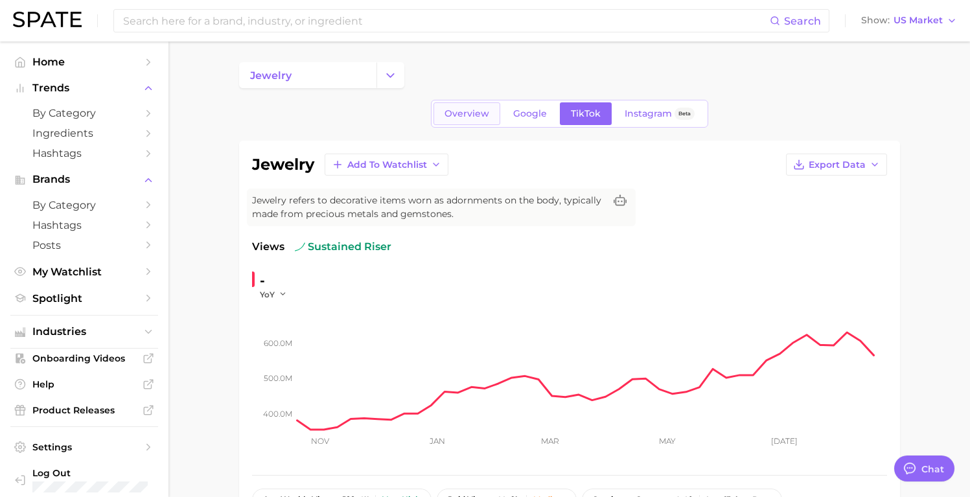
click at [471, 121] on link "Overview" at bounding box center [467, 113] width 67 height 23
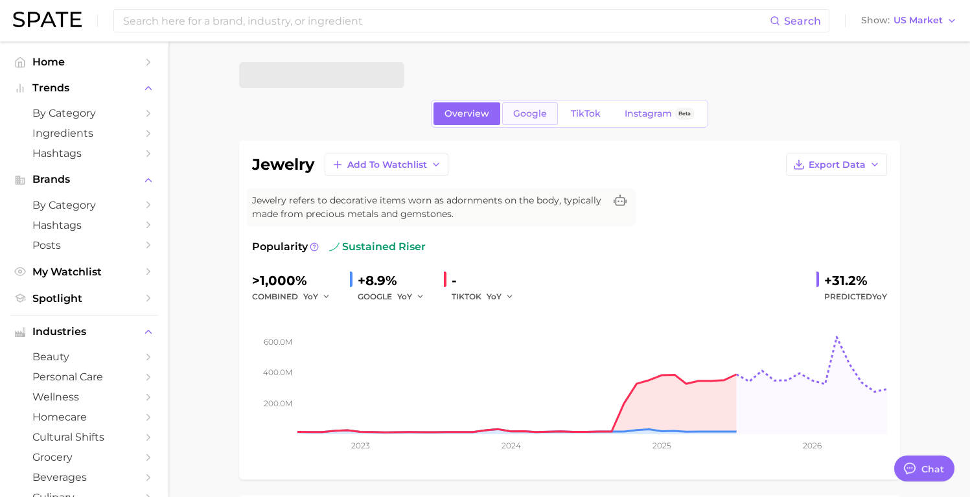
click at [539, 112] on span "Google" at bounding box center [530, 113] width 34 height 11
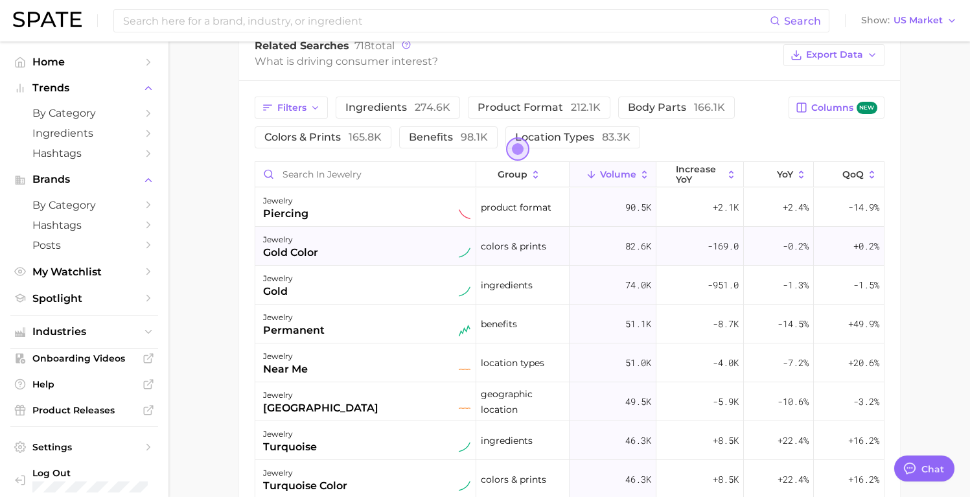
scroll to position [674, 0]
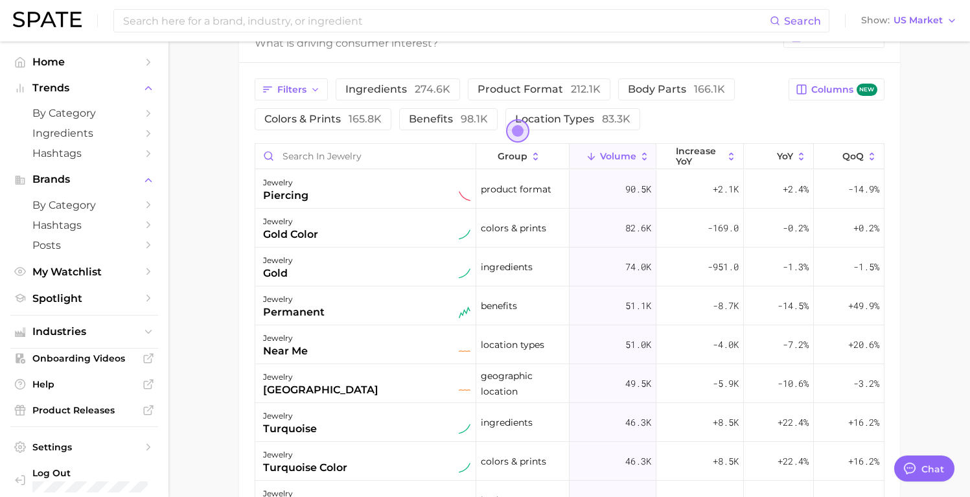
click at [907, 202] on main "jewelry Overview Google TikTok Instagram Beta jewelry Add to Watchlist Export D…" at bounding box center [570, 44] width 802 height 1353
click at [514, 131] on span "Open the dialog" at bounding box center [517, 130] width 23 height 23
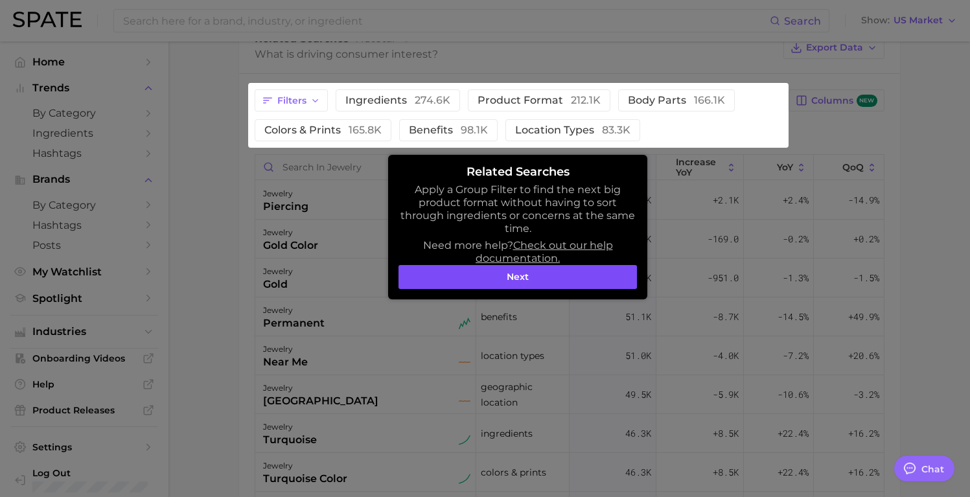
click at [503, 279] on button "Next" at bounding box center [518, 277] width 239 height 25
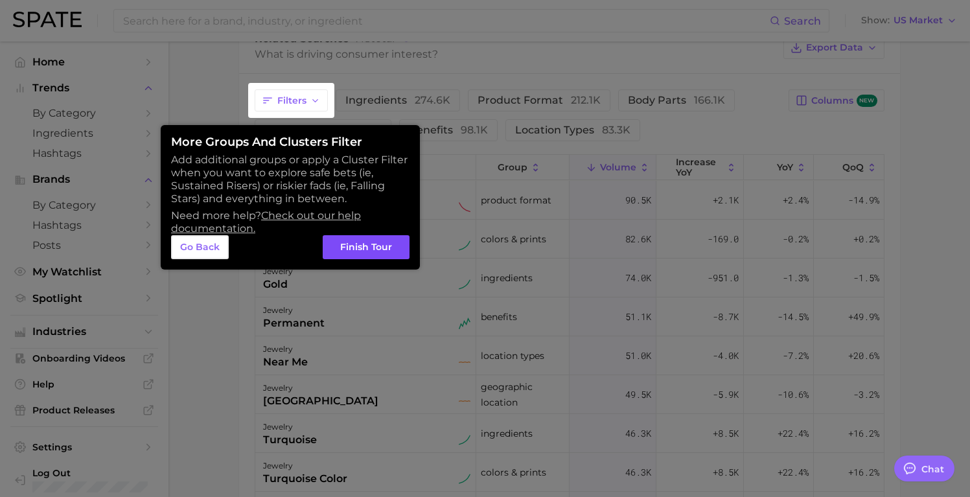
click at [390, 255] on button "Finish Tour" at bounding box center [366, 247] width 87 height 25
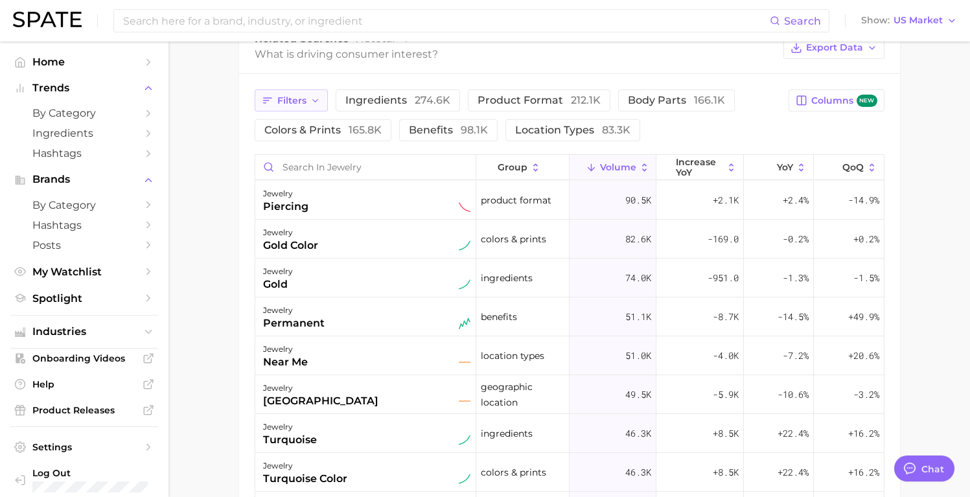
click at [318, 105] on icon "button" at bounding box center [315, 101] width 10 height 10
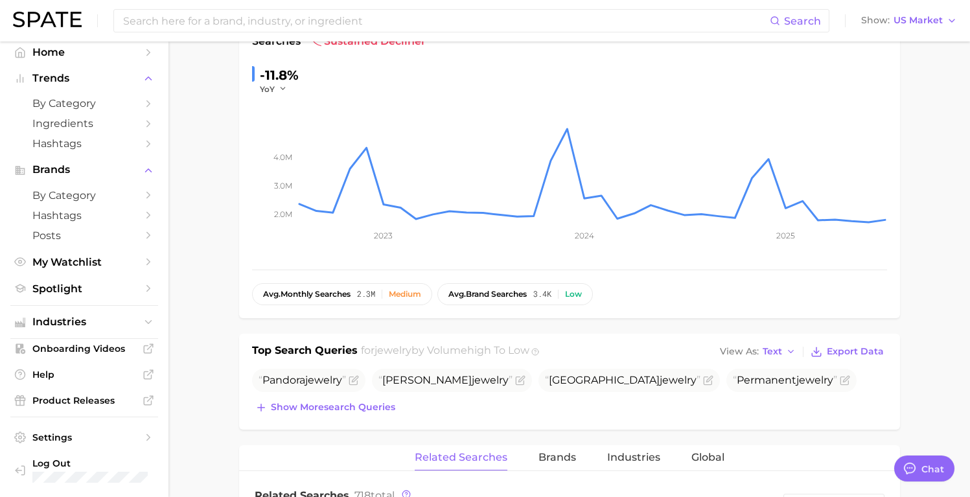
scroll to position [56, 0]
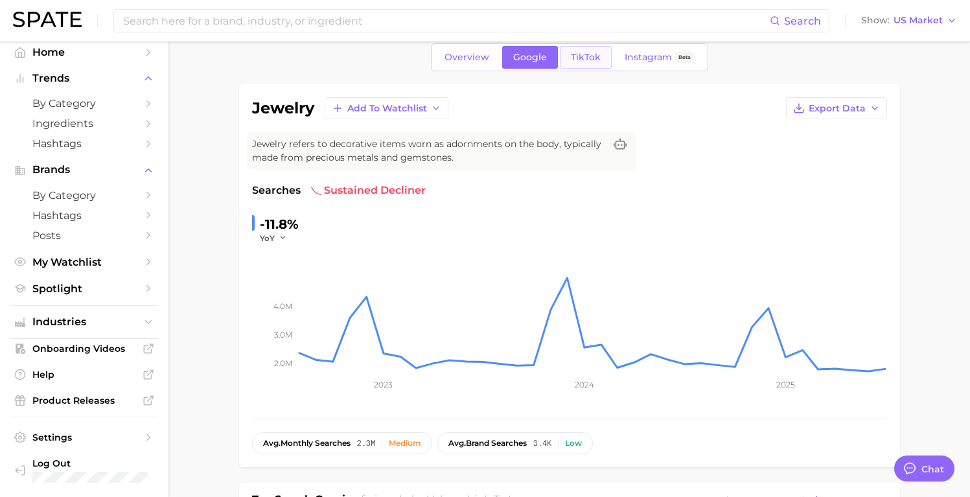
click at [589, 47] on link "TikTok" at bounding box center [586, 57] width 52 height 23
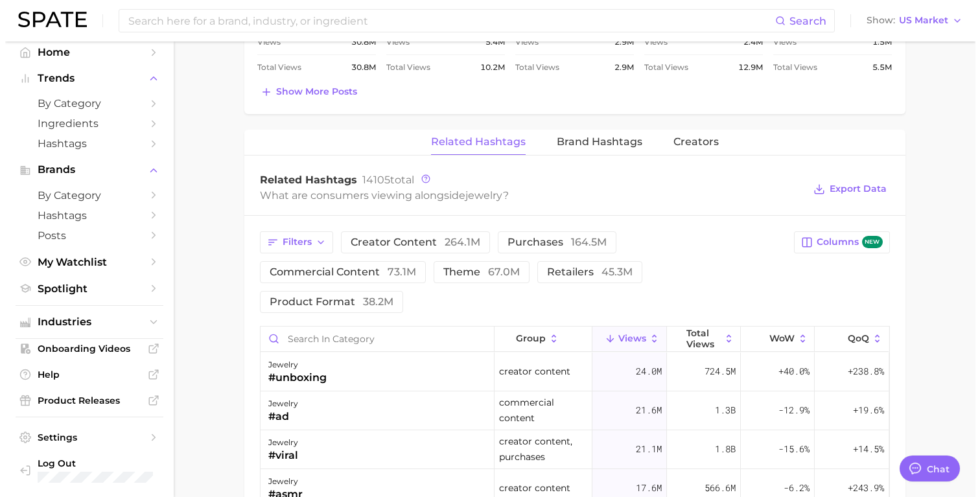
scroll to position [1130, 0]
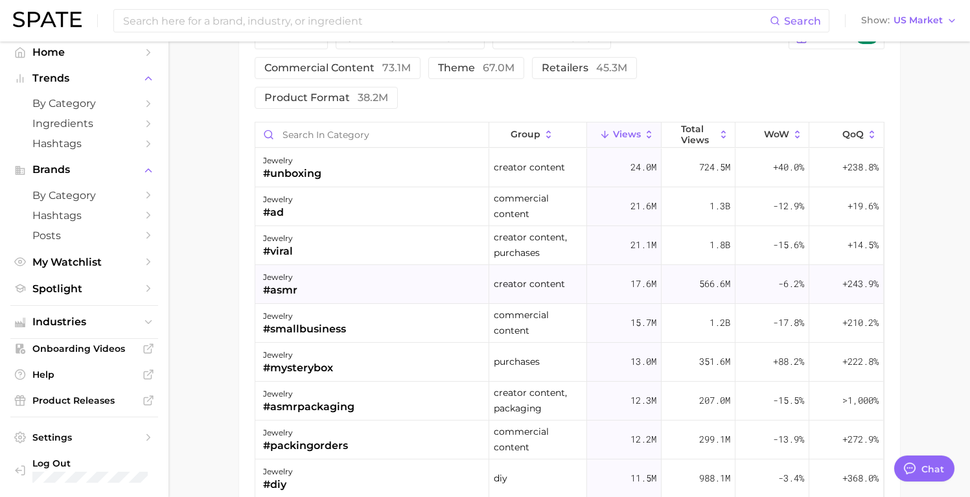
click at [299, 265] on div "jewelry #asmr" at bounding box center [372, 284] width 234 height 39
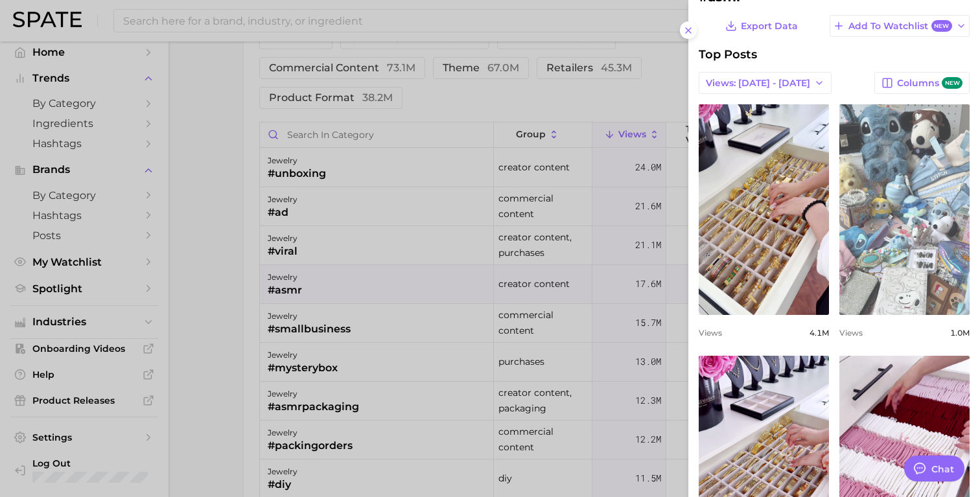
scroll to position [0, 0]
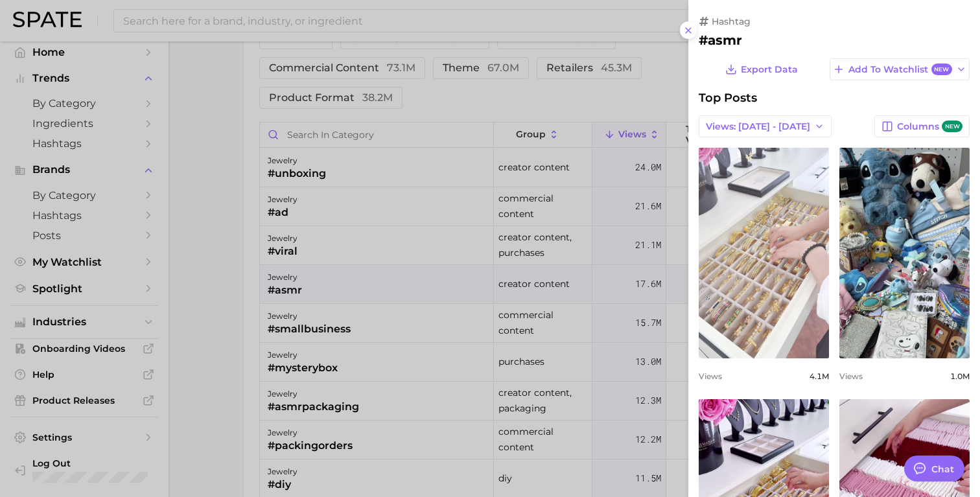
click at [755, 215] on link "view post on TikTok" at bounding box center [764, 253] width 130 height 211
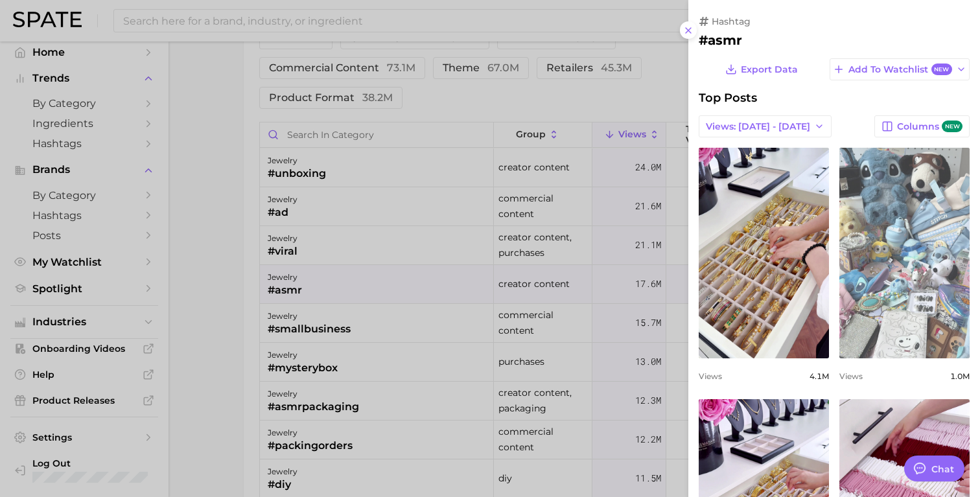
scroll to position [114, 0]
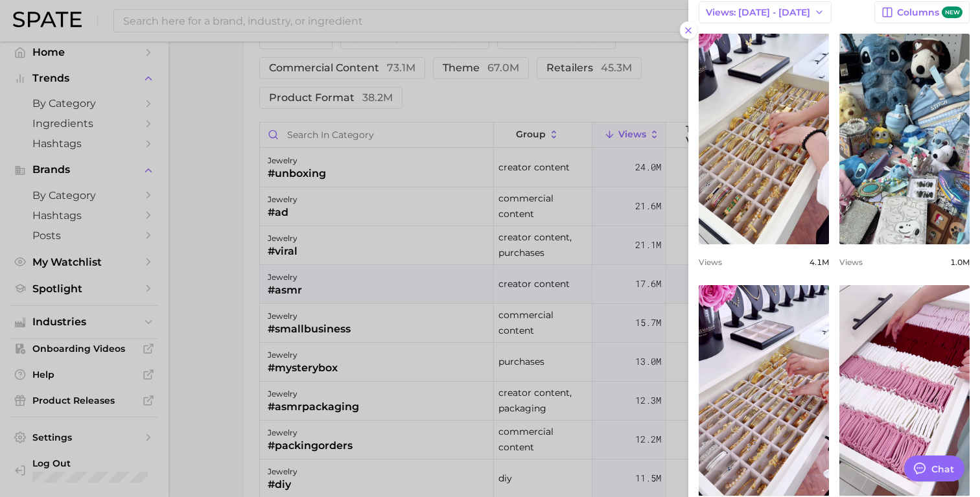
click at [364, 336] on div at bounding box center [490, 248] width 980 height 497
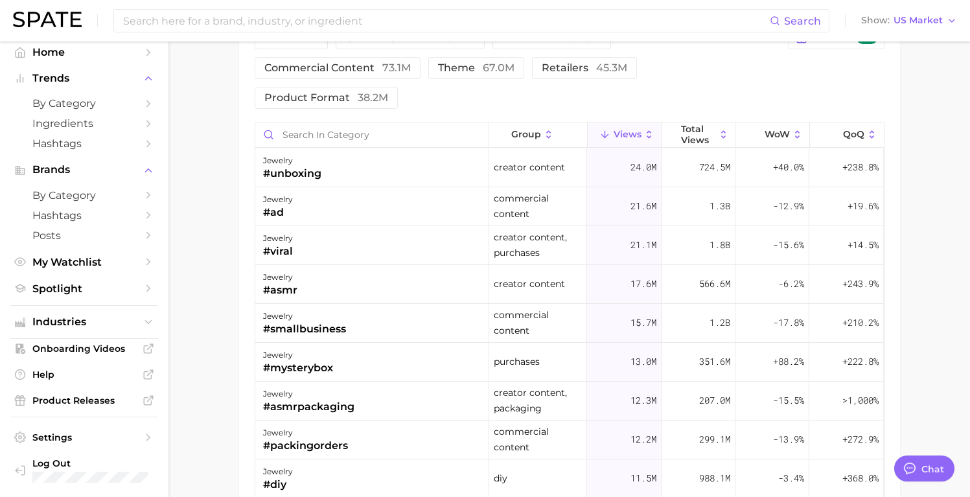
click at [381, 343] on div "jewelry #mysterybox" at bounding box center [372, 362] width 234 height 39
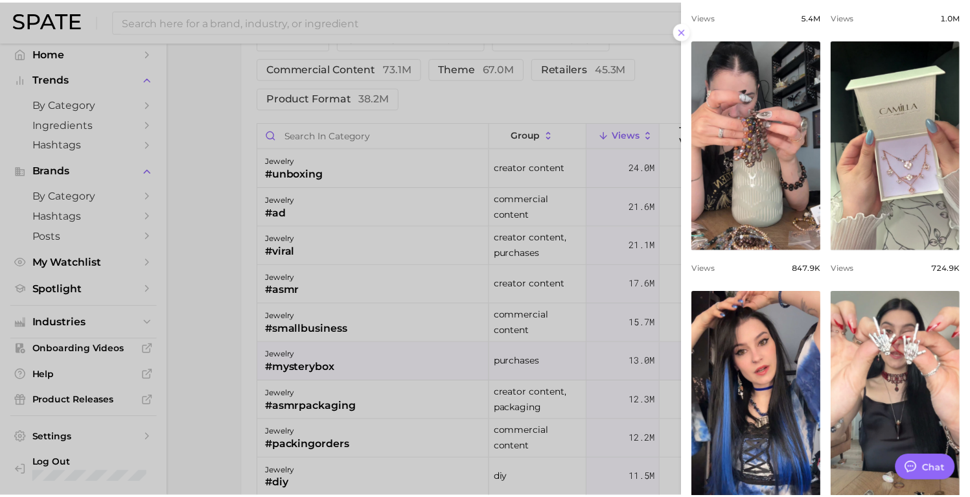
scroll to position [395, 0]
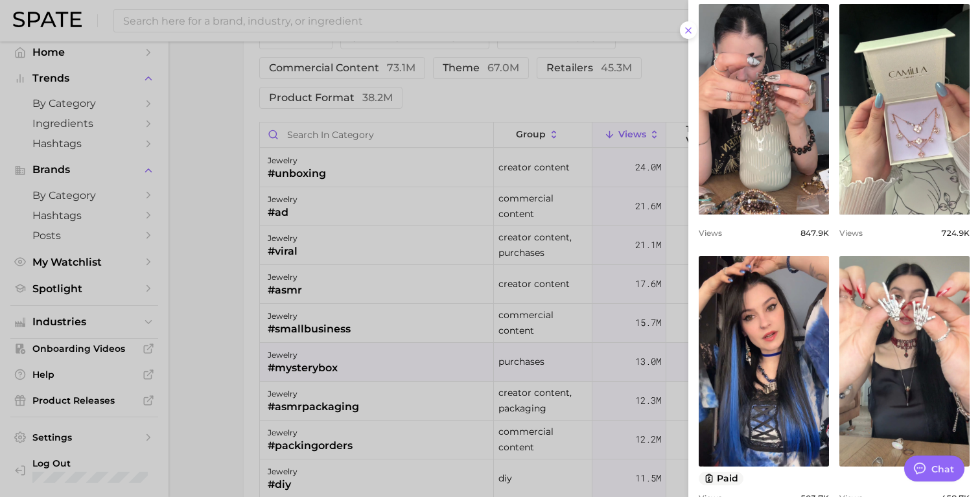
click at [216, 279] on div at bounding box center [490, 248] width 980 height 497
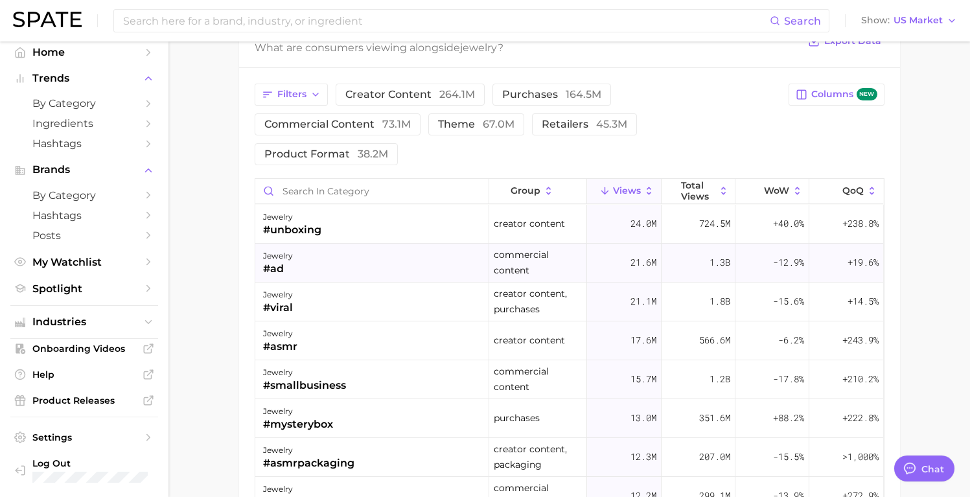
scroll to position [1086, 0]
